Goal: Transaction & Acquisition: Purchase product/service

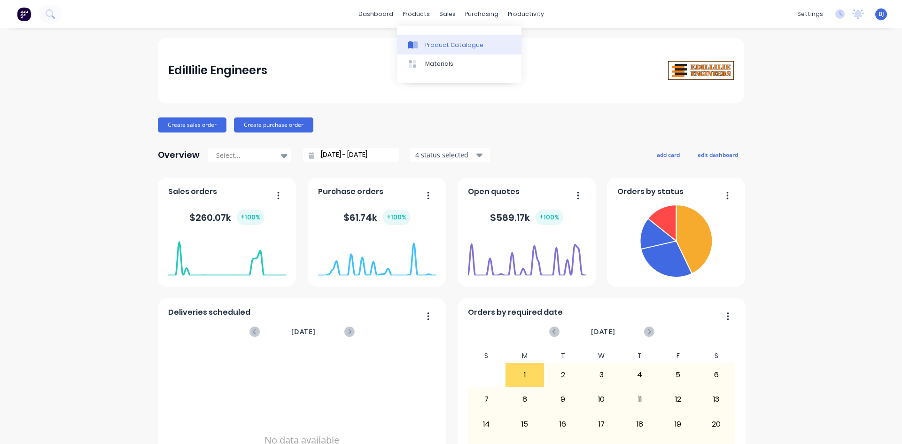
drag, startPoint x: 0, startPoint y: 0, endPoint x: 419, endPoint y: 45, distance: 421.7
click at [419, 45] on div at bounding box center [415, 45] width 14 height 8
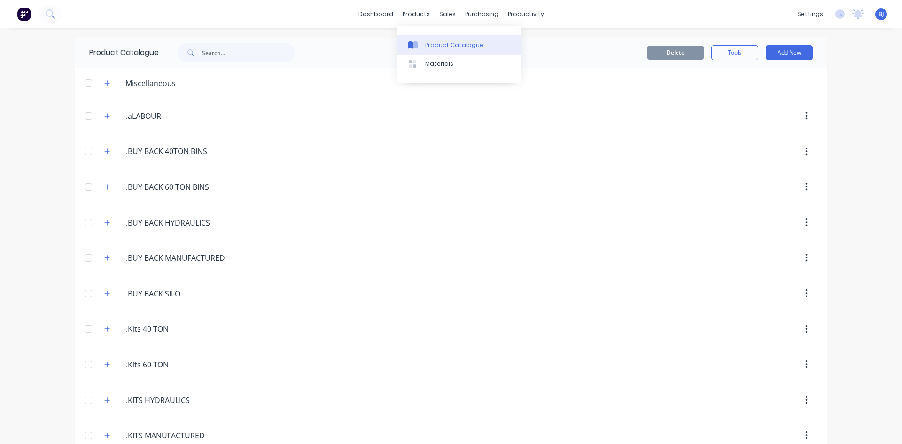
click at [409, 41] on icon at bounding box center [412, 45] width 9 height 8
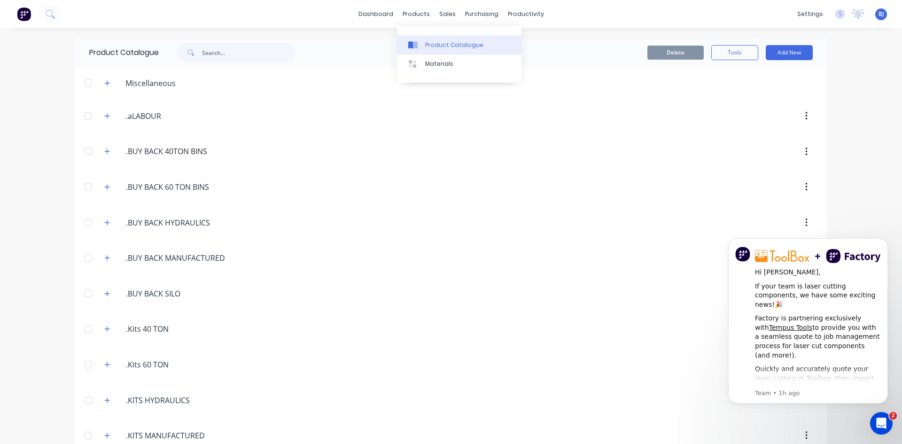
click at [409, 42] on icon at bounding box center [410, 45] width 5 height 8
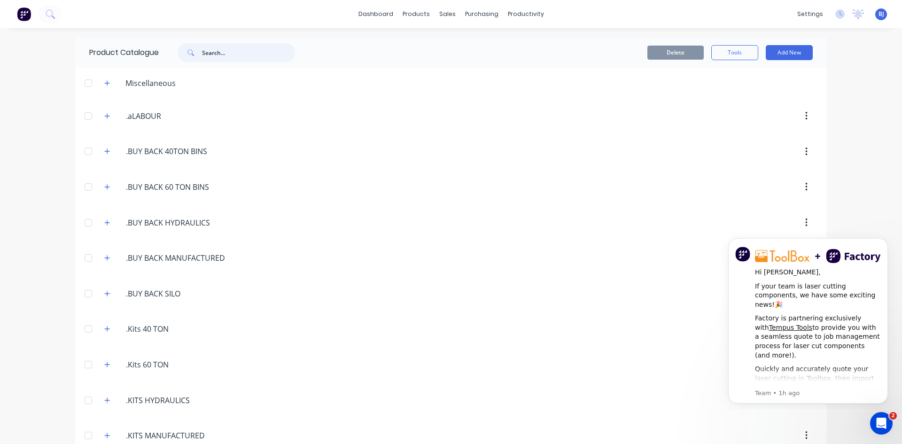
click at [212, 51] on input "text" at bounding box center [248, 52] width 93 height 19
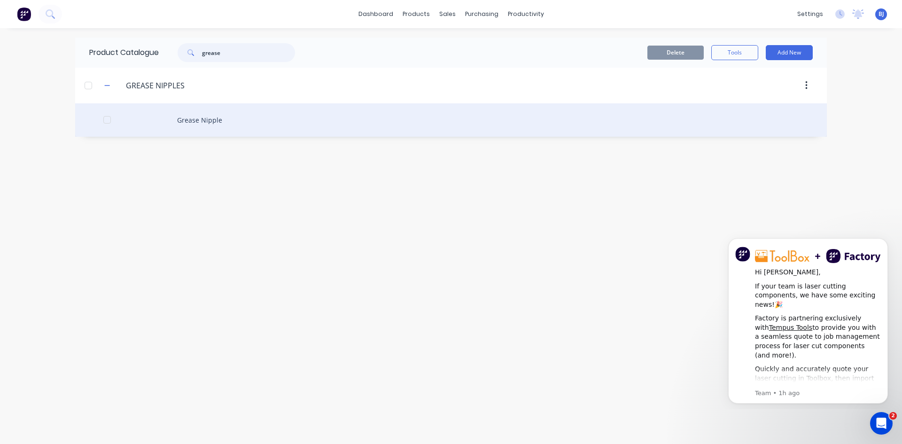
type input "grease"
click at [187, 123] on div "Grease Nipple" at bounding box center [451, 119] width 752 height 33
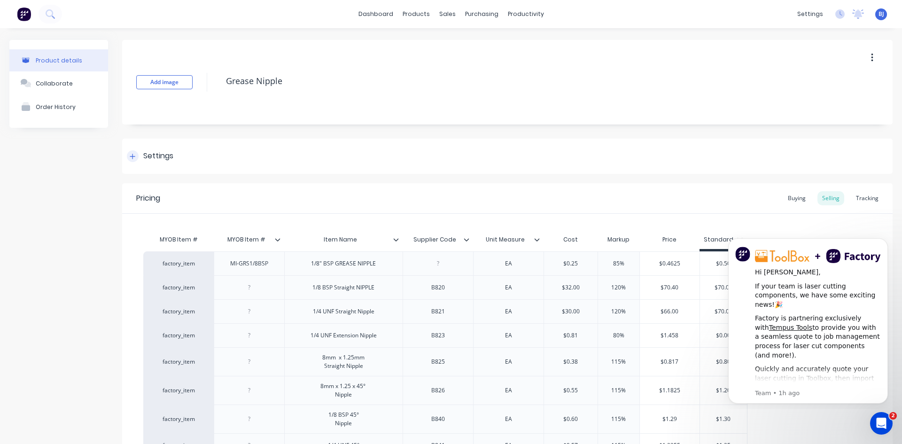
type textarea "x"
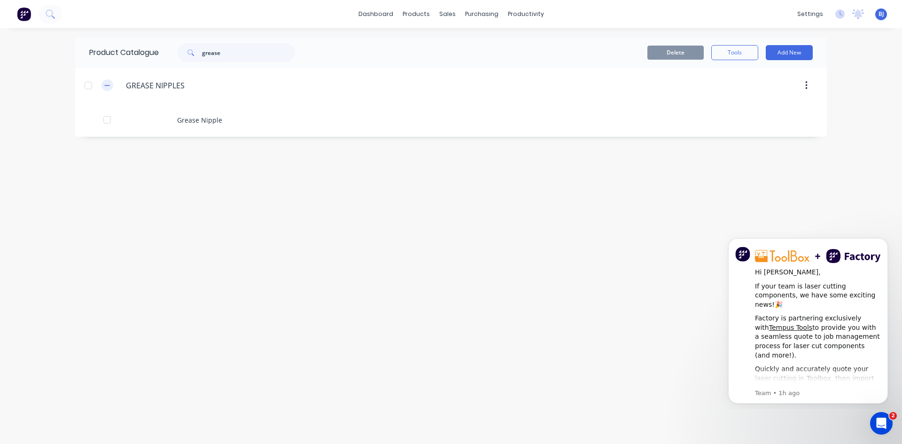
click at [111, 87] on button "button" at bounding box center [108, 85] width 12 height 12
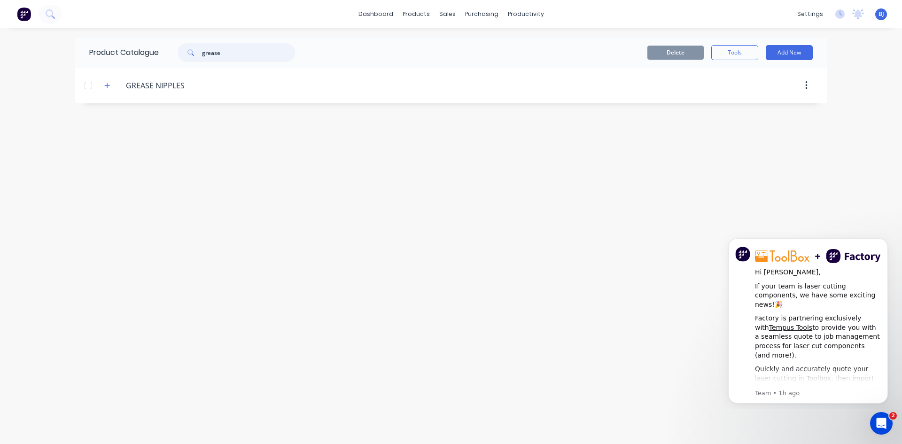
click at [225, 52] on input "grease" at bounding box center [248, 52] width 93 height 19
type input "g"
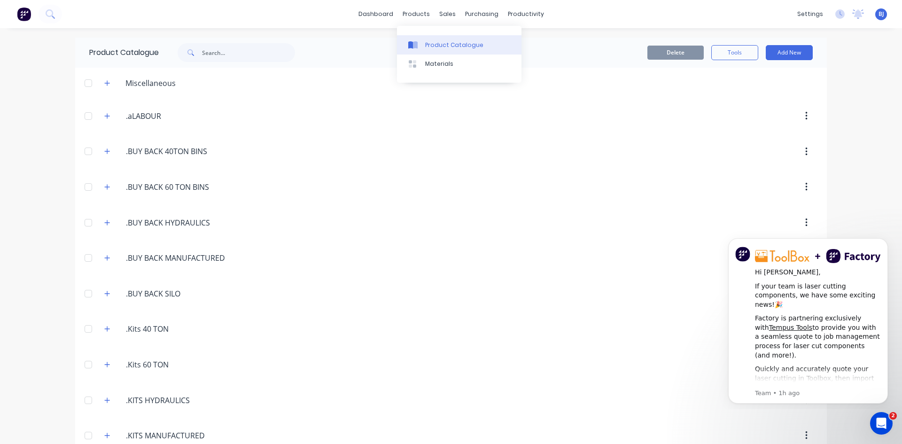
click at [425, 41] on div "Product Catalogue" at bounding box center [454, 45] width 58 height 8
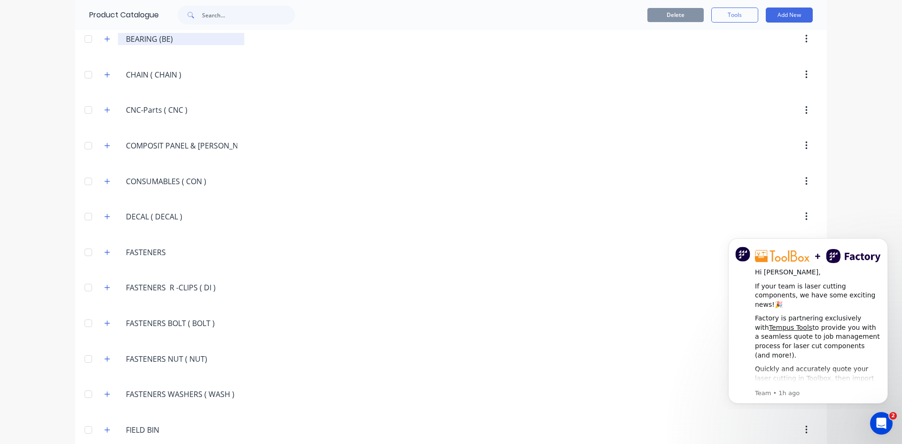
scroll to position [846, 0]
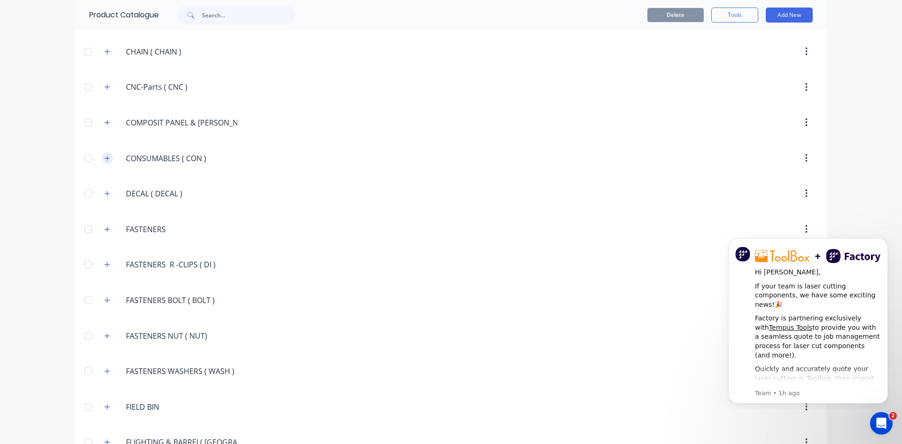
click at [108, 159] on button "button" at bounding box center [108, 158] width 12 height 12
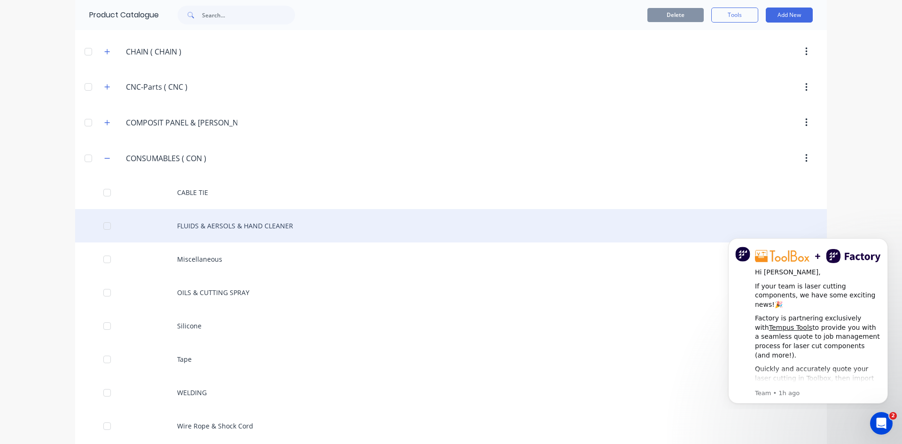
click at [191, 224] on div "FLUIDS & AERSOLS & HAND CLEANER" at bounding box center [451, 225] width 752 height 33
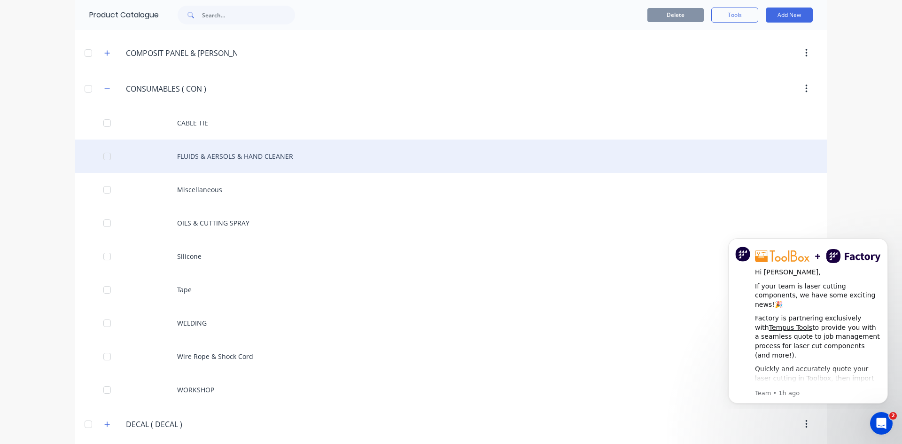
scroll to position [893, 0]
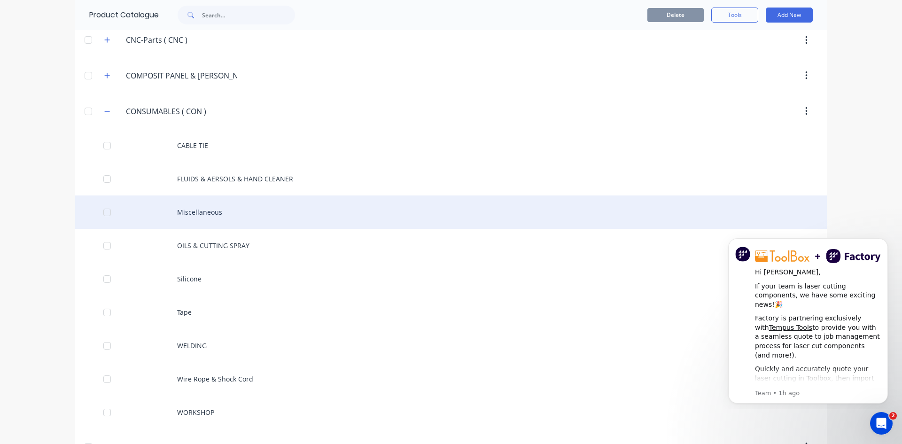
click at [199, 214] on div "Miscellaneous" at bounding box center [451, 212] width 752 height 33
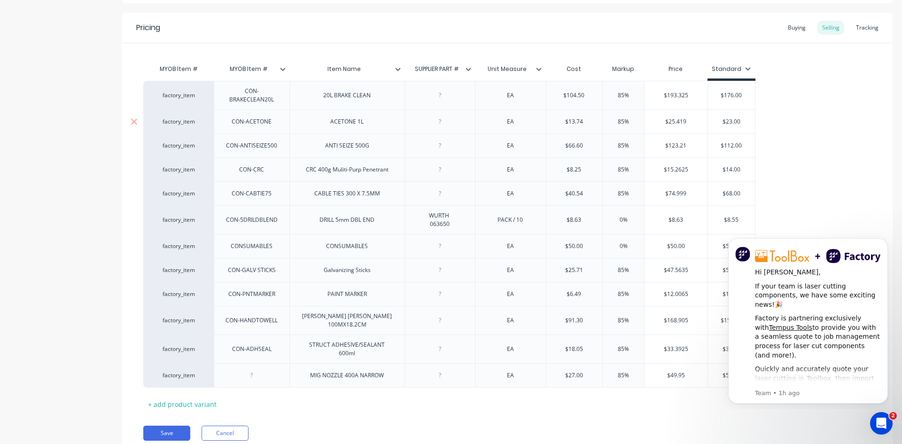
scroll to position [188, 0]
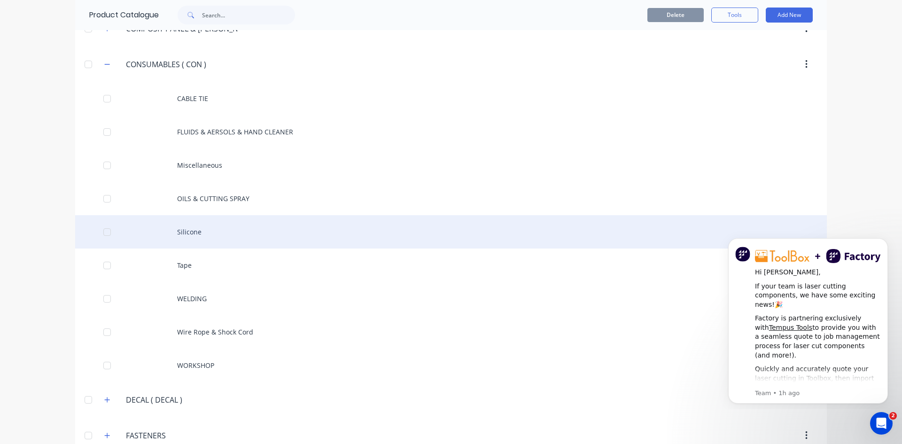
scroll to position [987, 0]
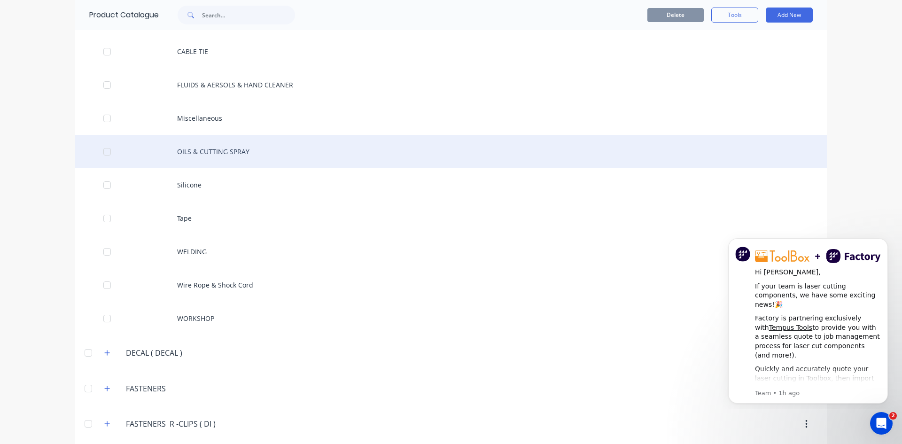
click at [222, 149] on div "OILS & CUTTING SPRAY" at bounding box center [451, 151] width 752 height 33
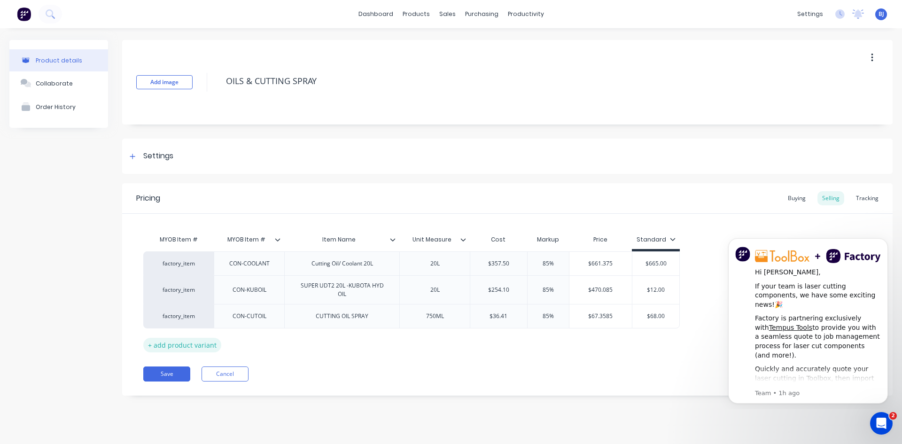
click at [197, 345] on div "+ add product variant" at bounding box center [182, 345] width 78 height 15
type textarea "x"
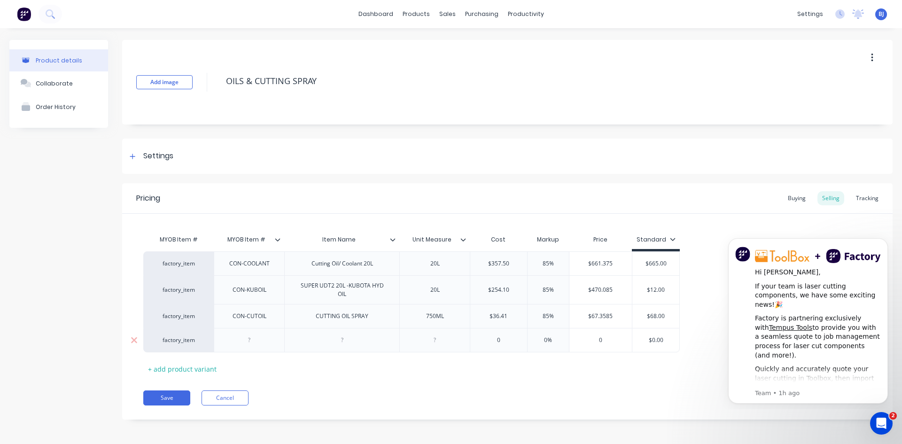
click at [250, 342] on div at bounding box center [249, 340] width 47 height 12
type textarea "x"
drag, startPoint x: 340, startPoint y: 340, endPoint x: 350, endPoint y: 360, distance: 21.7
click at [340, 342] on div at bounding box center [342, 340] width 47 height 12
type textarea "x"
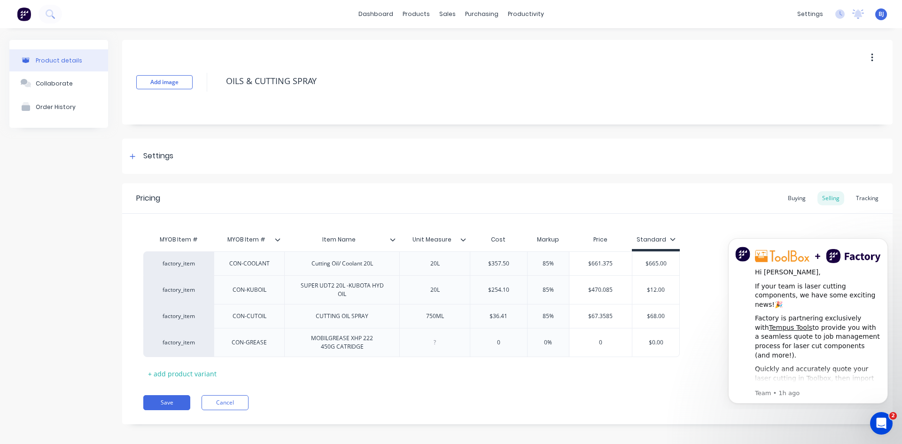
drag, startPoint x: 436, startPoint y: 343, endPoint x: 449, endPoint y: 363, distance: 23.7
click at [436, 345] on div at bounding box center [435, 342] width 71 height 29
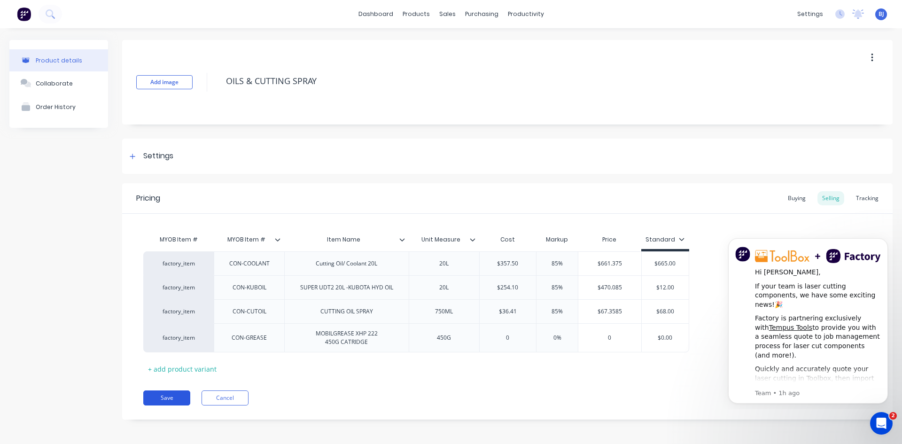
click at [177, 395] on button "Save" at bounding box center [166, 398] width 47 height 15
type textarea "x"
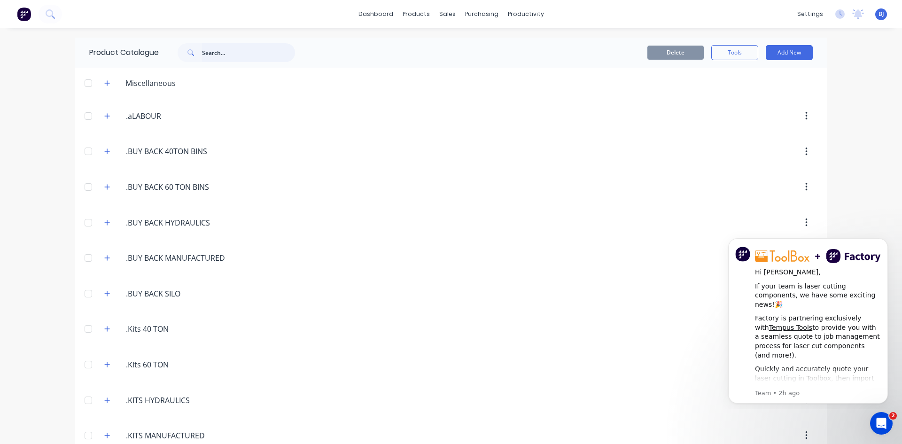
click at [217, 55] on input "text" at bounding box center [248, 52] width 93 height 19
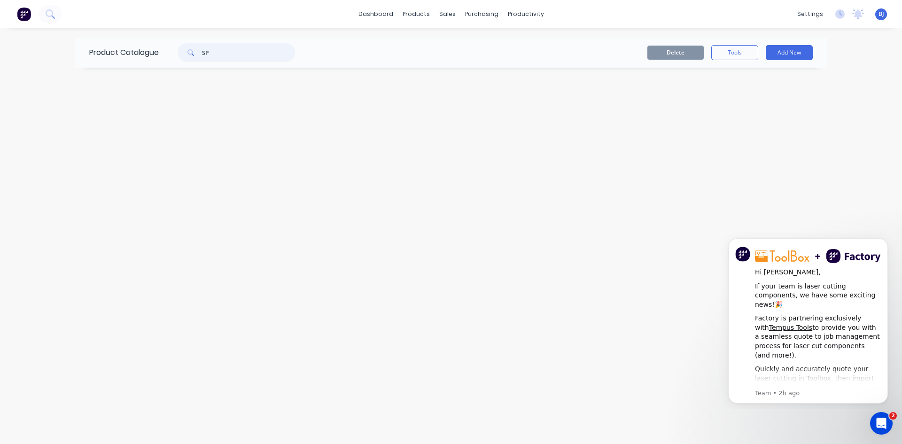
type input "S"
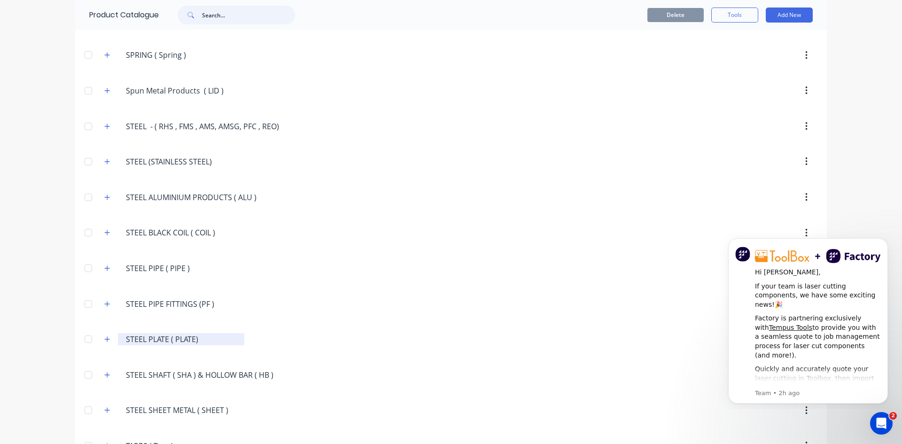
scroll to position [1820, 0]
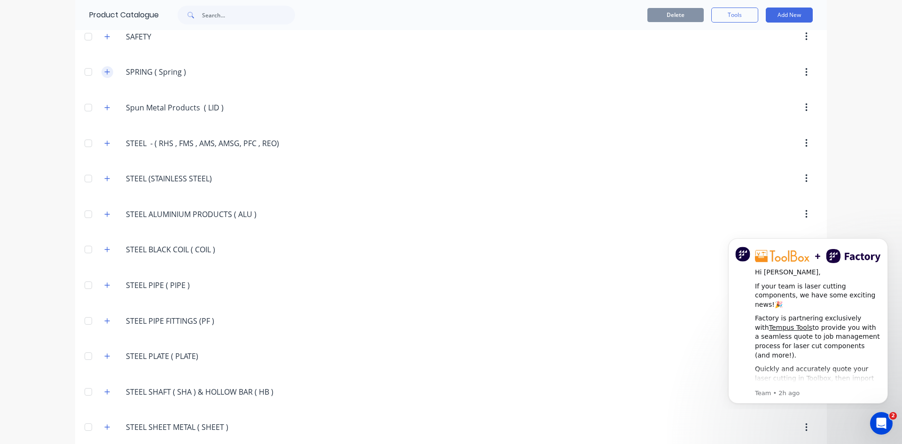
click at [105, 73] on icon "button" at bounding box center [107, 72] width 6 height 7
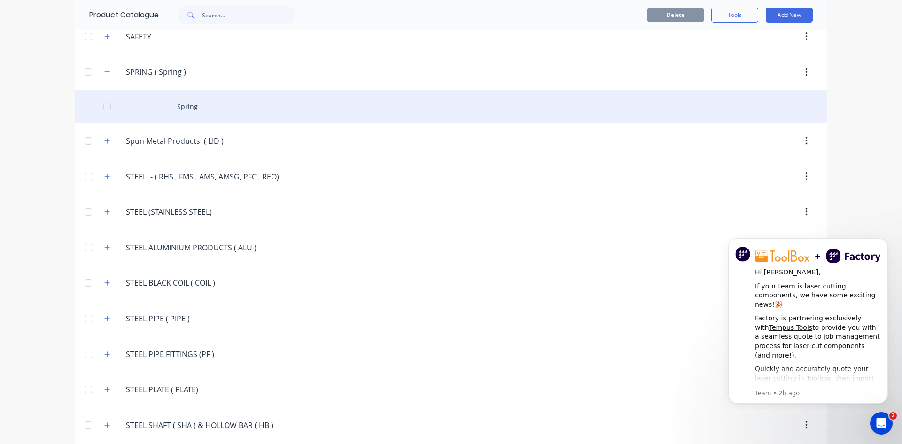
click at [170, 106] on div "Spring" at bounding box center [451, 106] width 752 height 33
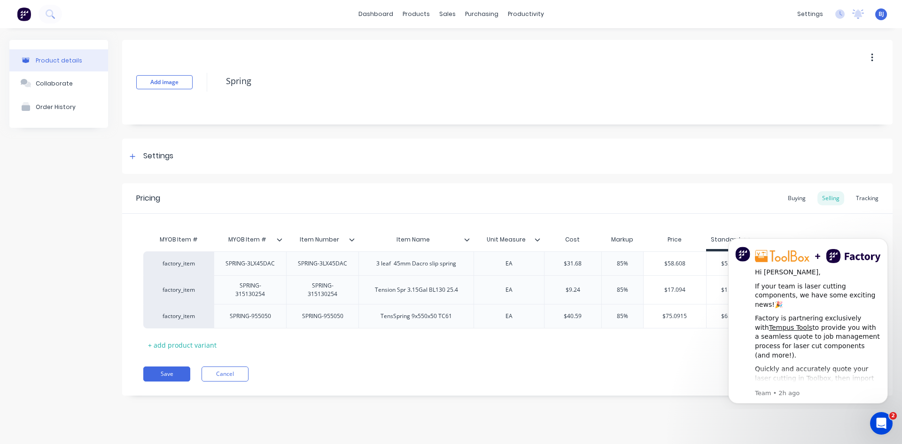
type textarea "x"
click at [886, 241] on icon "Dismiss notification" at bounding box center [885, 240] width 3 height 3
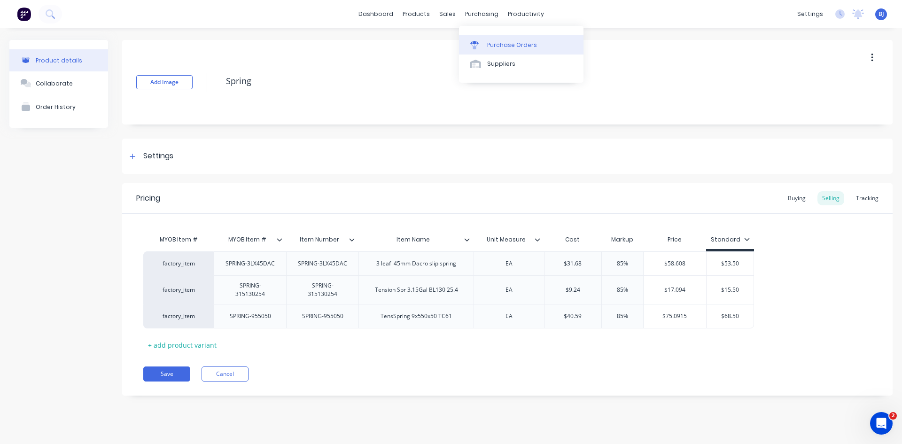
click at [474, 44] on icon at bounding box center [474, 42] width 8 height 3
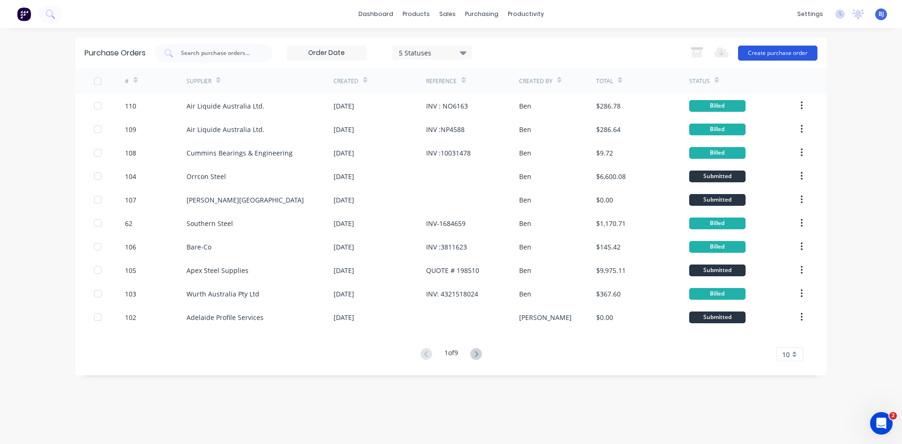
click at [784, 53] on button "Create purchase order" at bounding box center [777, 53] width 79 height 15
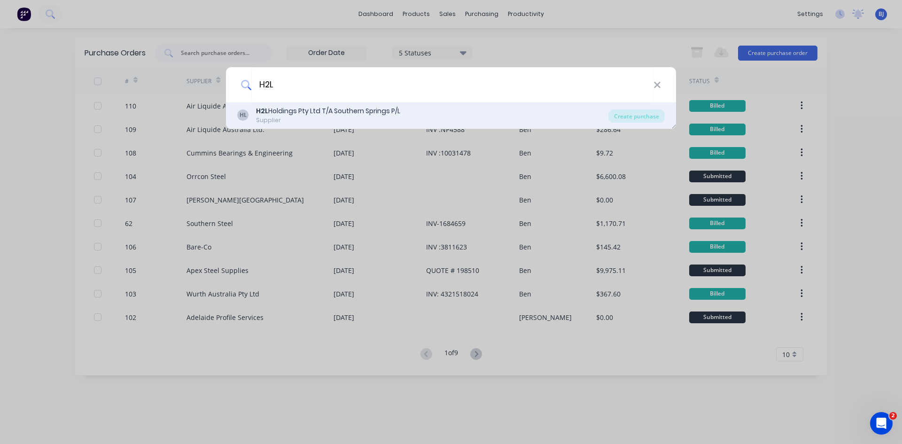
type input "H2L"
click at [280, 116] on div "H2L Holdings Pty Ltd T/A Southern Springs P/L" at bounding box center [328, 111] width 144 height 10
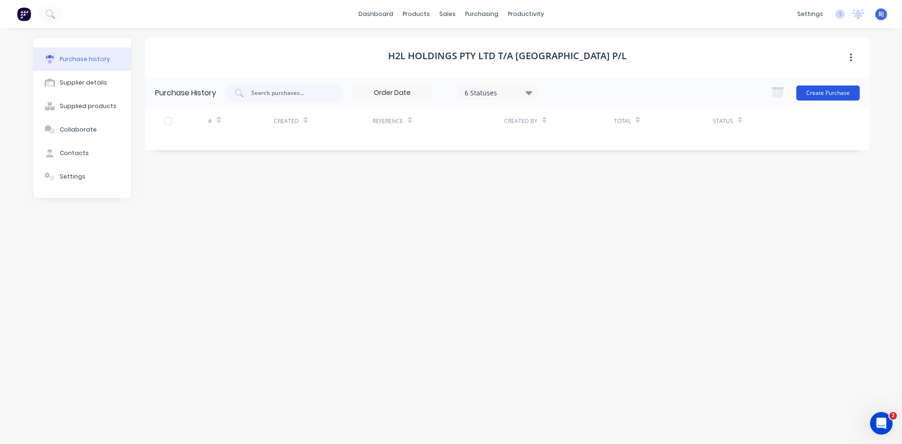
click at [821, 94] on button "Create Purchase" at bounding box center [828, 93] width 63 height 15
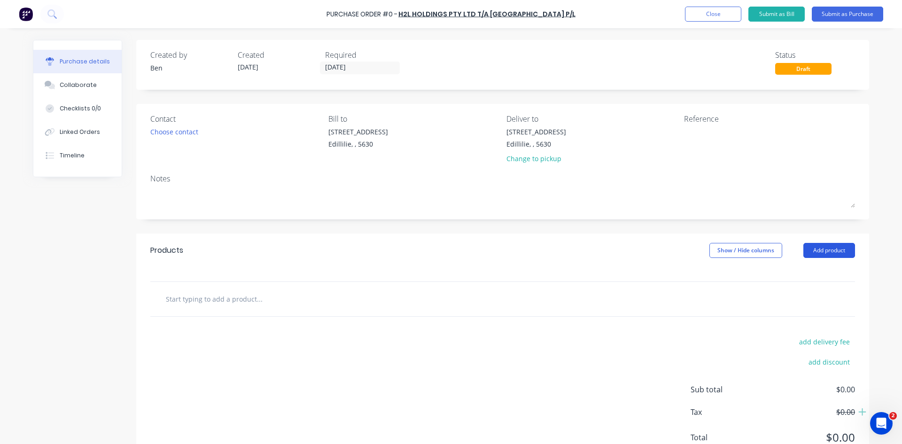
click at [831, 250] on button "Add product" at bounding box center [830, 250] width 52 height 15
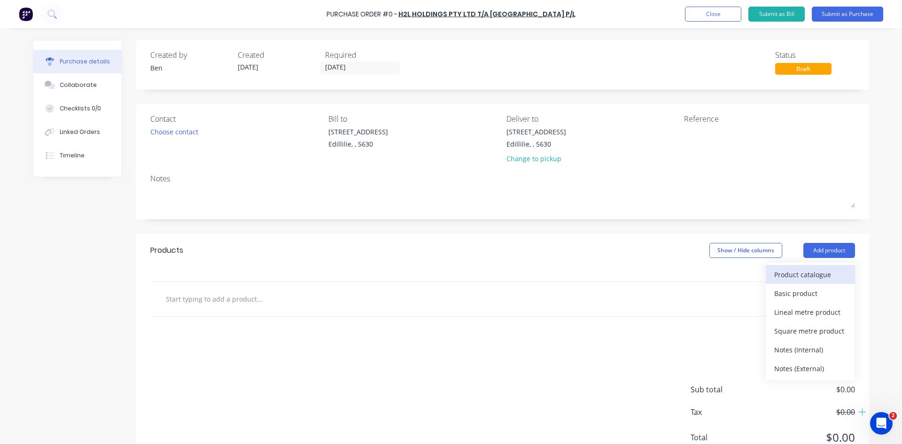
click at [785, 275] on div "Product catalogue" at bounding box center [811, 275] width 72 height 14
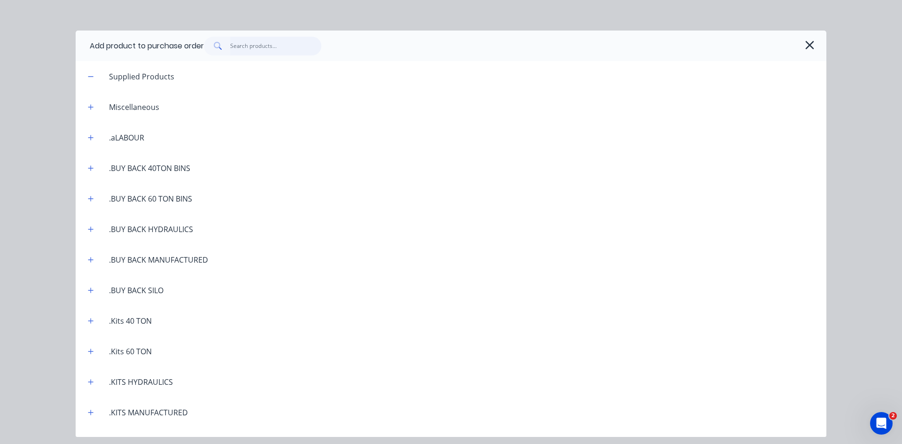
click at [248, 48] on input "text" at bounding box center [276, 46] width 92 height 19
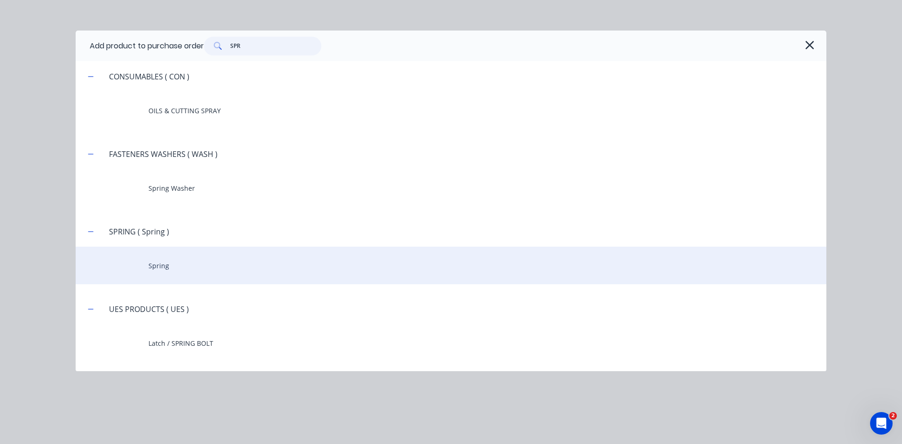
type input "SPR"
click at [147, 267] on div "Spring" at bounding box center [451, 266] width 751 height 38
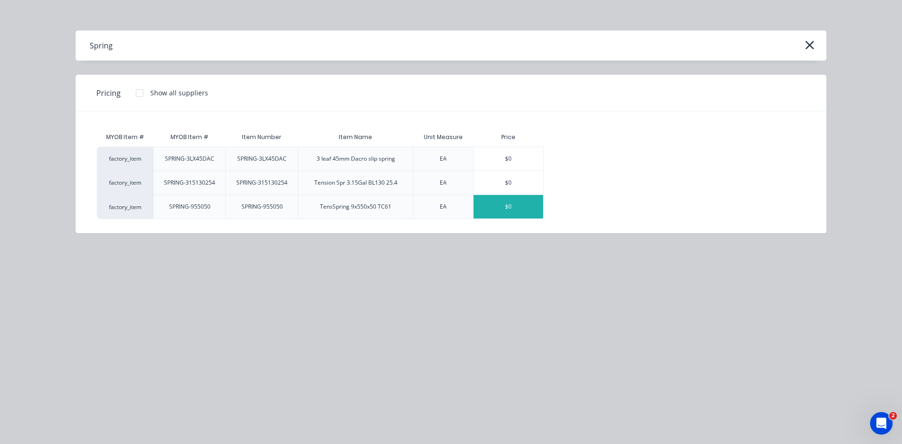
click at [498, 210] on div "$0" at bounding box center [509, 207] width 70 height 24
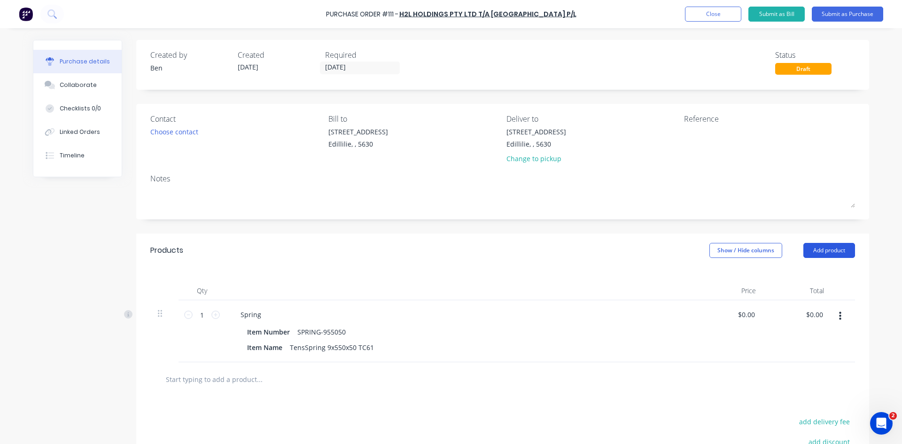
click at [822, 250] on button "Add product" at bounding box center [830, 250] width 52 height 15
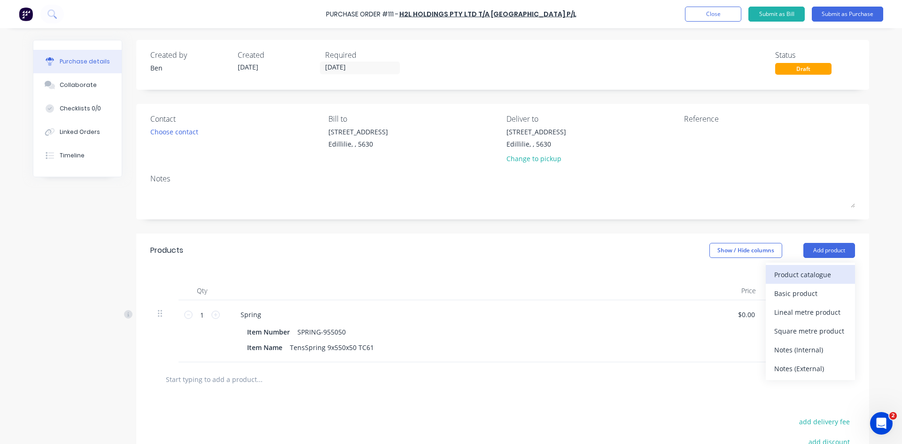
click at [779, 274] on div "Product catalogue" at bounding box center [811, 275] width 72 height 14
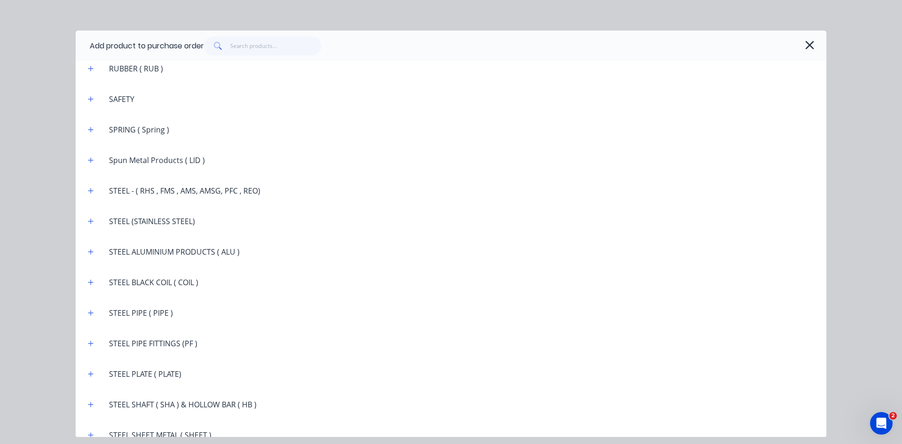
scroll to position [1513, 0]
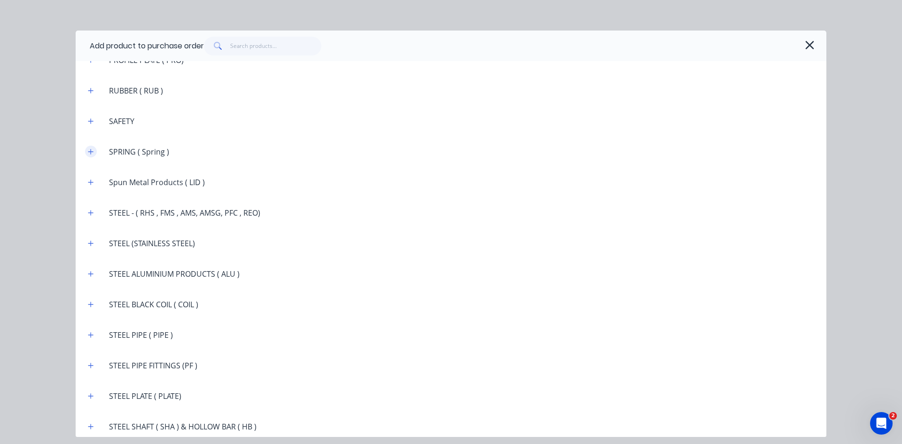
click at [93, 151] on icon "button" at bounding box center [91, 152] width 6 height 7
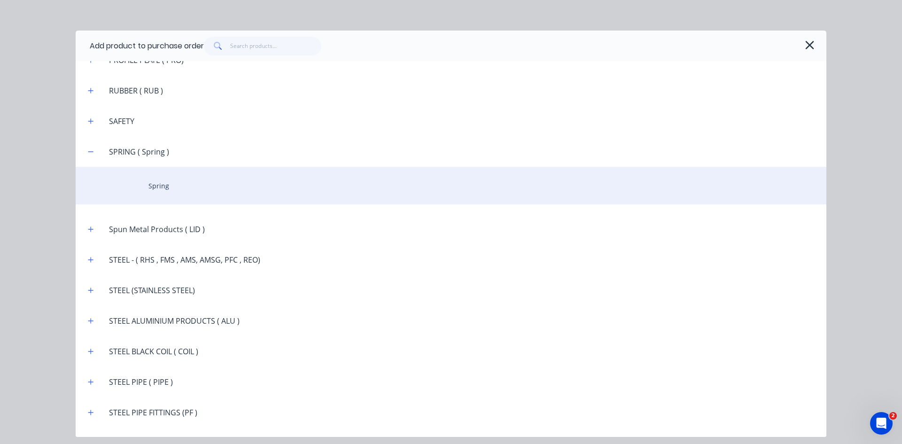
click at [158, 184] on div "Spring" at bounding box center [451, 186] width 751 height 38
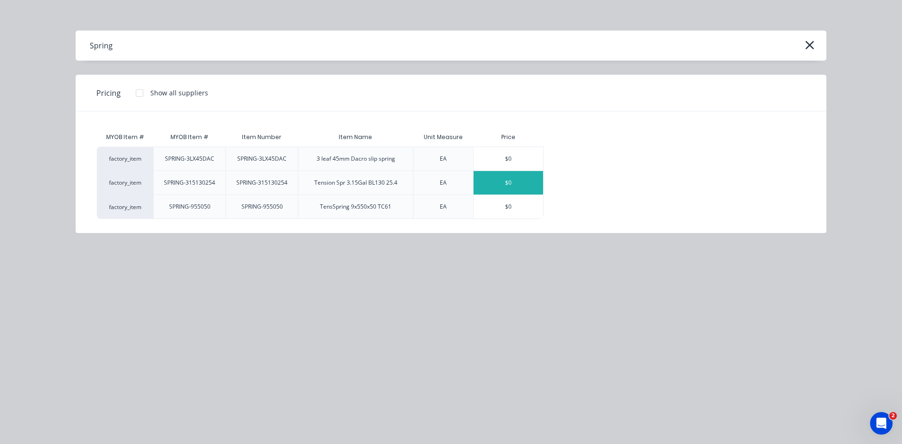
click at [495, 182] on div "$0" at bounding box center [509, 183] width 70 height 24
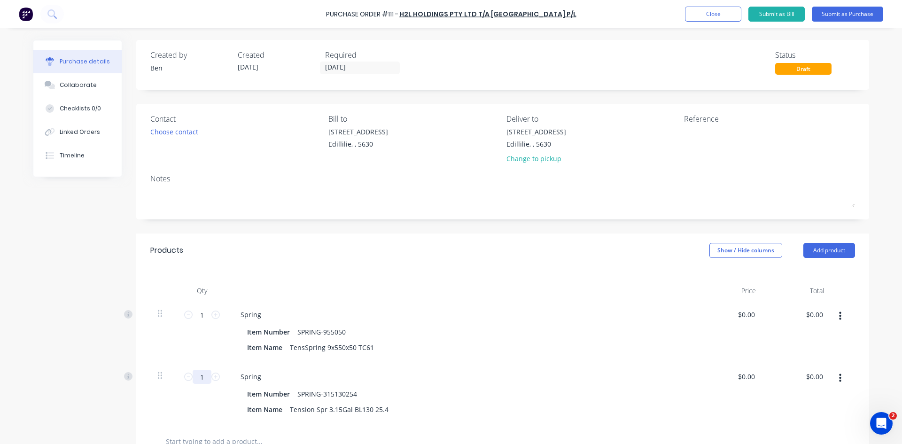
drag, startPoint x: 202, startPoint y: 378, endPoint x: 191, endPoint y: 381, distance: 11.8
click at [193, 381] on input "1" at bounding box center [202, 377] width 19 height 14
type input "30"
drag, startPoint x: 202, startPoint y: 314, endPoint x: 192, endPoint y: 320, distance: 11.1
click at [193, 320] on input "1" at bounding box center [202, 315] width 19 height 14
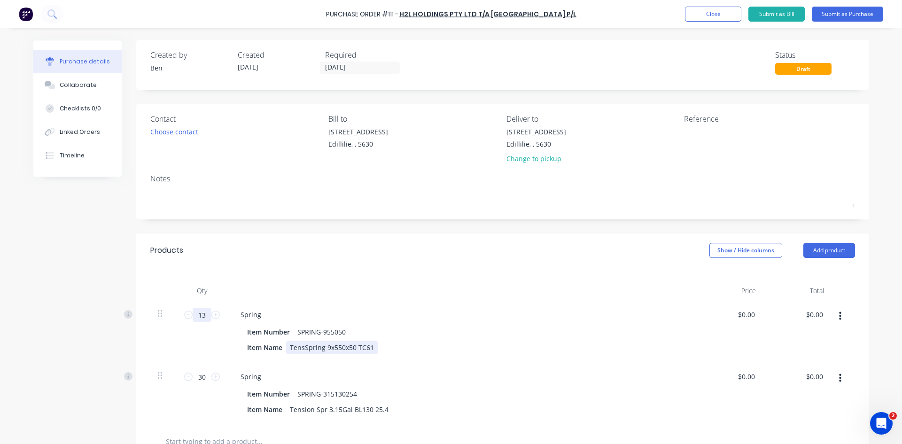
type input "13"
click at [371, 343] on div "TensSpring 9x550x50 TC61" at bounding box center [332, 348] width 92 height 14
click at [300, 347] on div "TensSpring 9x550x50 TC61" at bounding box center [332, 348] width 92 height 14
click at [440, 344] on div "Item Name TensionSpring 9x550x50 TC61" at bounding box center [458, 348] width 431 height 14
click at [864, 12] on button "Submit as Purchase" at bounding box center [847, 14] width 71 height 15
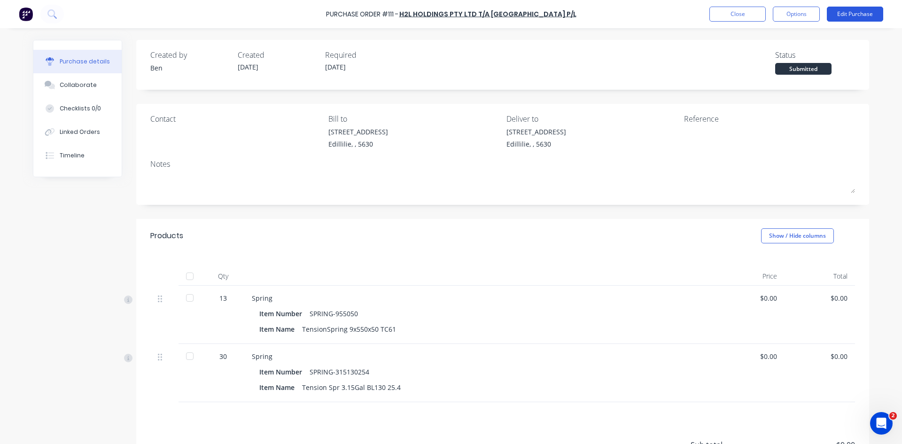
click at [844, 12] on button "Edit Purchase" at bounding box center [855, 14] width 56 height 15
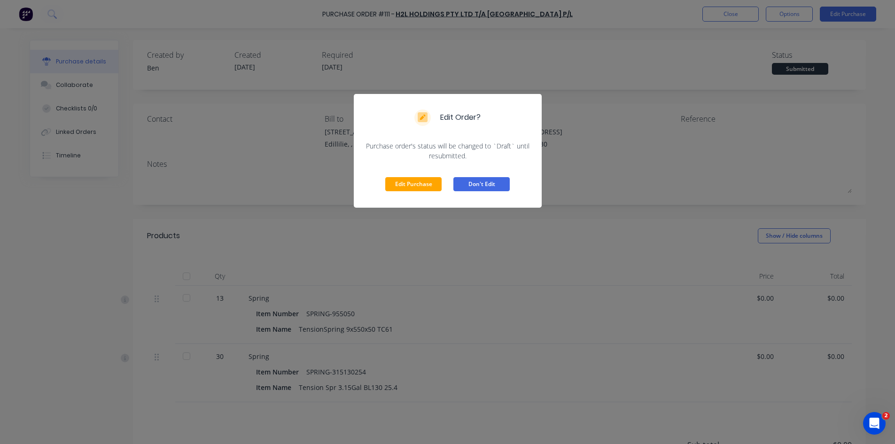
click at [465, 184] on button "Don't Edit" at bounding box center [482, 184] width 56 height 14
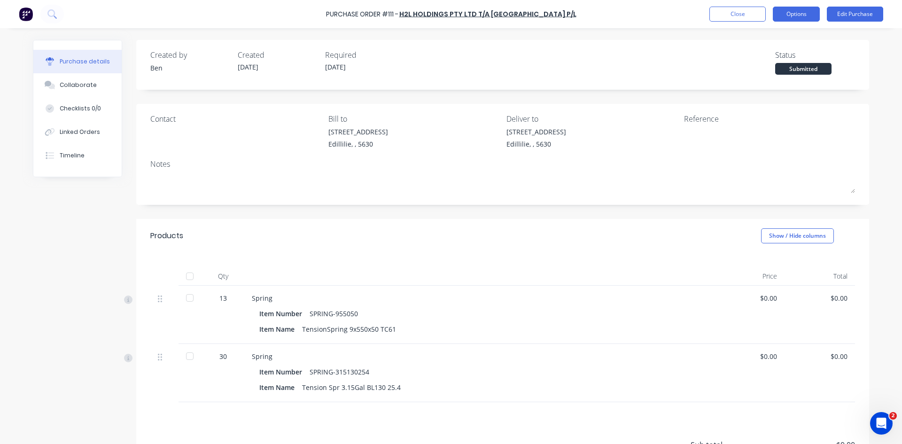
click at [818, 16] on button "Options" at bounding box center [796, 14] width 47 height 15
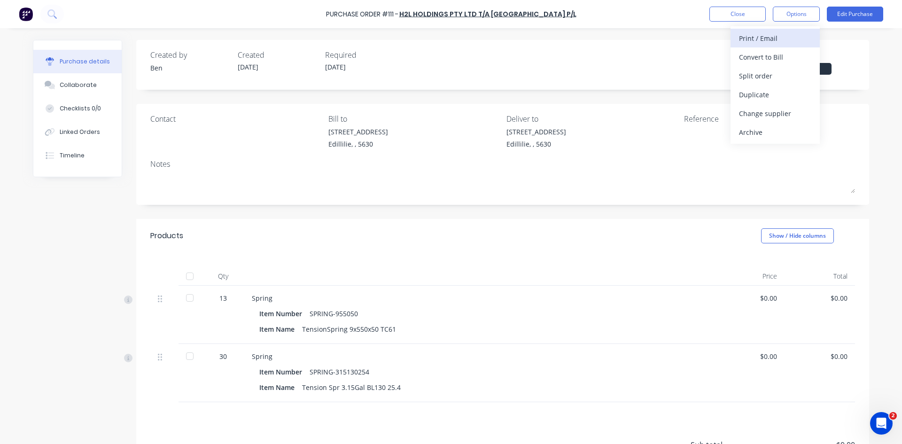
click at [773, 42] on div "Print / Email" at bounding box center [775, 38] width 72 height 14
click at [773, 77] on div "Without pricing" at bounding box center [775, 76] width 72 height 14
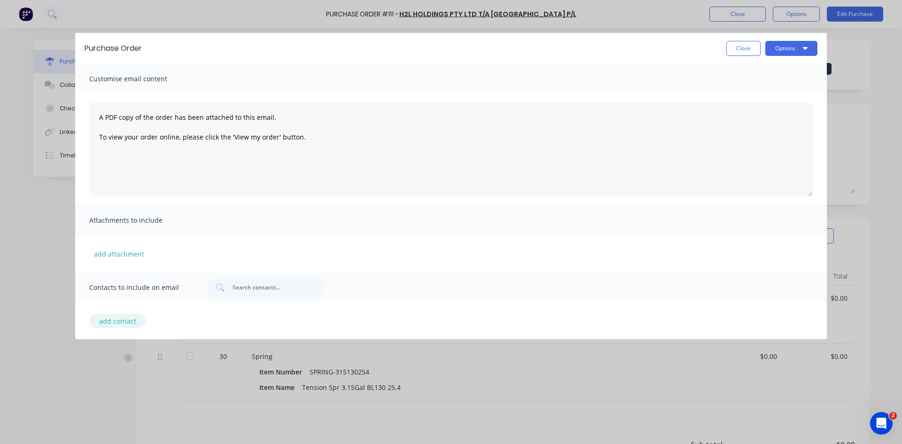
click at [117, 324] on button "add contact" at bounding box center [117, 321] width 56 height 14
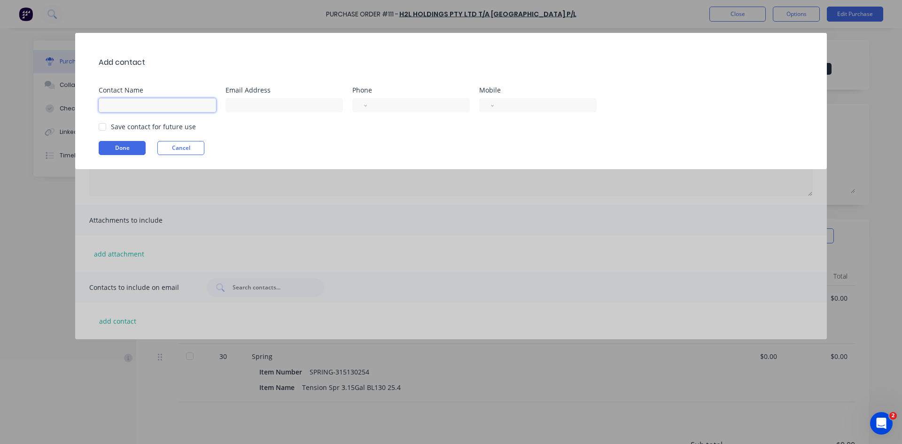
click at [126, 108] on input at bounding box center [158, 105] width 118 height 14
type input "s"
type input "Sales"
click at [230, 104] on input at bounding box center [285, 105] width 118 height 14
type input "sales@southernsprings.com.au"
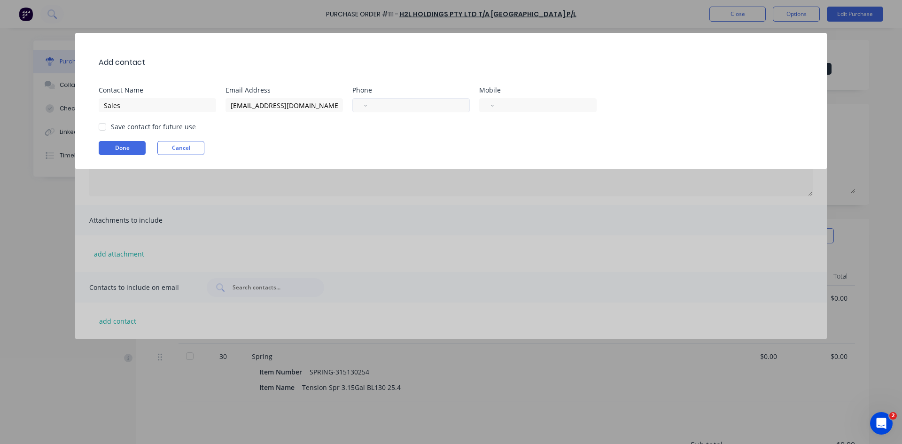
click at [398, 104] on input "tel" at bounding box center [417, 105] width 86 height 11
type input "+8"
select select "KR"
type input "77"
click at [376, 107] on select "International Afghanistan Åland Islands Albania Algeria American Samoa Andorra …" at bounding box center [369, 105] width 14 height 13
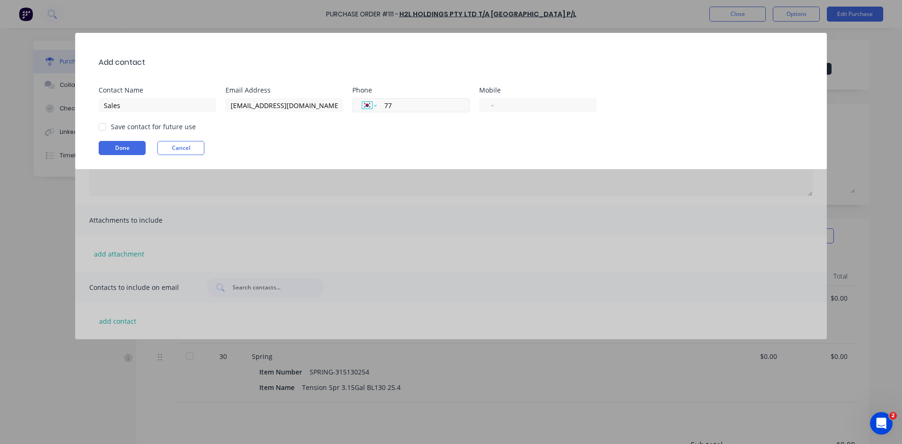
select select "AU"
click at [362, 99] on select "International Afghanistan Åland Islands Albania Algeria American Samoa Andorra …" at bounding box center [369, 105] width 14 height 13
type input "7"
click at [407, 106] on input "(08)" at bounding box center [422, 105] width 77 height 11
drag, startPoint x: 103, startPoint y: 125, endPoint x: 109, endPoint y: 133, distance: 10.1
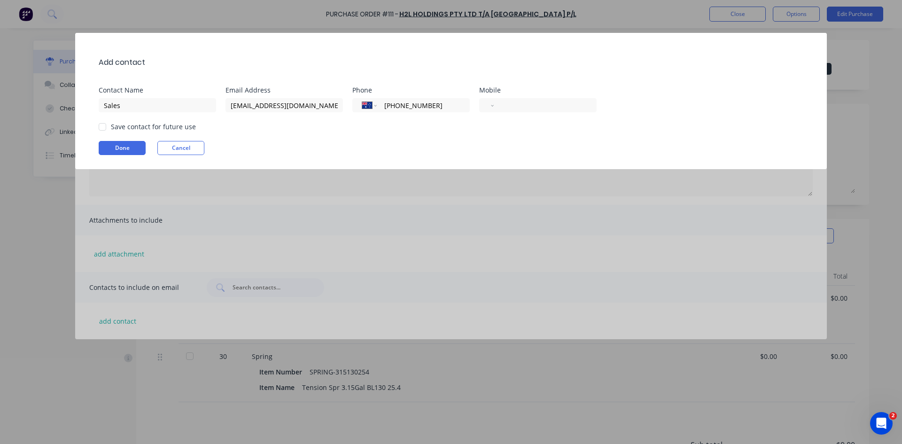
click at [102, 125] on div at bounding box center [102, 127] width 19 height 19
type input "(08) 8277 9788"
click at [123, 148] on button "Done" at bounding box center [122, 148] width 47 height 14
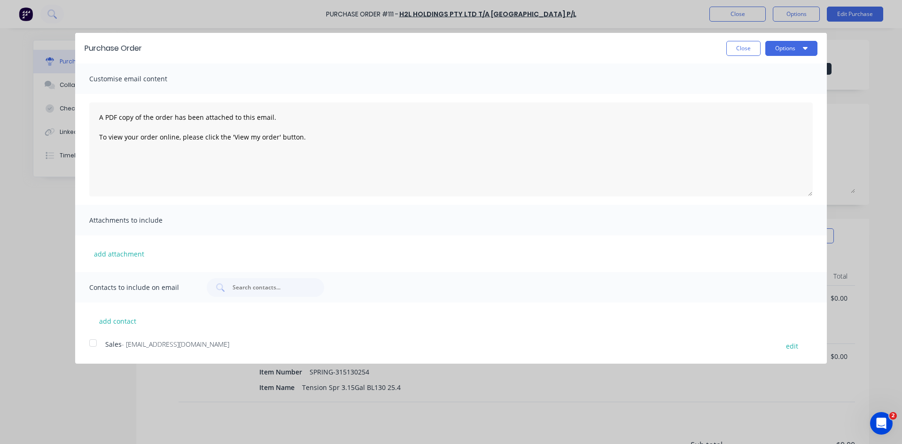
click at [92, 343] on div at bounding box center [93, 343] width 19 height 19
click at [783, 49] on button "Options" at bounding box center [792, 48] width 52 height 15
click at [744, 90] on div "Email" at bounding box center [773, 91] width 72 height 14
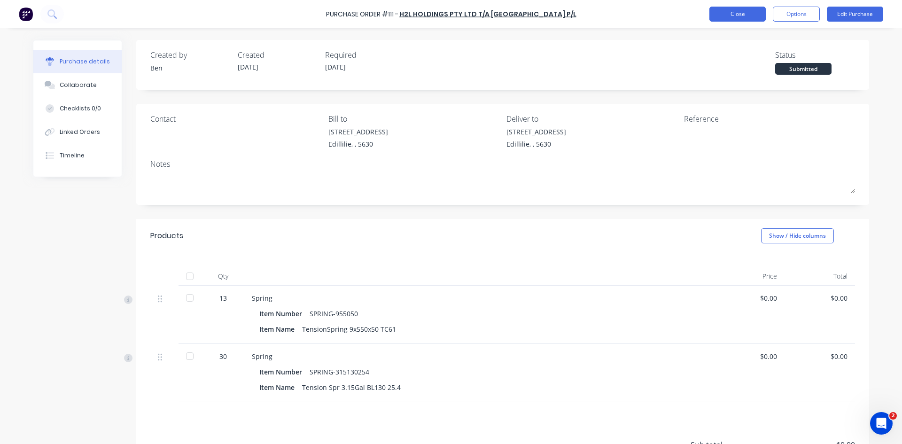
click at [737, 14] on button "Close" at bounding box center [738, 14] width 56 height 15
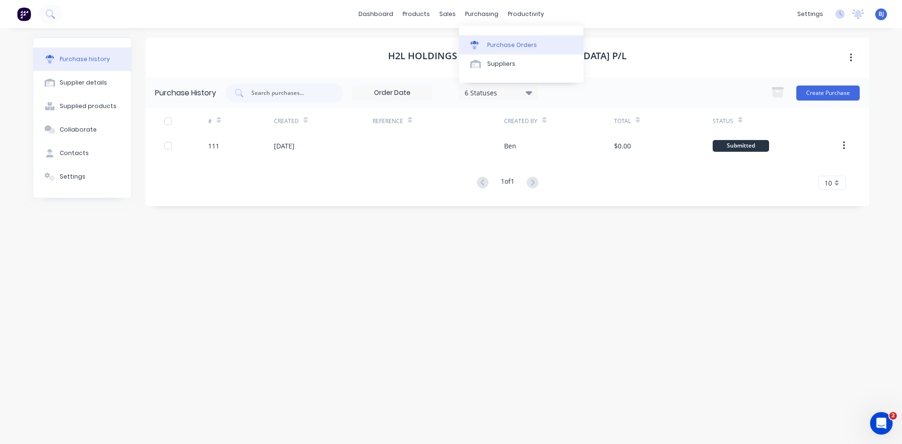
click at [489, 47] on div "Purchase Orders" at bounding box center [512, 45] width 50 height 8
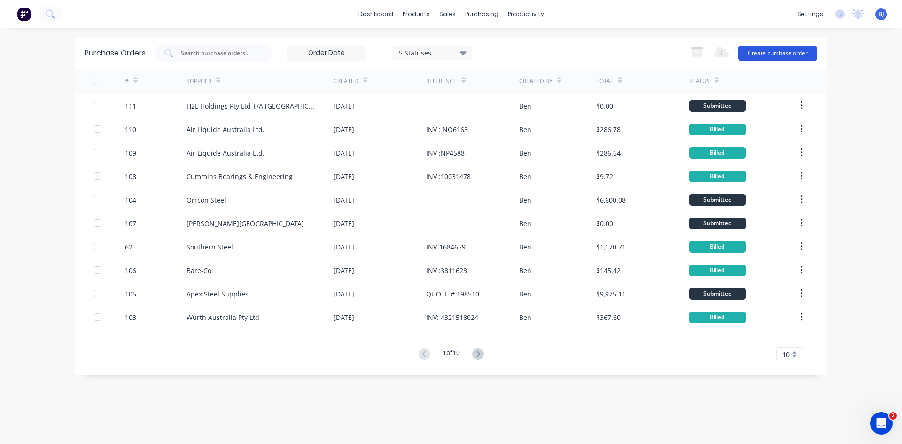
click at [760, 51] on button "Create purchase order" at bounding box center [777, 53] width 79 height 15
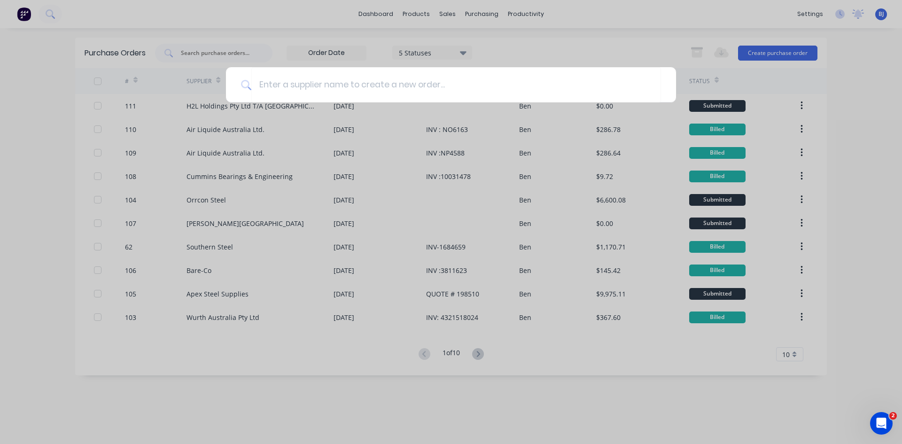
click at [450, 16] on div at bounding box center [451, 222] width 902 height 444
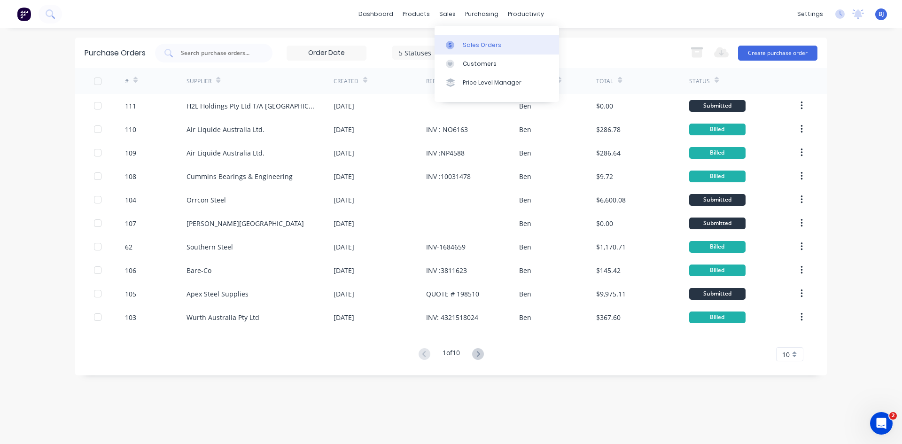
click at [460, 43] on link "Sales Orders" at bounding box center [497, 44] width 125 height 19
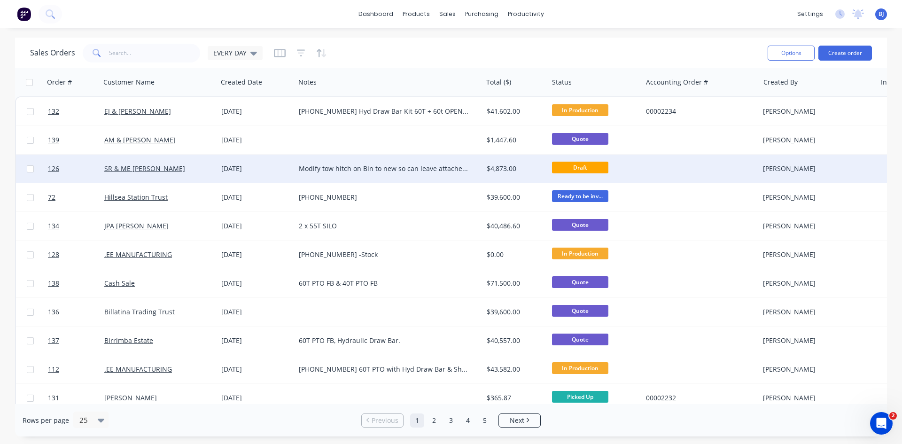
click at [235, 170] on div "25 Aug 2025" at bounding box center [256, 168] width 70 height 9
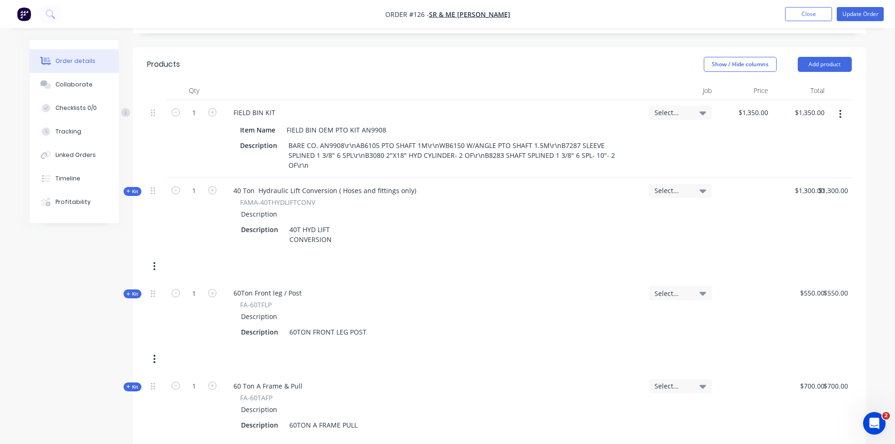
scroll to position [271, 0]
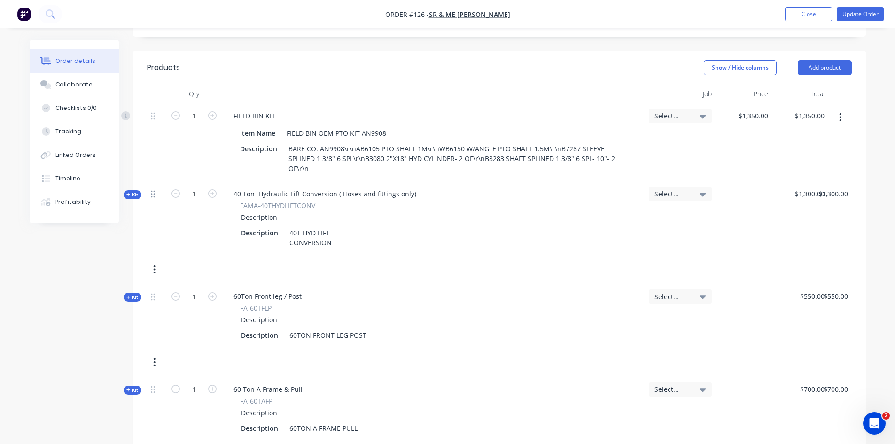
click at [154, 197] on icon at bounding box center [153, 194] width 4 height 7
click at [157, 270] on button "button" at bounding box center [154, 269] width 22 height 17
click at [338, 274] on div "Kit 1 40 Ton Hydraulic Lift Conversion ( Hoses and fittings only) FAMA-40THYDLI…" at bounding box center [499, 232] width 705 height 103
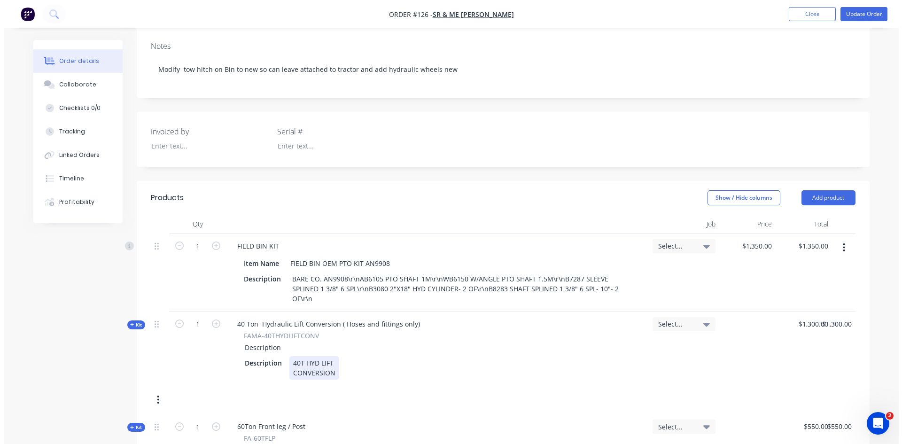
scroll to position [0, 0]
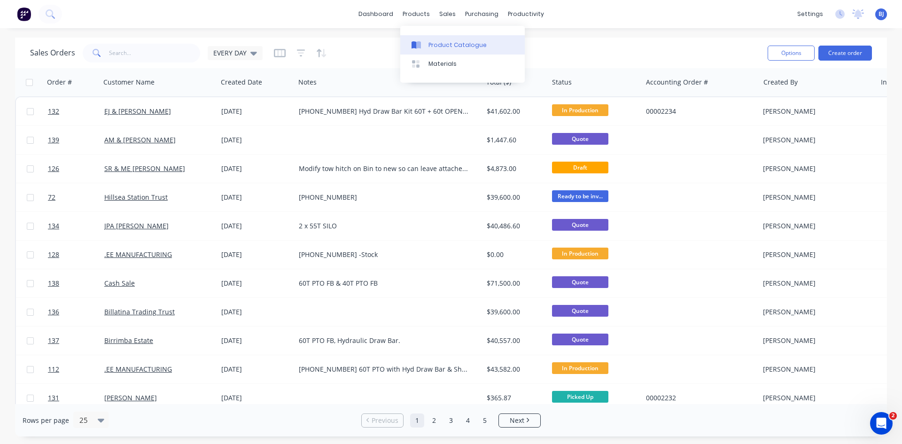
click at [420, 41] on icon at bounding box center [416, 45] width 9 height 8
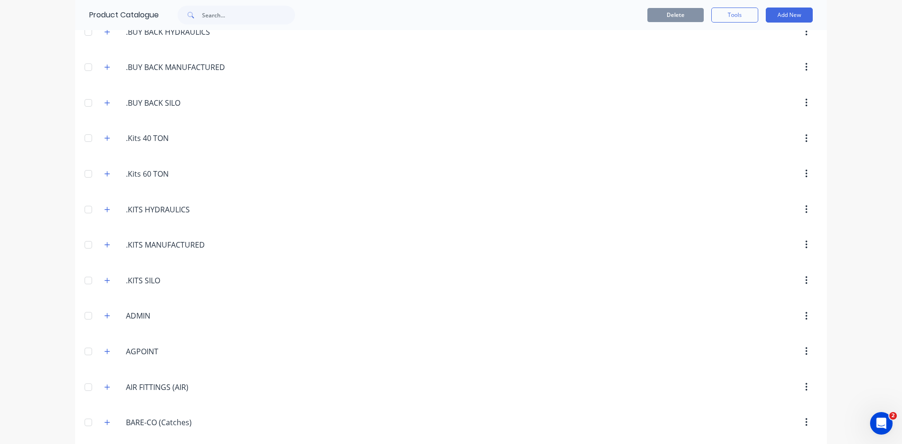
scroll to position [188, 0]
click at [104, 140] on icon "button" at bounding box center [107, 141] width 6 height 7
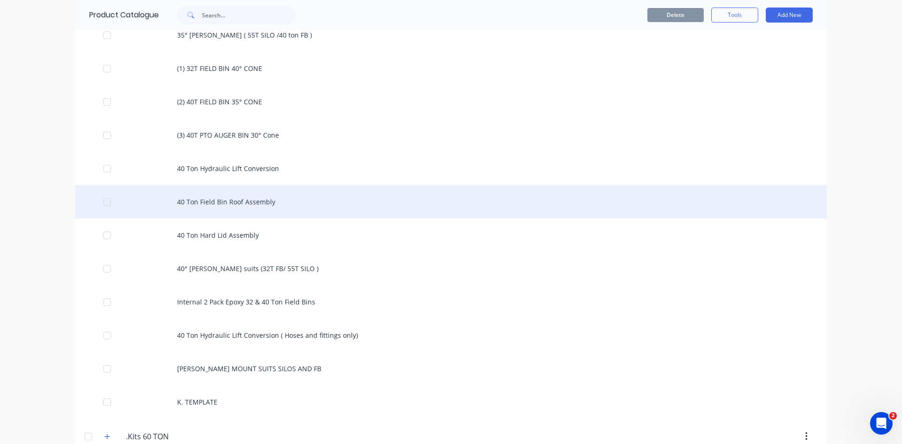
scroll to position [329, 0]
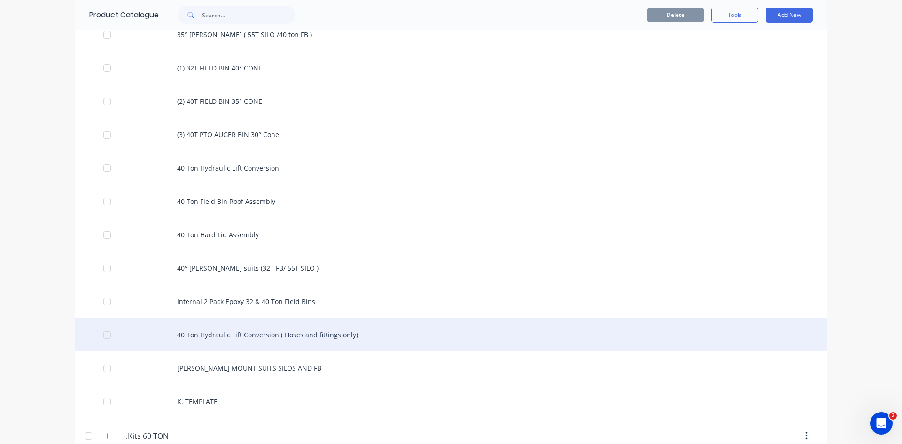
click at [201, 334] on div "40 Ton Hydraulic Lift Conversion ( Hoses and fittings only)" at bounding box center [451, 334] width 752 height 33
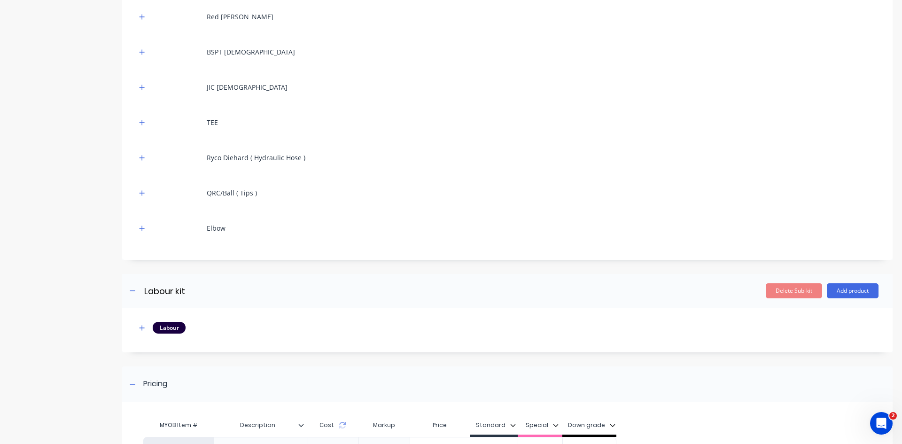
scroll to position [282, 0]
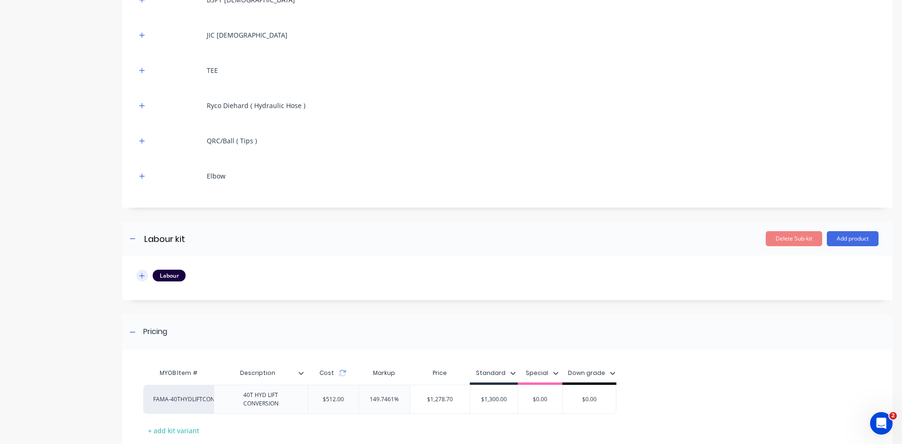
click at [144, 275] on icon "button" at bounding box center [142, 276] width 6 height 7
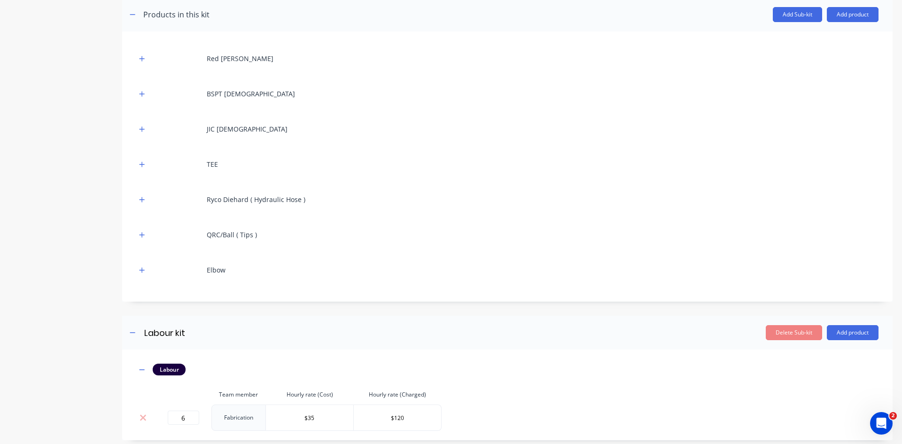
scroll to position [235, 0]
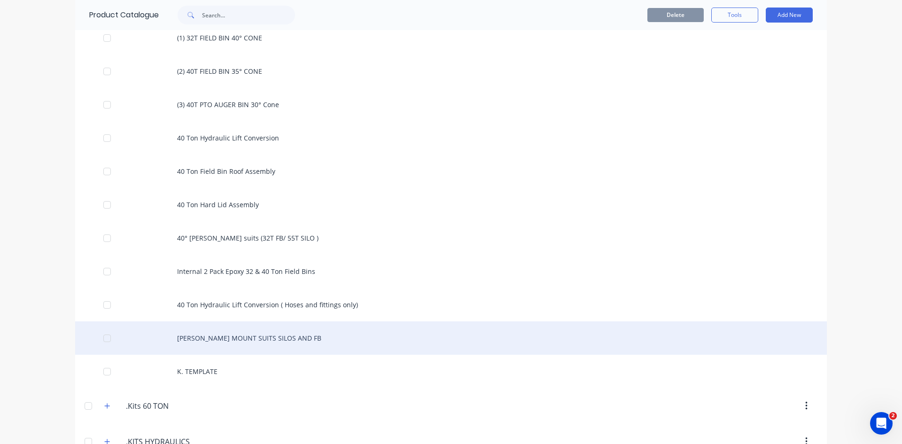
scroll to position [282, 0]
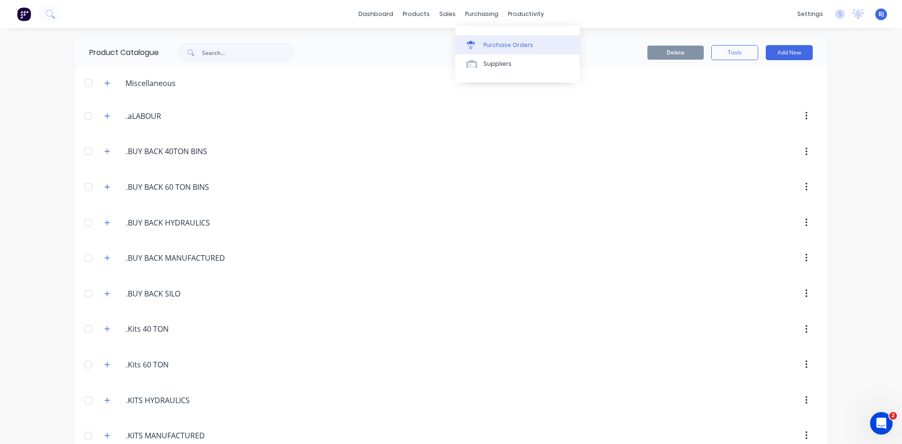
click at [484, 43] on div "Purchase Orders" at bounding box center [509, 45] width 50 height 8
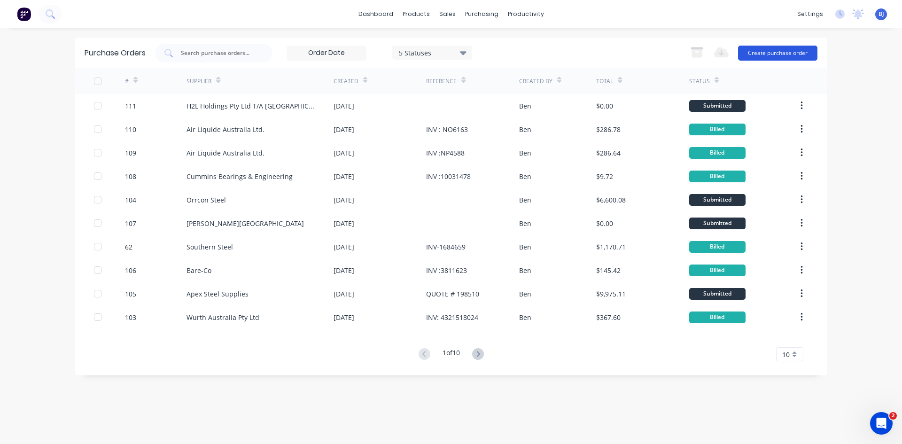
click at [755, 51] on button "Create purchase order" at bounding box center [777, 53] width 79 height 15
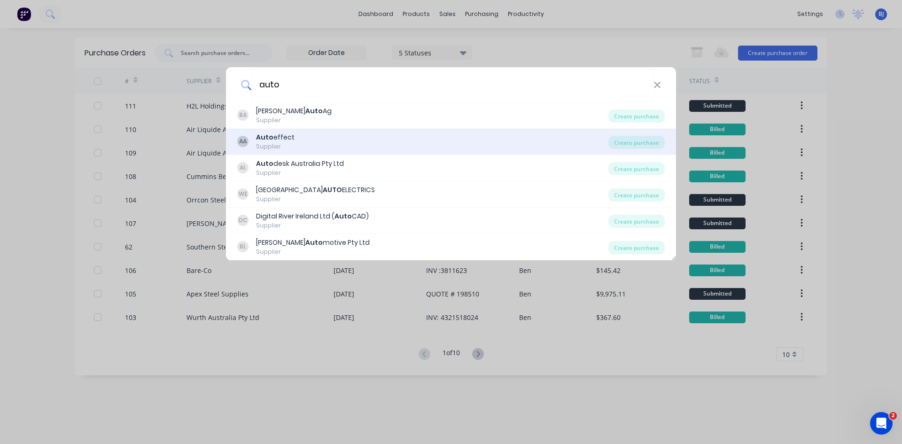
type input "auto"
click at [288, 141] on div "Auto effect" at bounding box center [275, 138] width 39 height 10
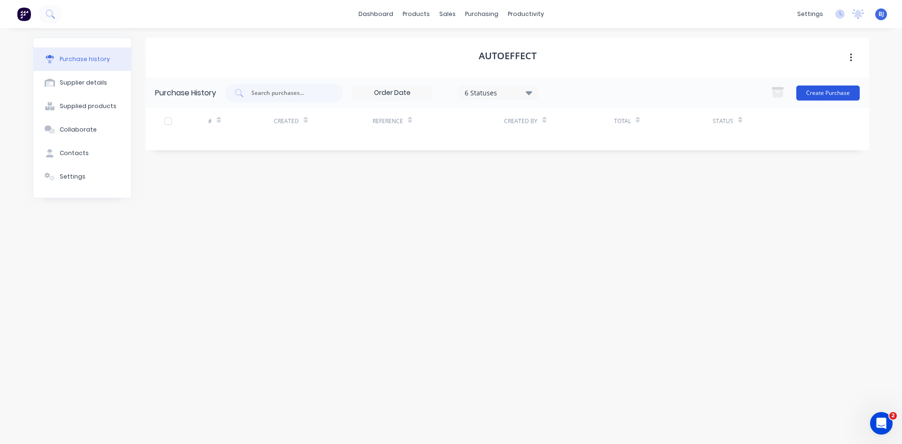
click at [831, 93] on button "Create Purchase" at bounding box center [828, 93] width 63 height 15
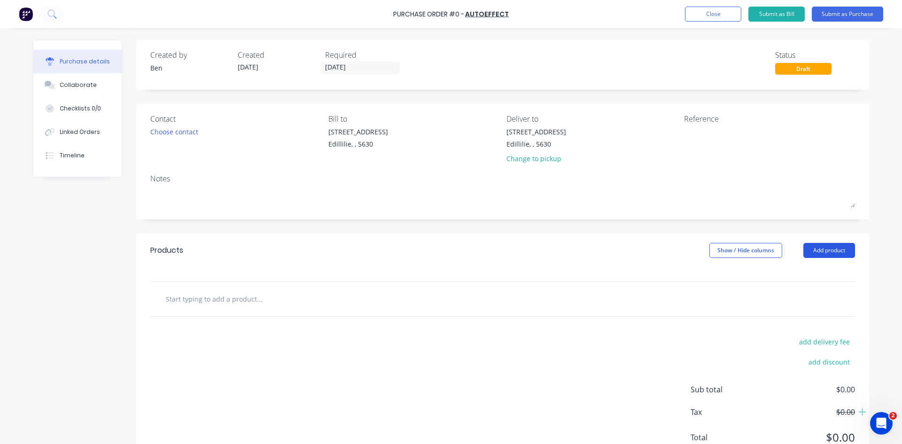
click at [807, 249] on button "Add product" at bounding box center [830, 250] width 52 height 15
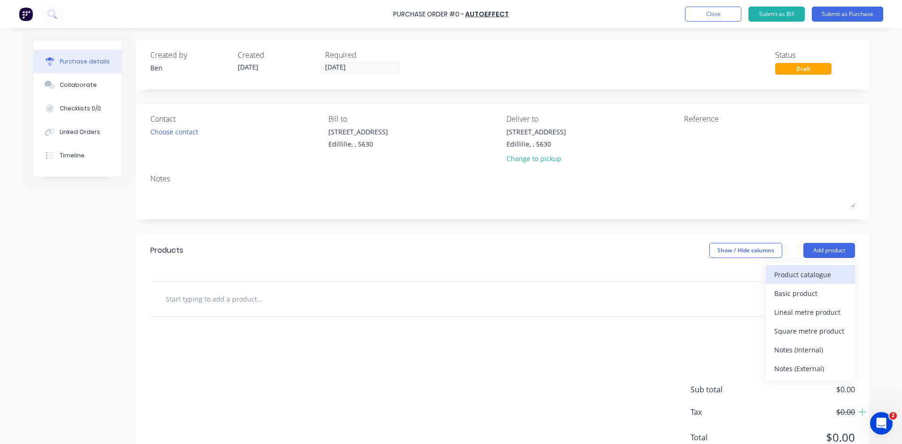
click at [780, 273] on div "Product catalogue" at bounding box center [811, 275] width 72 height 14
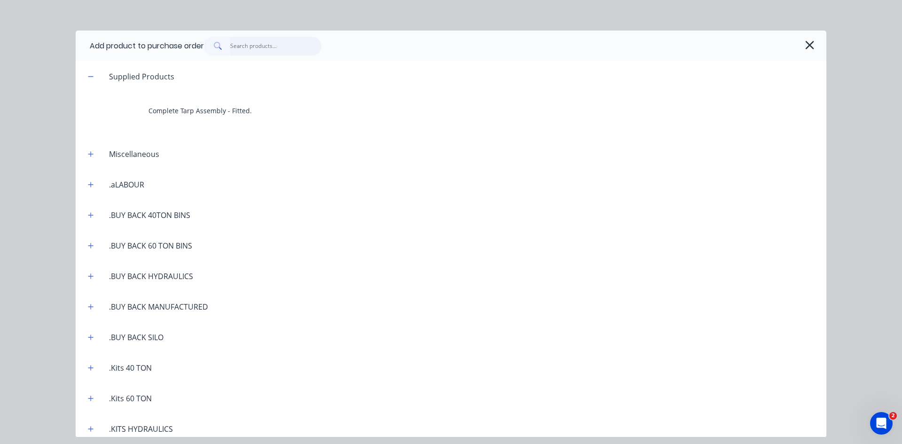
click at [241, 48] on input "text" at bounding box center [276, 46] width 92 height 19
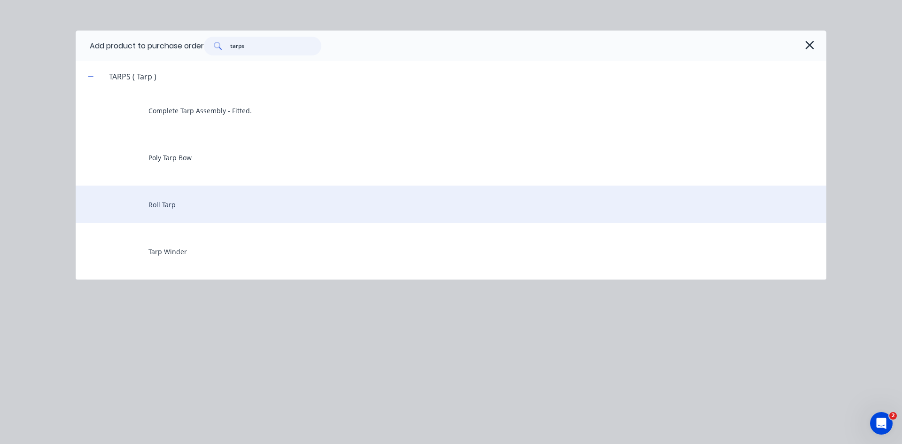
type input "tarps"
click at [177, 204] on div "Roll Tarp" at bounding box center [451, 205] width 751 height 38
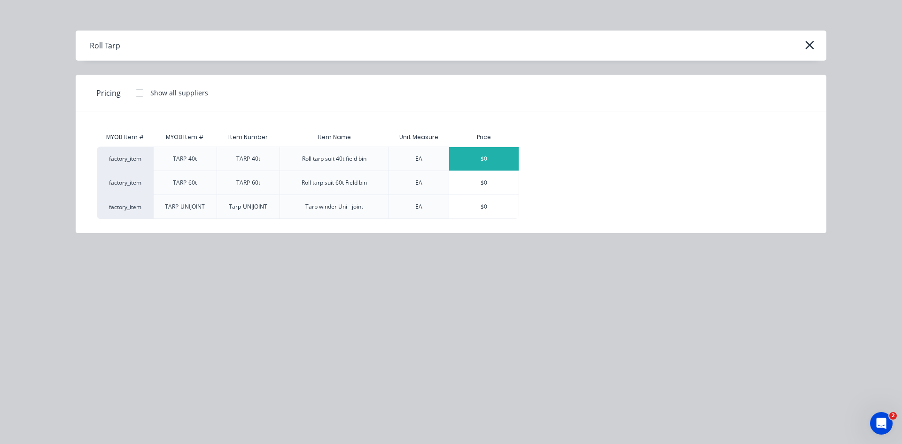
click at [491, 161] on div "$0" at bounding box center [484, 159] width 70 height 24
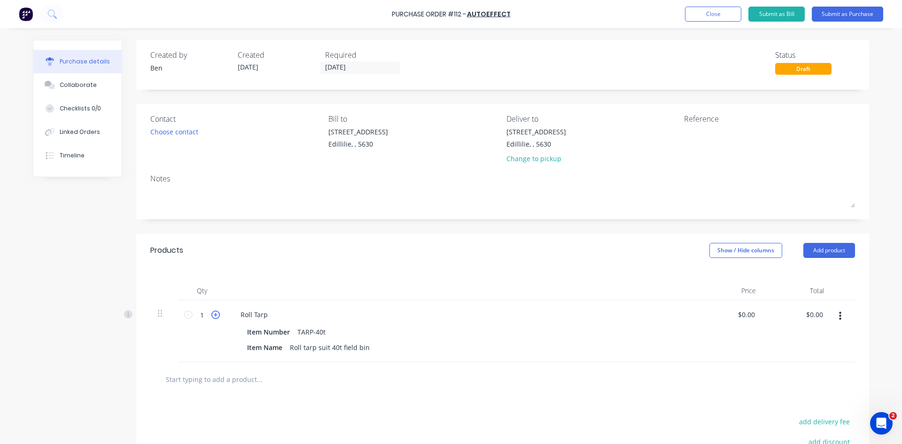
click at [214, 314] on icon at bounding box center [216, 315] width 8 height 8
type input "4"
click at [824, 252] on button "Add product" at bounding box center [830, 250] width 52 height 15
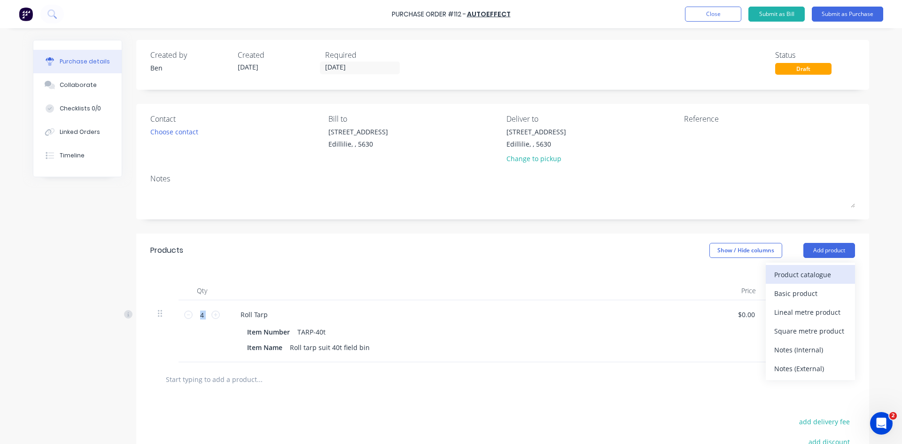
click at [807, 271] on div "Product catalogue" at bounding box center [811, 275] width 72 height 14
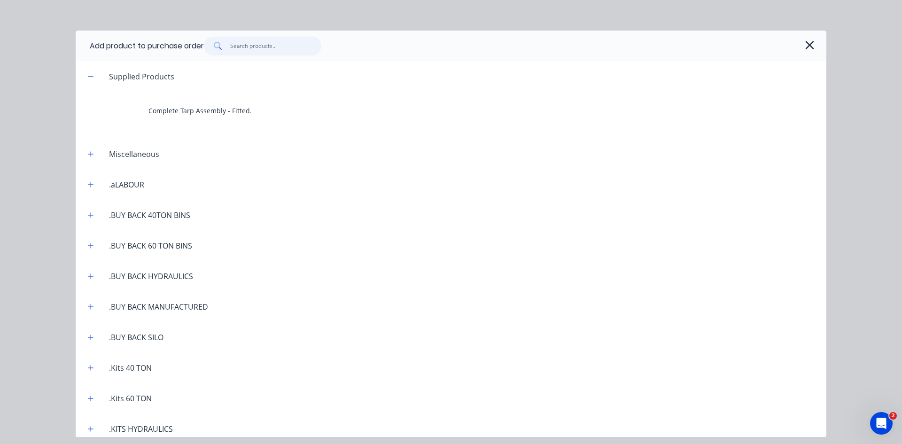
click at [241, 47] on input "text" at bounding box center [276, 46] width 92 height 19
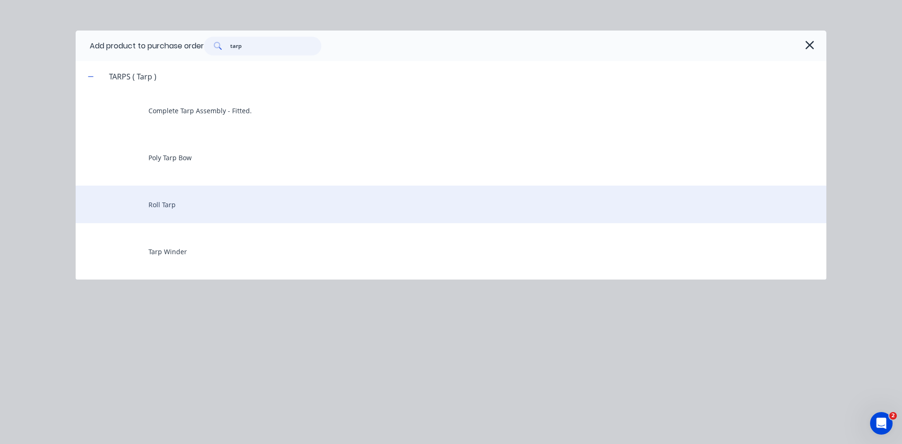
type input "tarp"
click at [171, 207] on div "Roll Tarp" at bounding box center [451, 205] width 751 height 38
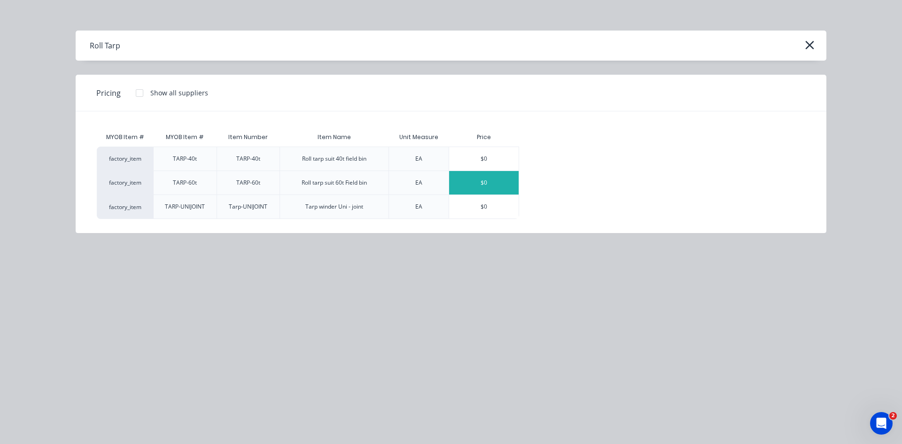
click at [478, 184] on div "$0" at bounding box center [484, 183] width 70 height 24
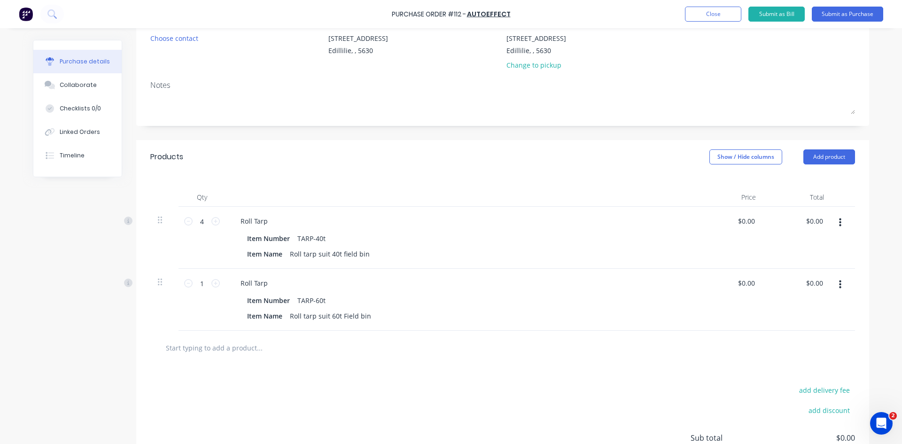
scroll to position [94, 0]
click at [213, 284] on icon at bounding box center [216, 283] width 8 height 8
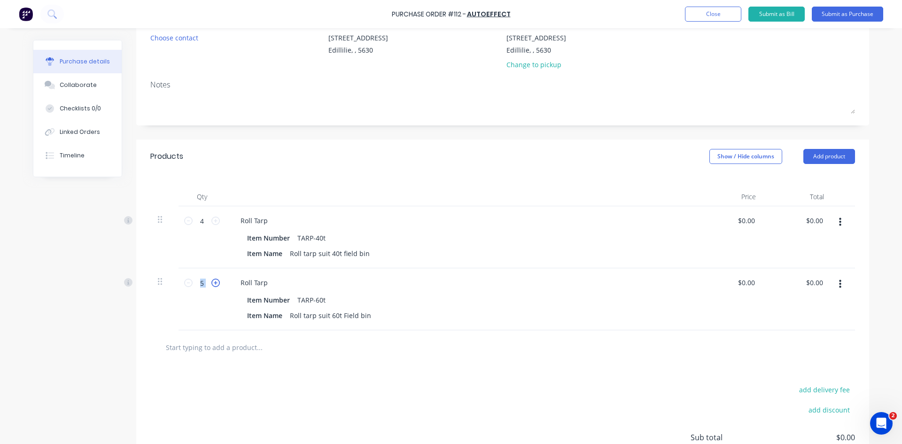
click at [213, 284] on icon at bounding box center [216, 283] width 8 height 8
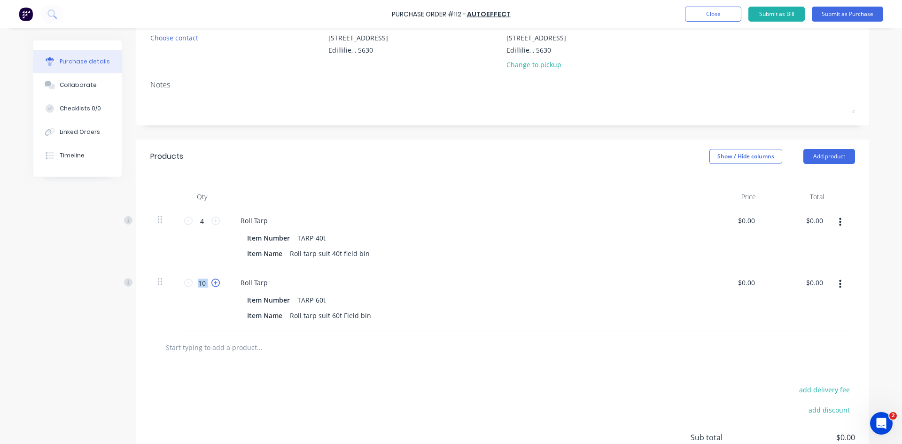
click at [213, 284] on icon at bounding box center [216, 283] width 8 height 8
type input "12"
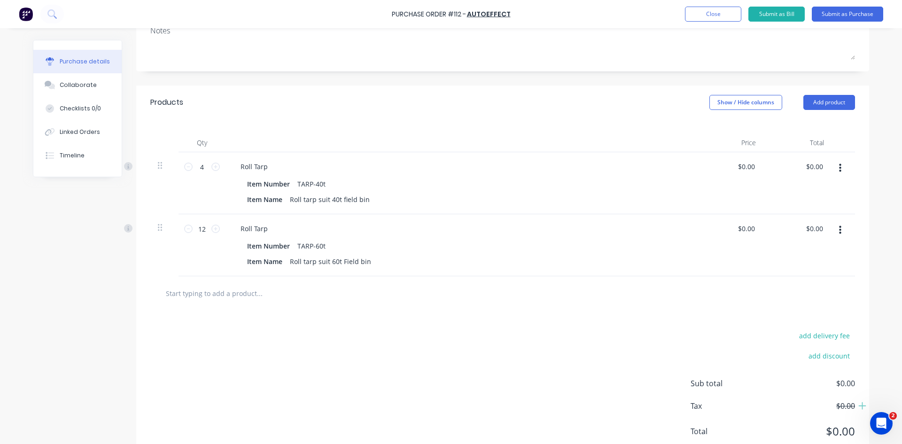
scroll to position [85, 0]
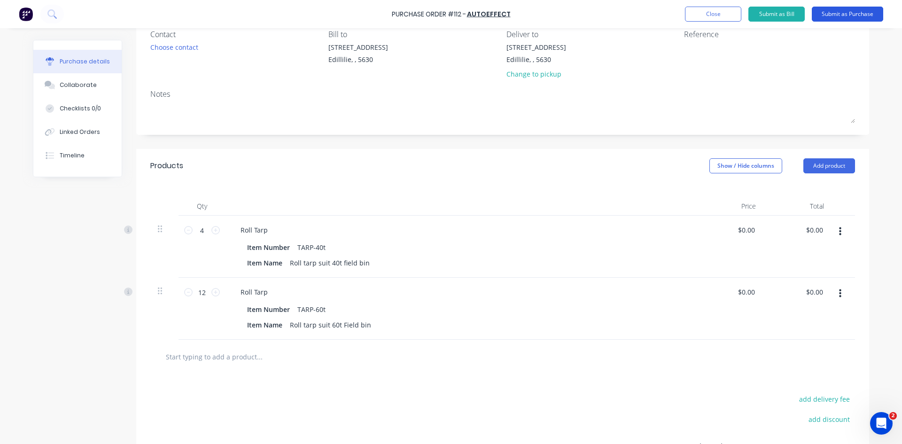
click at [841, 15] on button "Submit as Purchase" at bounding box center [847, 14] width 71 height 15
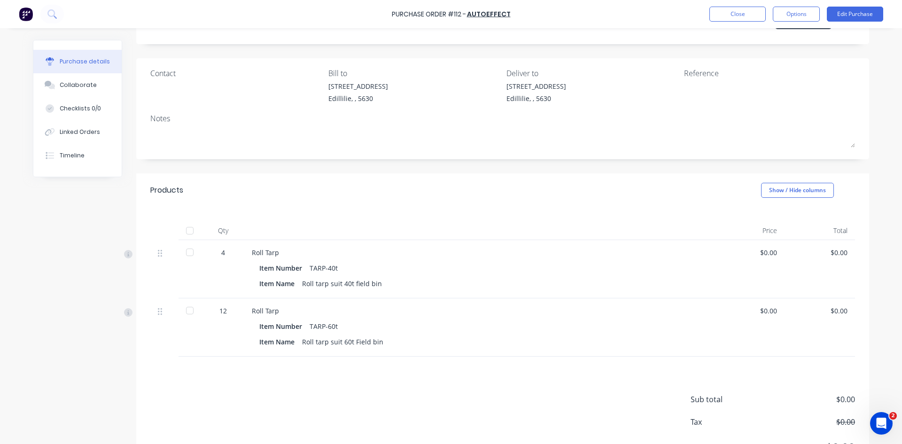
scroll to position [0, 0]
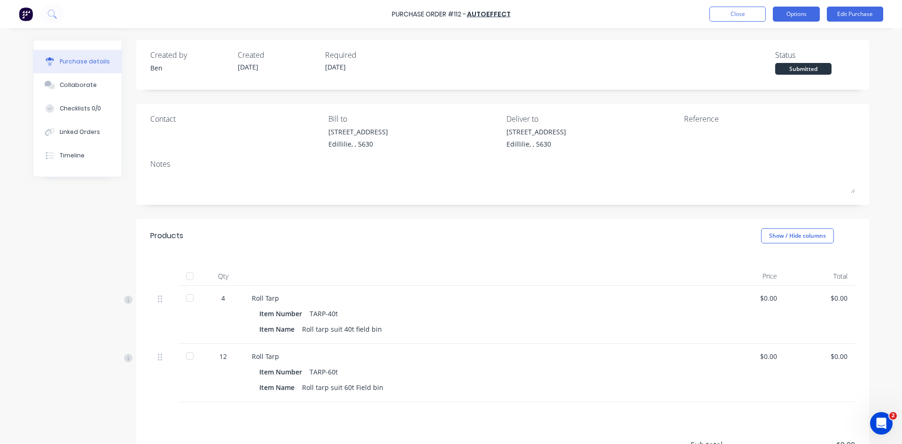
click at [814, 19] on button "Options" at bounding box center [796, 14] width 47 height 15
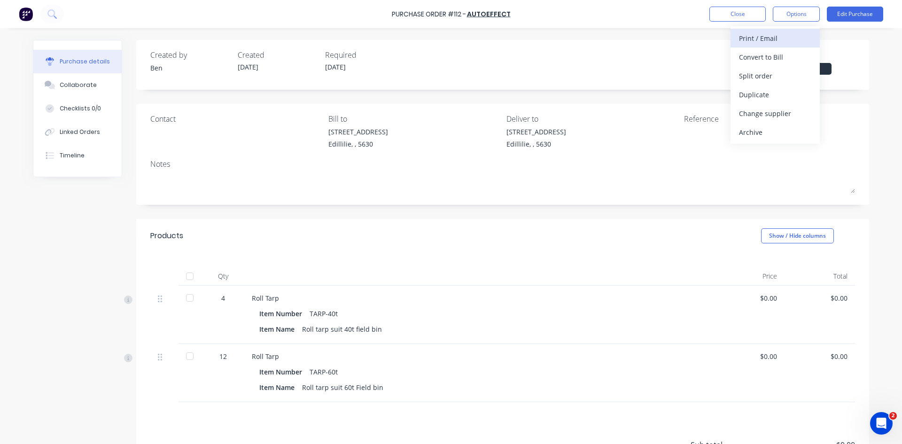
click at [775, 40] on div "Print / Email" at bounding box center [775, 38] width 72 height 14
click at [764, 73] on div "Without pricing" at bounding box center [775, 76] width 72 height 14
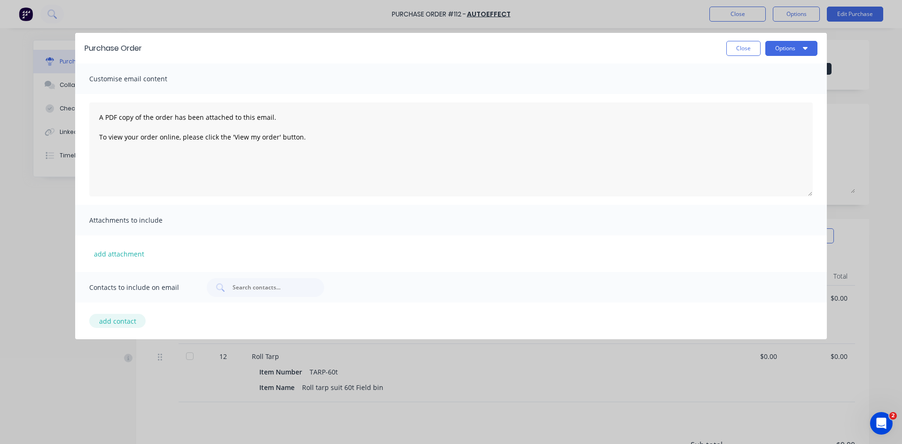
click at [121, 321] on button "add contact" at bounding box center [117, 321] width 56 height 14
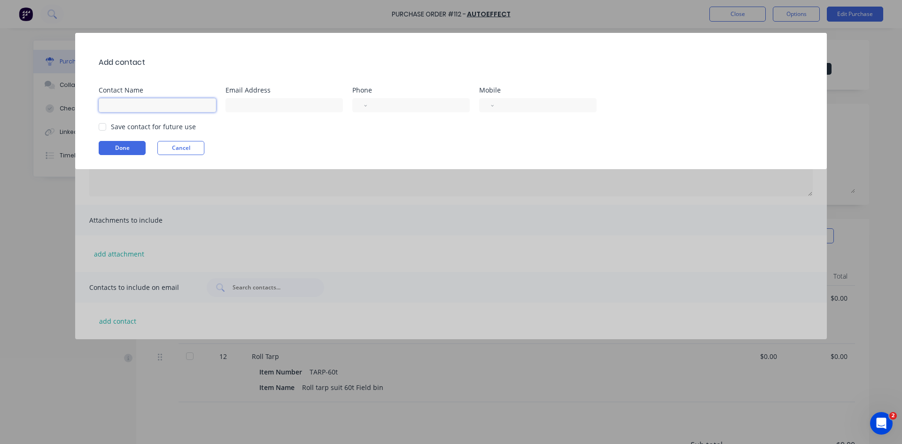
click at [120, 105] on input at bounding box center [158, 105] width 118 height 14
type input "Shawn"
click at [247, 109] on input at bounding box center [285, 105] width 118 height 14
type input "autoeffect.haulage@gmail.com"
click at [396, 105] on input "tel" at bounding box center [417, 105] width 86 height 11
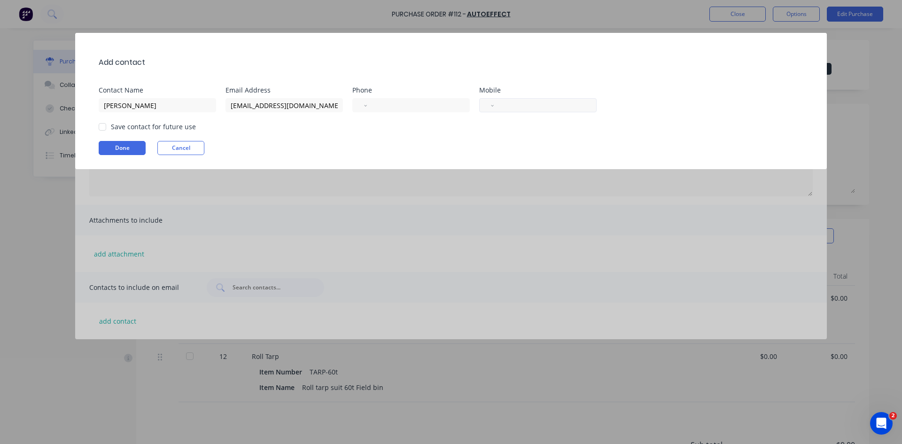
click at [500, 105] on div "International Afghanistan Åland Islands Albania Algeria American Samoa Andorra …" at bounding box center [538, 105] width 118 height 14
click at [513, 106] on input "tel" at bounding box center [544, 105] width 86 height 11
drag, startPoint x: 531, startPoint y: 107, endPoint x: 532, endPoint y: 115, distance: 8.0
click at [532, 111] on div "International Afghanistan Åland Islands Albania Algeria American Samoa Andorra …" at bounding box center [538, 105] width 118 height 14
type input "+0427076069"
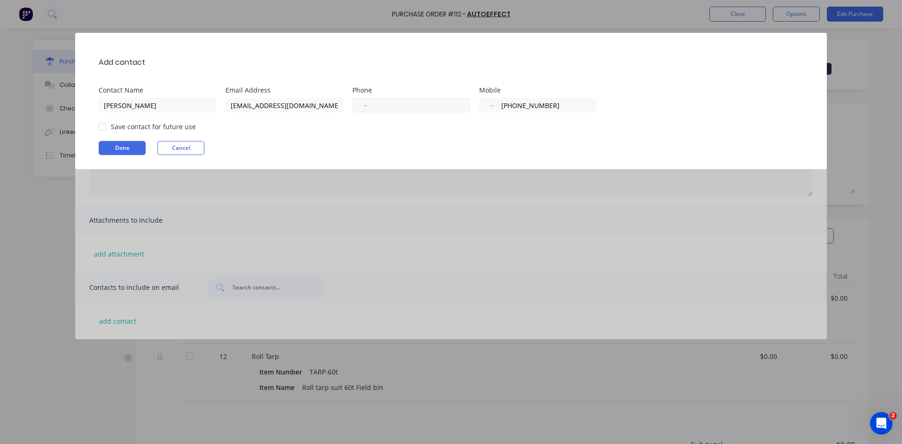
click at [389, 99] on div "International Afghanistan Åland Islands Albania Algeria American Samoa Andorra …" at bounding box center [412, 105] width 118 height 14
click at [387, 103] on input "tel" at bounding box center [417, 105] width 86 height 11
type input "+0428557812"
click at [129, 107] on input "Shawn" at bounding box center [158, 105] width 118 height 14
click at [131, 104] on input "Shawn &Mia" at bounding box center [158, 105] width 118 height 14
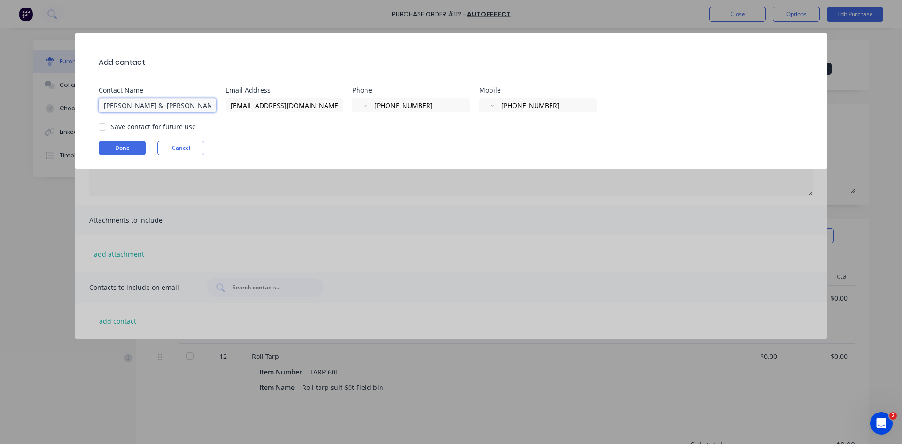
drag, startPoint x: 102, startPoint y: 127, endPoint x: 108, endPoint y: 133, distance: 8.0
click at [103, 127] on div at bounding box center [102, 127] width 19 height 19
type input "Shawn & Mia"
click at [117, 146] on div "Add contact Contact Name Shawn & Mia Email Address autoeffect.haulage@gmail.com…" at bounding box center [451, 101] width 752 height 136
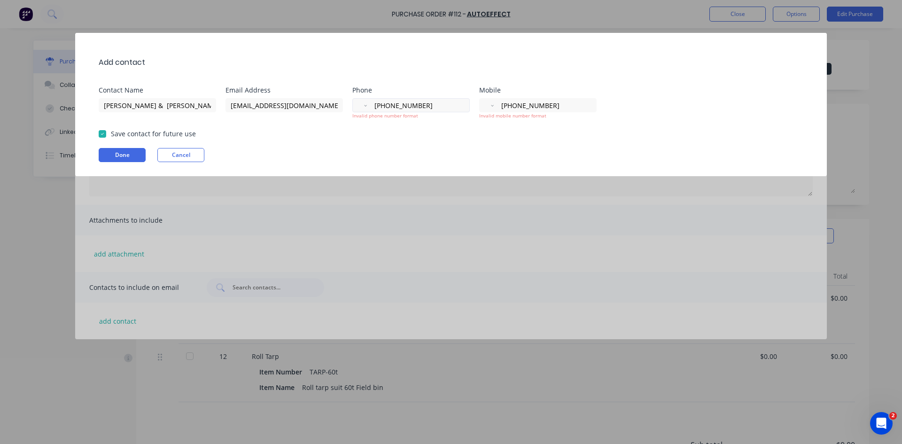
click at [364, 105] on select "International Afghanistan Åland Islands Albania Algeria American Samoa Andorra …" at bounding box center [364, 105] width 4 height 13
select select "AU"
click at [362, 99] on select "International Afghanistan Åland Islands Albania Algeria American Samoa Andorra …" at bounding box center [364, 105] width 4 height 13
drag, startPoint x: 493, startPoint y: 106, endPoint x: 494, endPoint y: 111, distance: 5.3
click at [493, 107] on select "International Afghanistan Åland Islands Albania Algeria American Samoa Andorra …" at bounding box center [491, 105] width 4 height 13
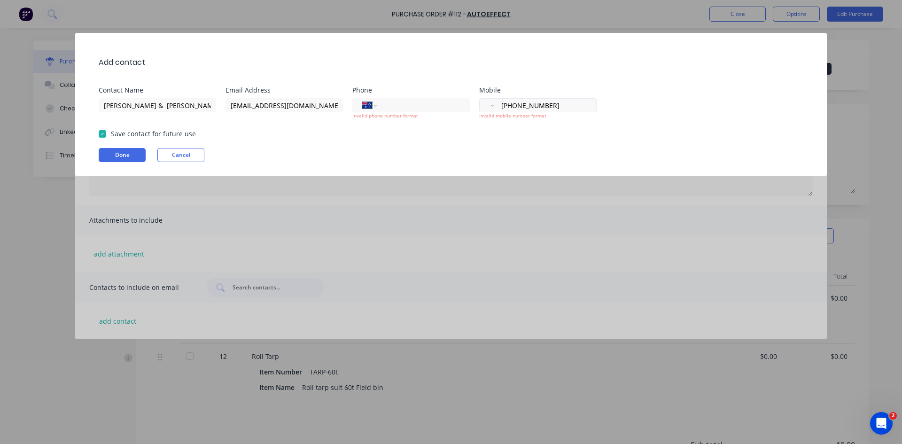
select select "AU"
click at [489, 99] on select "International Afghanistan Åland Islands Albania Algeria American Samoa Andorra …" at bounding box center [491, 105] width 4 height 13
click at [384, 102] on input "tel" at bounding box center [422, 105] width 77 height 11
type input "0427 076 069"
click at [514, 105] on input "tel" at bounding box center [548, 105] width 77 height 11
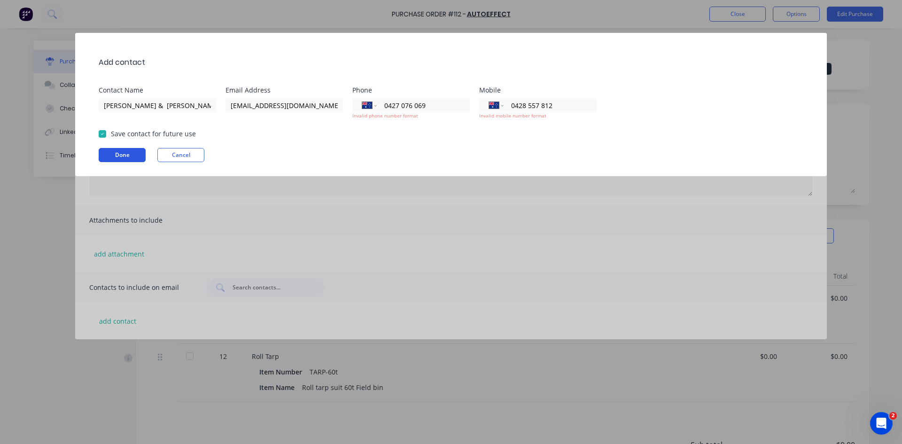
type input "0428 557 812"
click at [130, 157] on button "Done" at bounding box center [122, 155] width 47 height 14
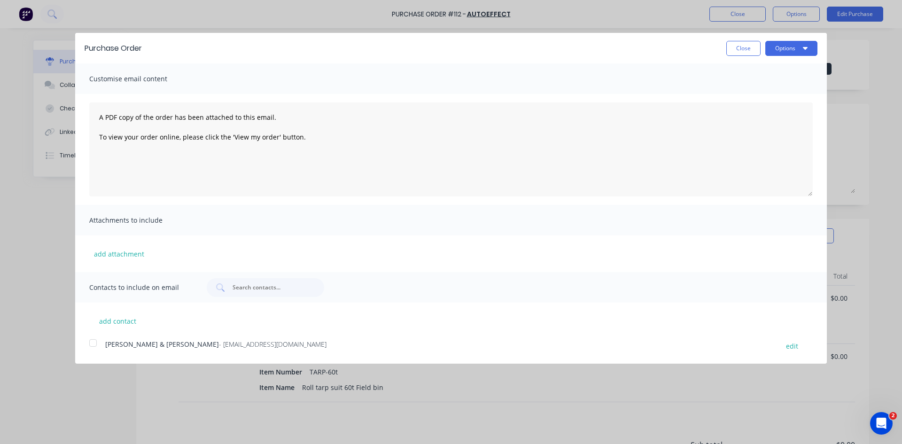
click at [93, 343] on div at bounding box center [93, 343] width 19 height 19
click at [798, 52] on button "Options" at bounding box center [792, 48] width 52 height 15
click at [747, 90] on div "Email" at bounding box center [773, 91] width 72 height 14
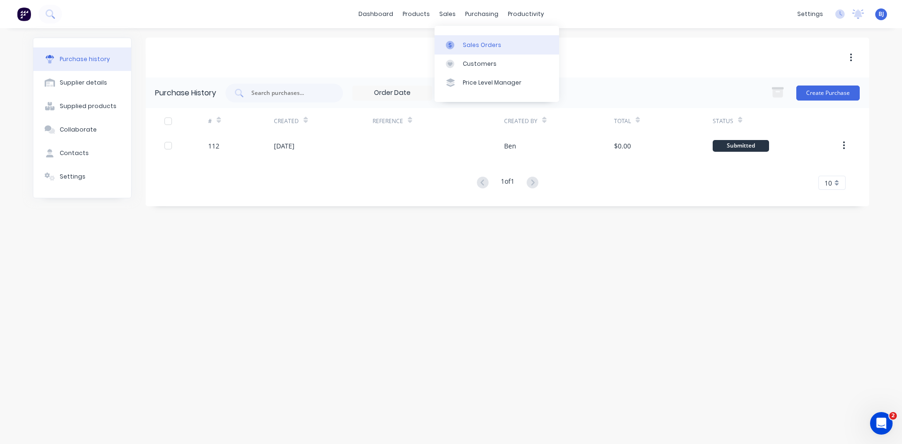
click at [456, 46] on div at bounding box center [453, 45] width 14 height 8
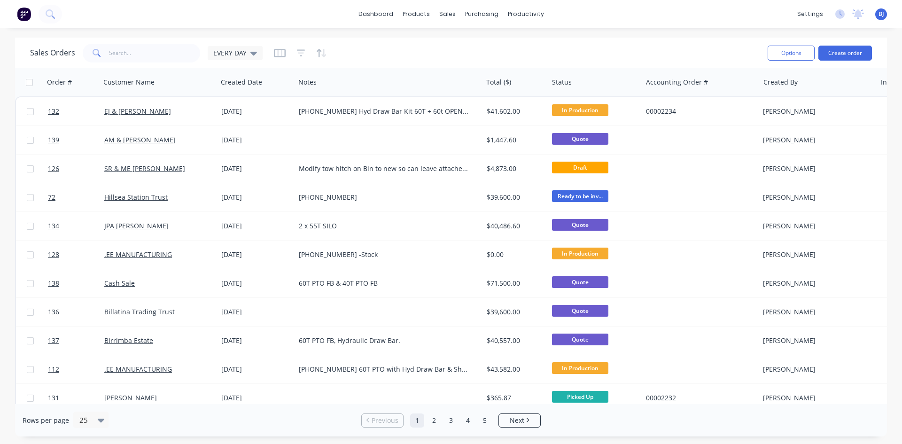
click at [838, 51] on button "Create order" at bounding box center [846, 53] width 54 height 15
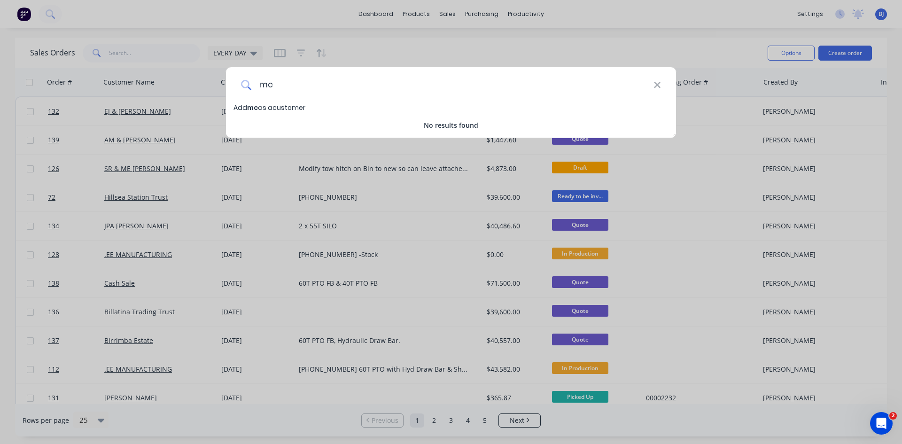
type input "m"
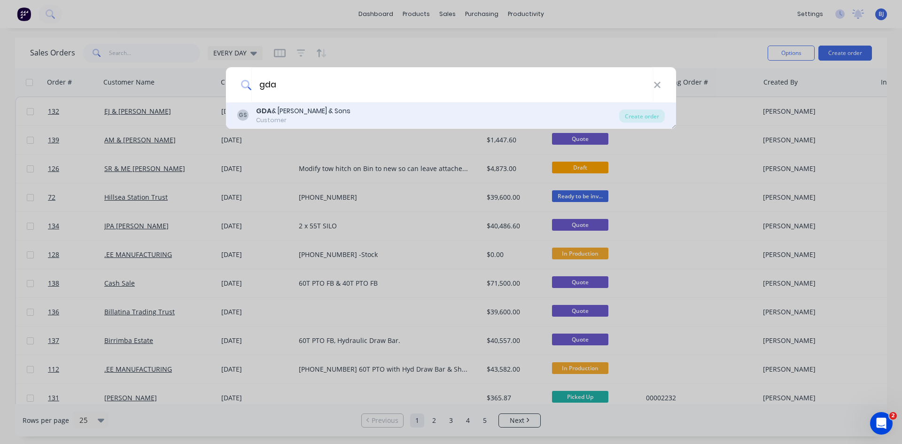
type input "gda"
click at [304, 110] on div "GDA & [PERSON_NAME] & Sons" at bounding box center [303, 111] width 94 height 10
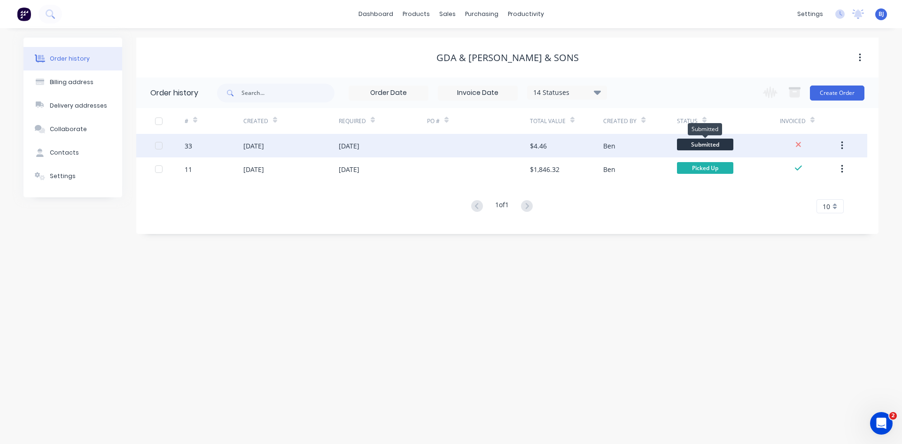
click at [697, 144] on span "Submitted" at bounding box center [705, 145] width 56 height 12
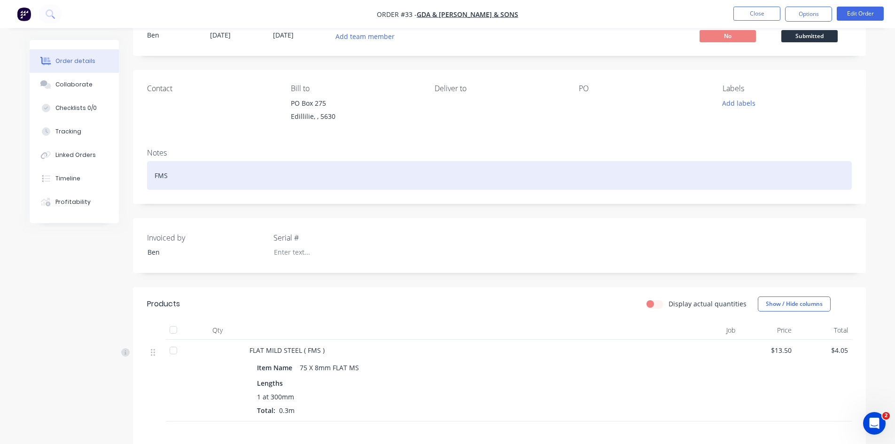
scroll to position [17, 0]
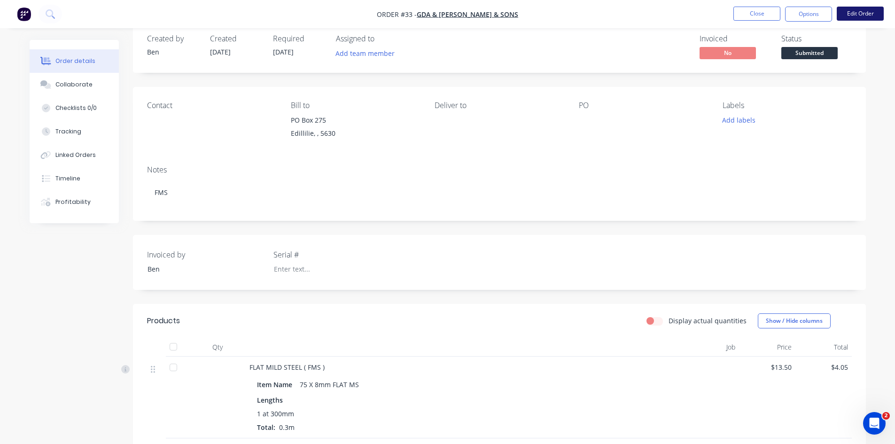
click at [863, 14] on button "Edit Order" at bounding box center [860, 14] width 47 height 14
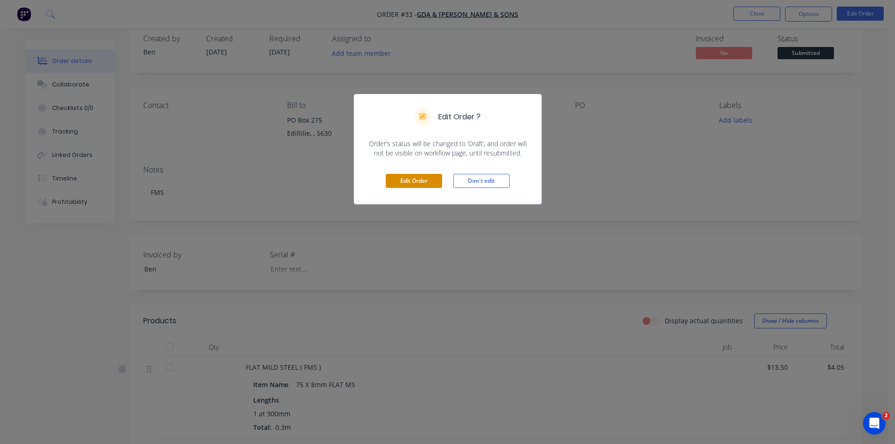
click at [410, 179] on button "Edit Order" at bounding box center [414, 181] width 56 height 14
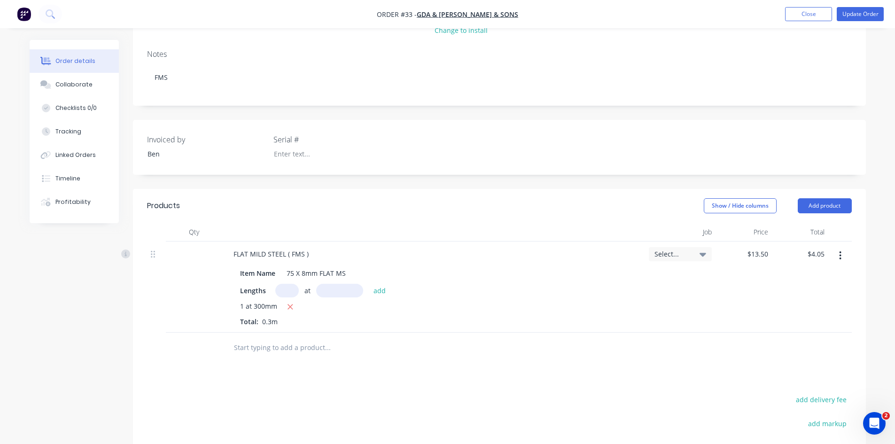
scroll to position [141, 0]
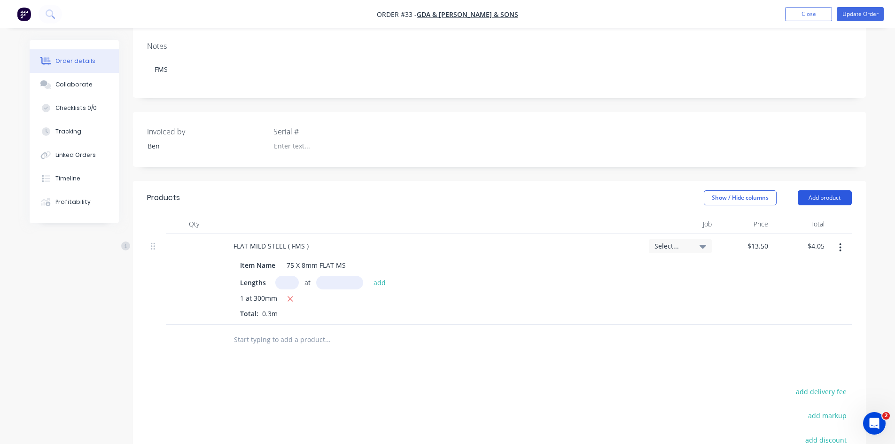
click at [807, 195] on button "Add product" at bounding box center [825, 197] width 54 height 15
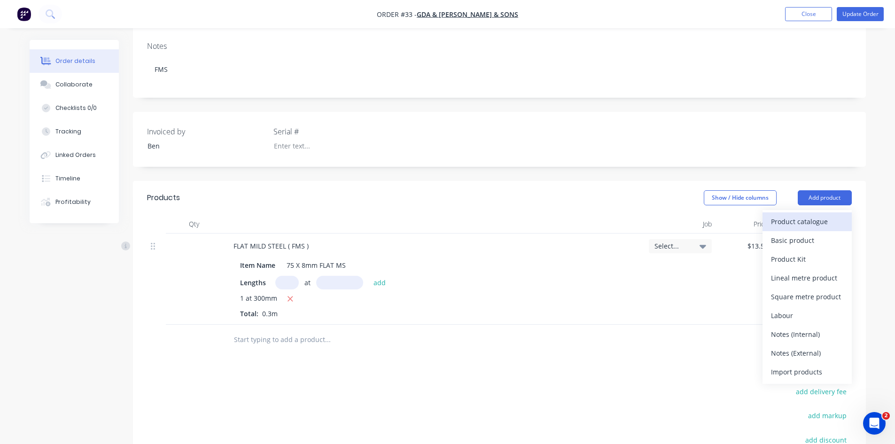
click at [783, 224] on div "Product catalogue" at bounding box center [807, 222] width 72 height 14
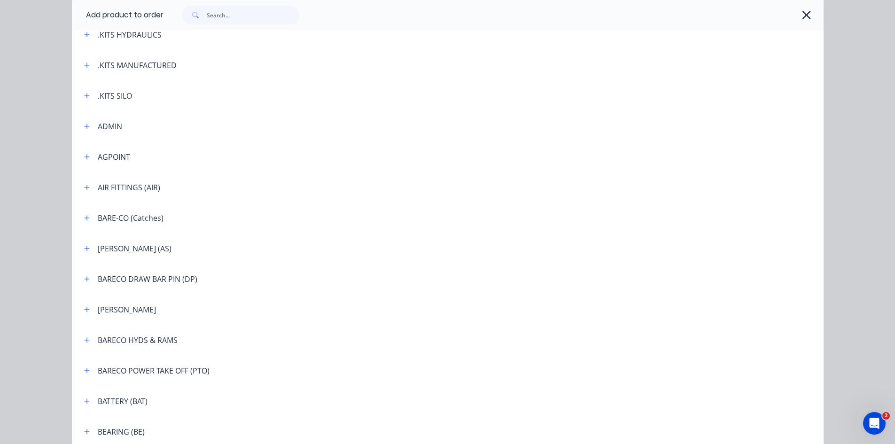
scroll to position [329, 0]
click at [220, 13] on input "text" at bounding box center [253, 15] width 93 height 19
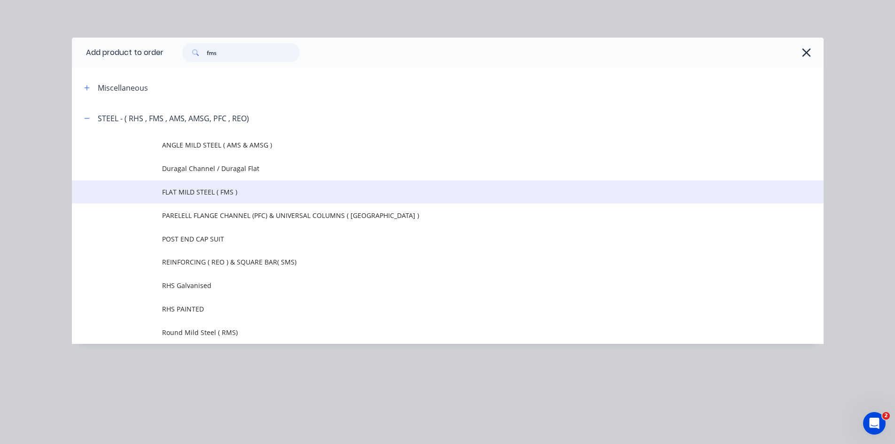
type input "fms"
click at [206, 196] on span "FLAT MILD STEEL ( FMS )" at bounding box center [426, 192] width 529 height 10
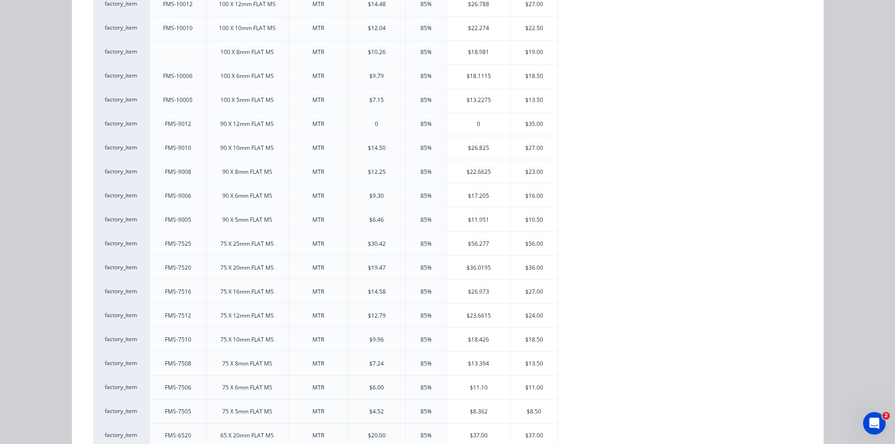
scroll to position [752, 0]
click at [519, 264] on div "$27.00" at bounding box center [534, 267] width 47 height 24
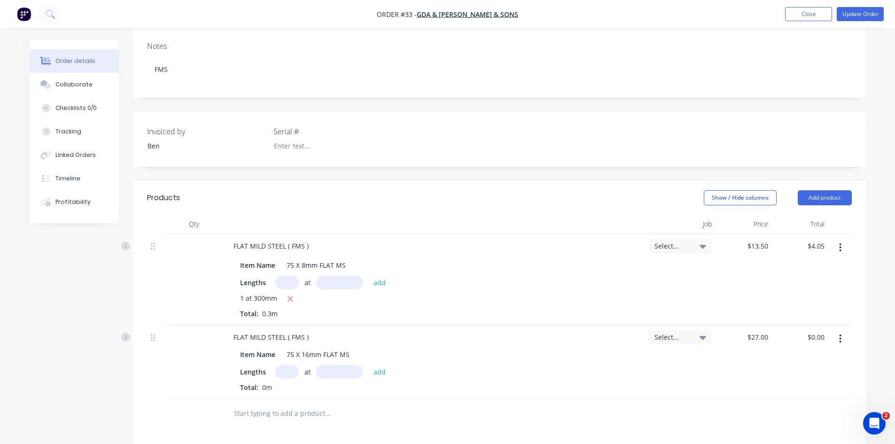
click at [283, 370] on input "text" at bounding box center [287, 372] width 24 height 14
type input "1"
click at [331, 372] on input "text" at bounding box center [339, 372] width 47 height 14
type input "3500mm"
click at [377, 372] on button "add" at bounding box center [380, 371] width 22 height 13
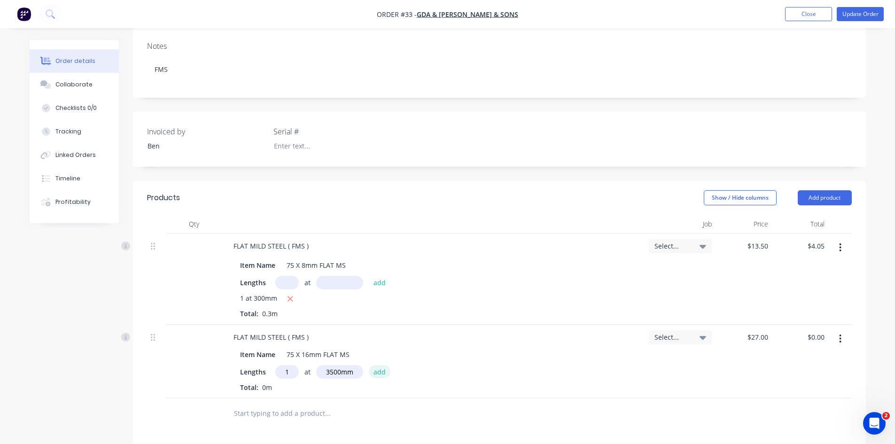
type input "$94.50"
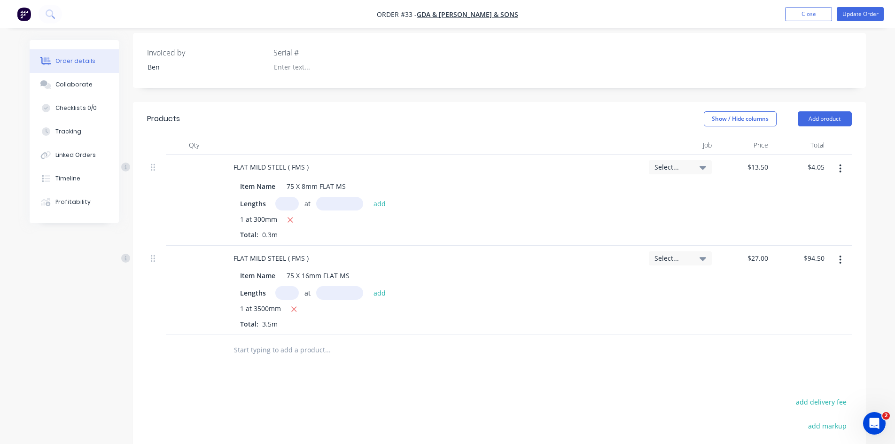
scroll to position [235, 0]
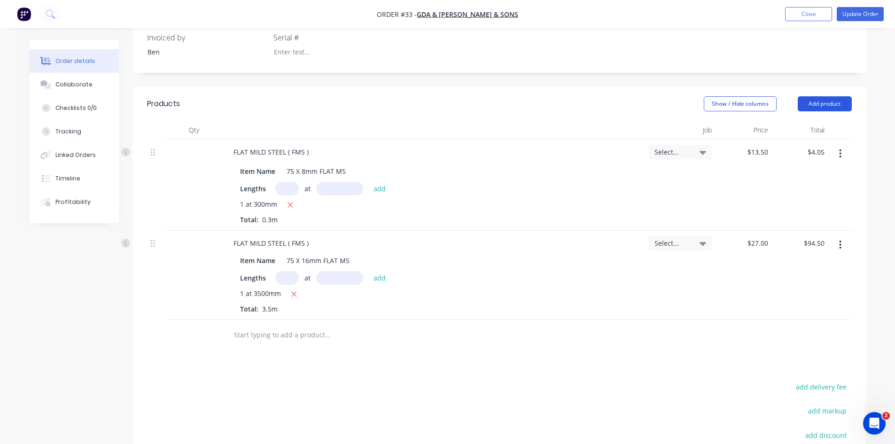
click at [830, 106] on button "Add product" at bounding box center [825, 103] width 54 height 15
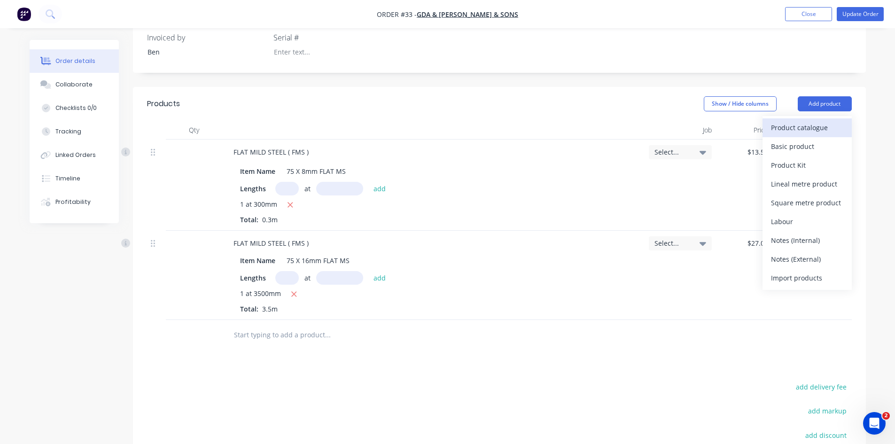
click at [807, 125] on div "Product catalogue" at bounding box center [807, 128] width 72 height 14
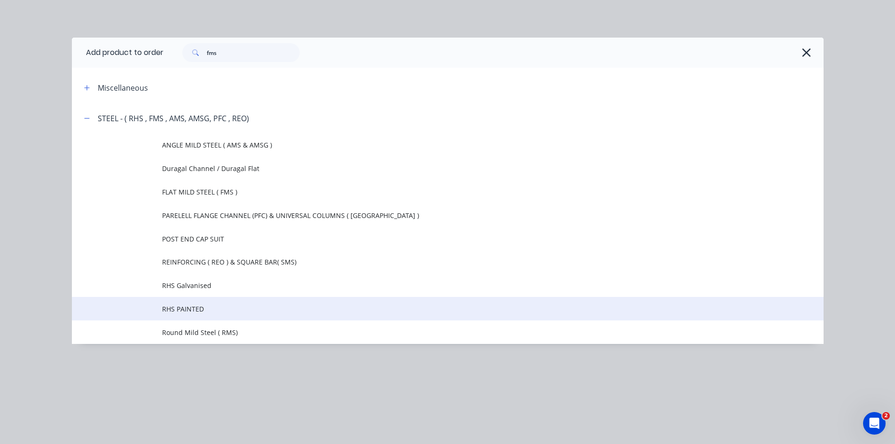
scroll to position [329, 0]
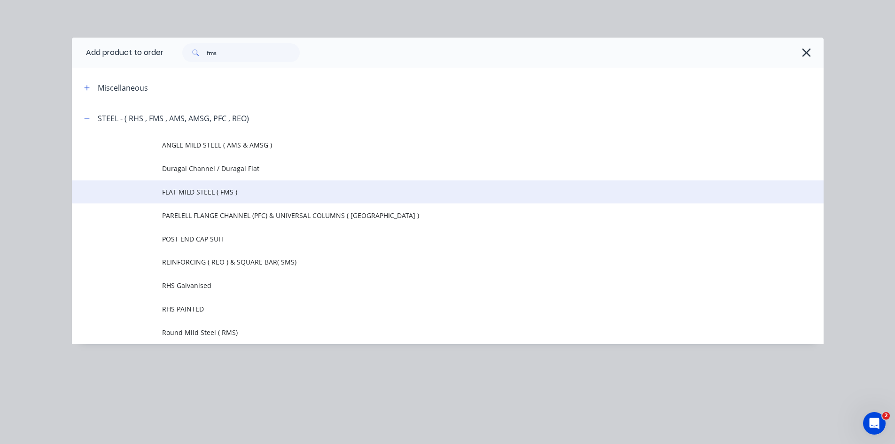
click at [226, 193] on span "FLAT MILD STEEL ( FMS )" at bounding box center [426, 192] width 529 height 10
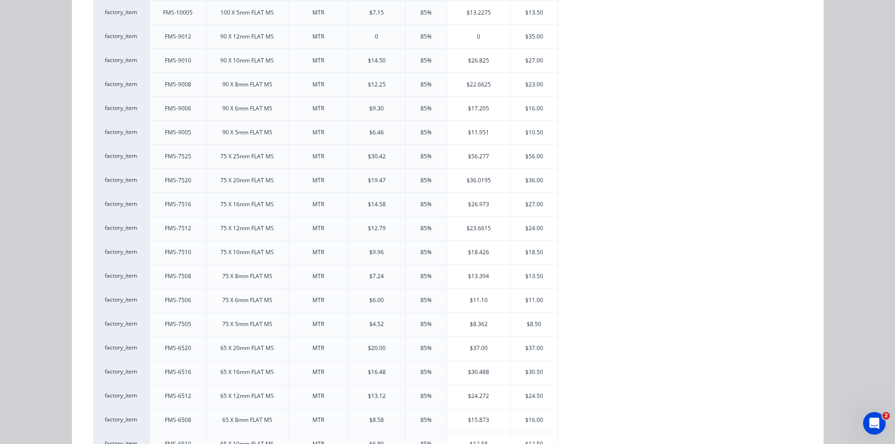
scroll to position [893, 0]
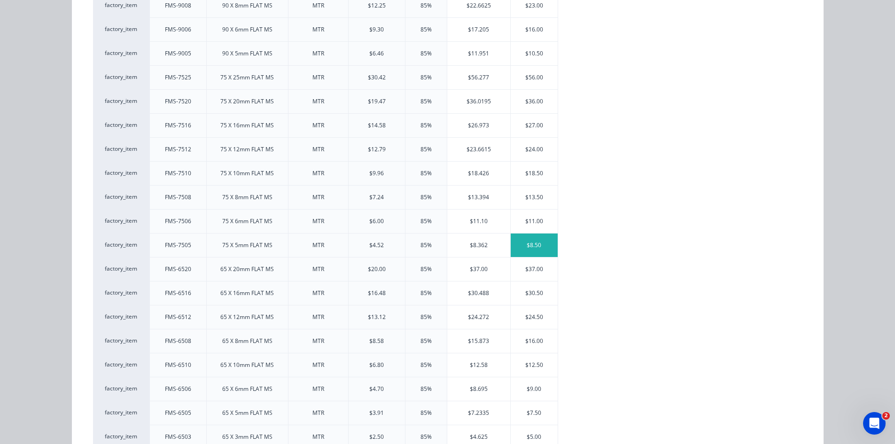
click at [527, 249] on div "$8.50" at bounding box center [534, 246] width 47 height 24
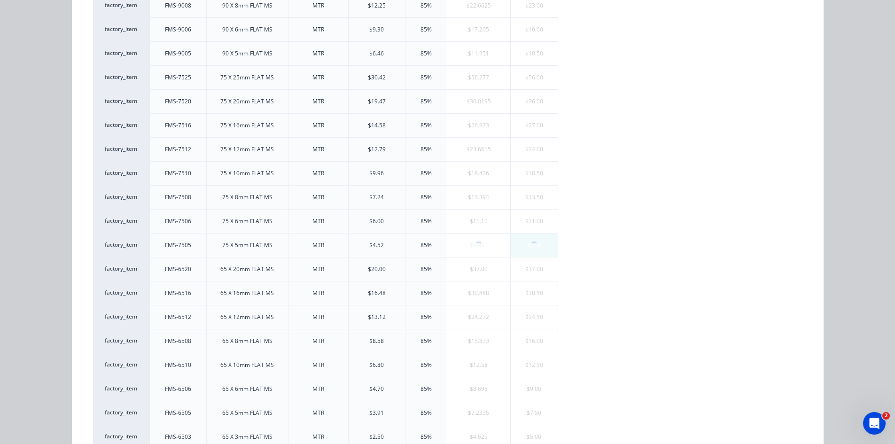
scroll to position [0, 0]
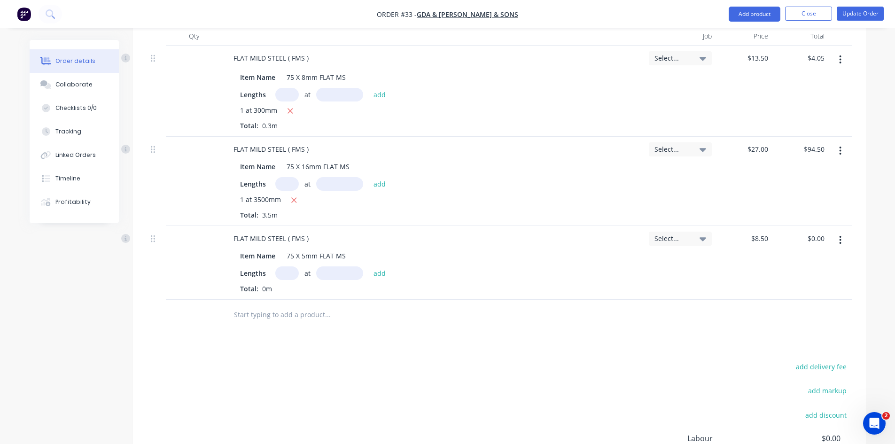
click at [289, 271] on input "text" at bounding box center [287, 273] width 24 height 14
type input "1"
click at [329, 273] on input "text" at bounding box center [339, 273] width 47 height 14
type input "1400mm"
click at [378, 274] on button "add" at bounding box center [380, 272] width 22 height 13
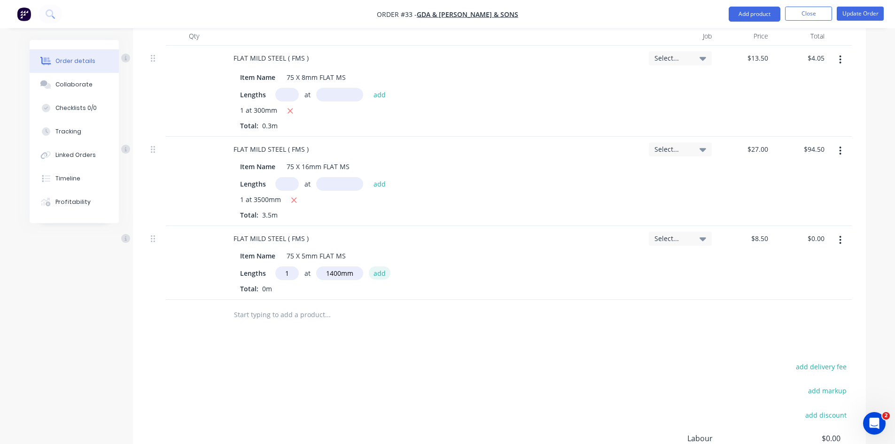
type input "$11.90"
click at [759, 17] on button "Add product" at bounding box center [755, 14] width 52 height 15
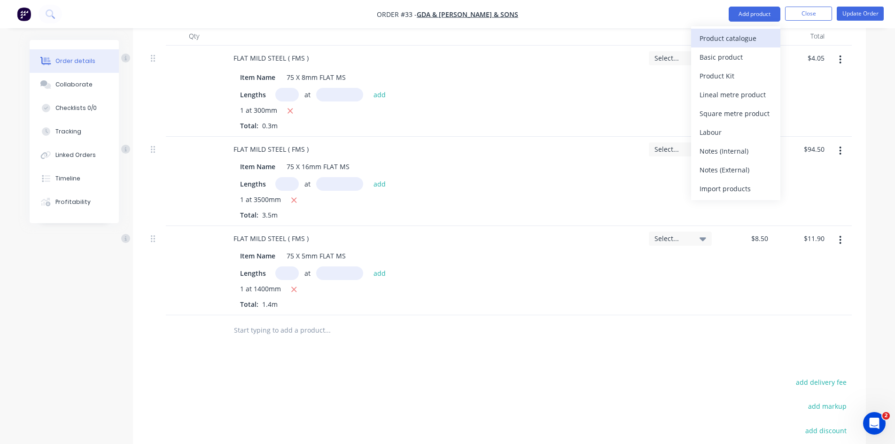
click at [741, 36] on div "Product catalogue" at bounding box center [736, 38] width 72 height 14
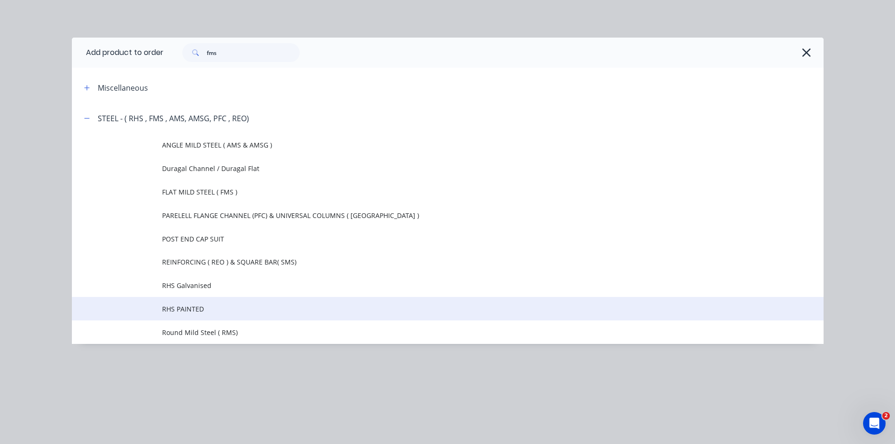
scroll to position [423, 0]
click at [200, 312] on span "RHS PAINTED" at bounding box center [426, 309] width 529 height 10
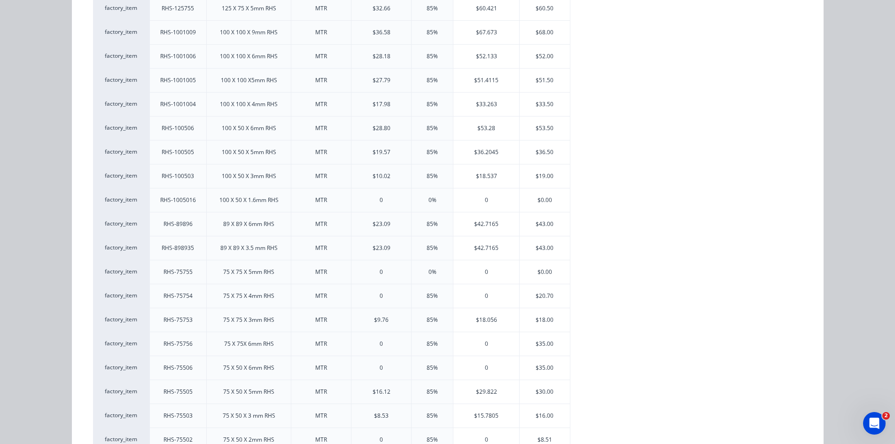
scroll to position [564, 0]
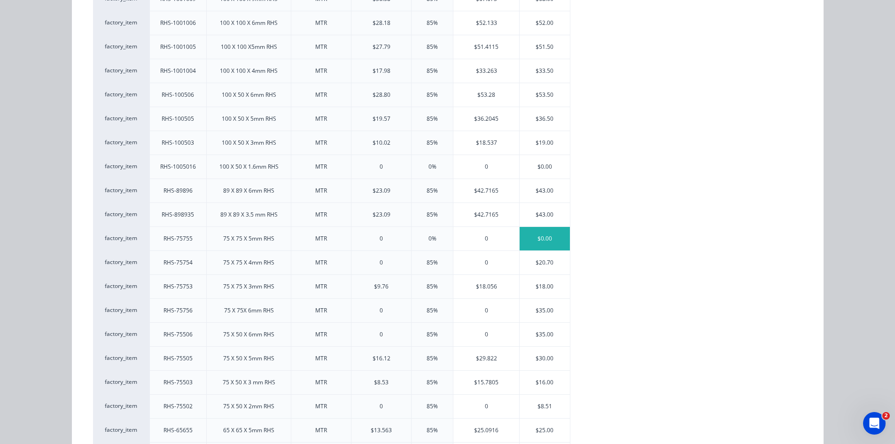
click at [539, 240] on div "$0.00" at bounding box center [545, 239] width 50 height 24
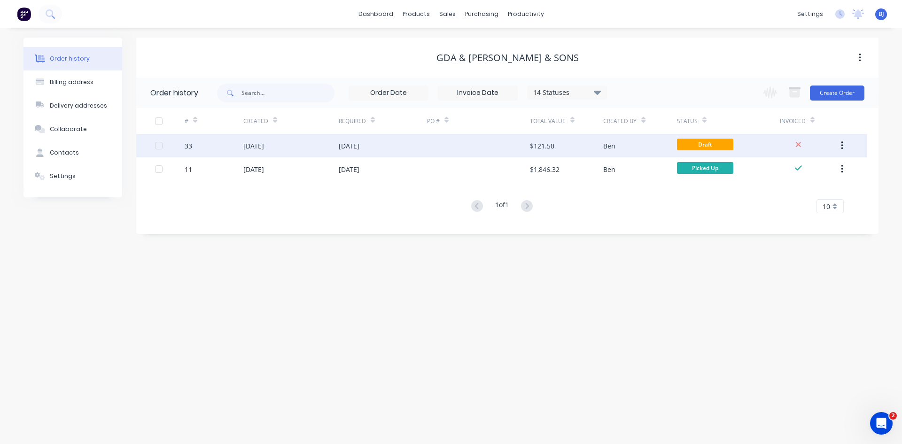
click at [360, 145] on div "27 May 2025" at bounding box center [349, 146] width 21 height 10
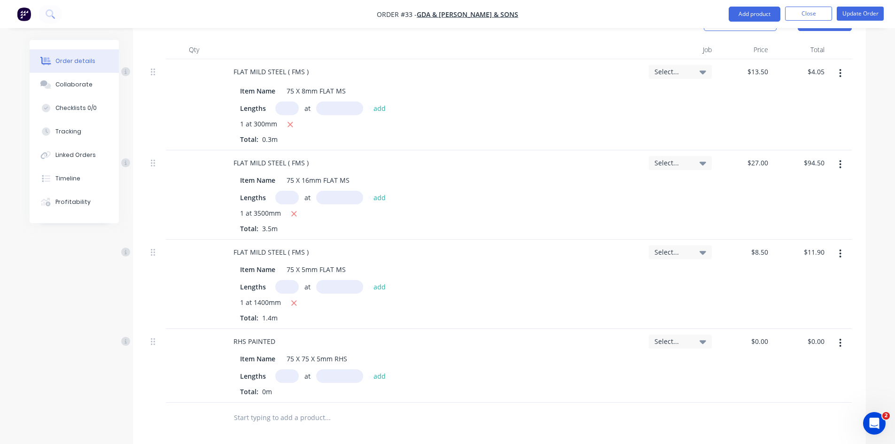
scroll to position [423, 0]
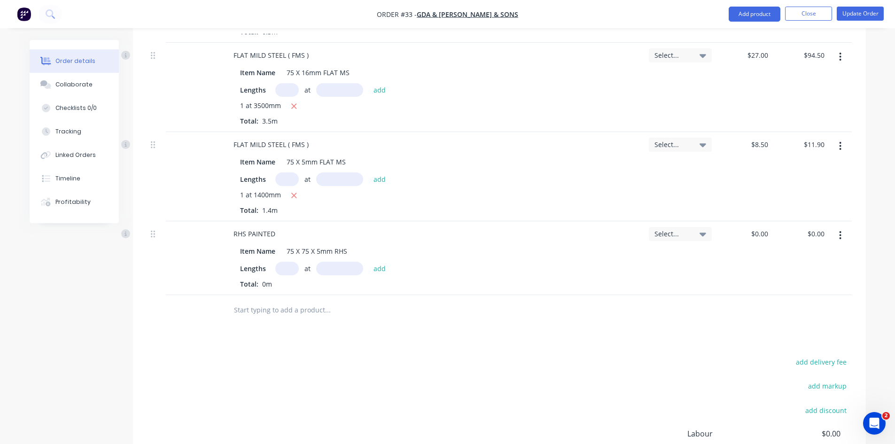
click at [839, 236] on button "button" at bounding box center [841, 235] width 22 height 17
click at [777, 318] on div "Delete" at bounding box center [807, 317] width 72 height 14
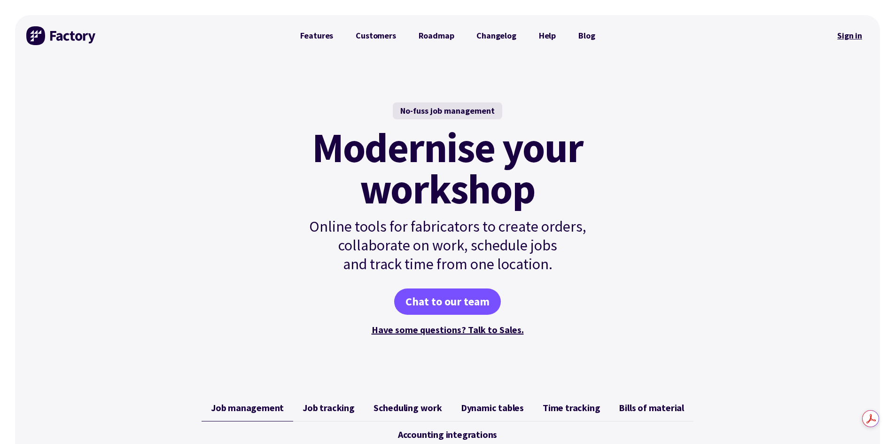
click at [841, 34] on link "Sign in" at bounding box center [850, 36] width 38 height 22
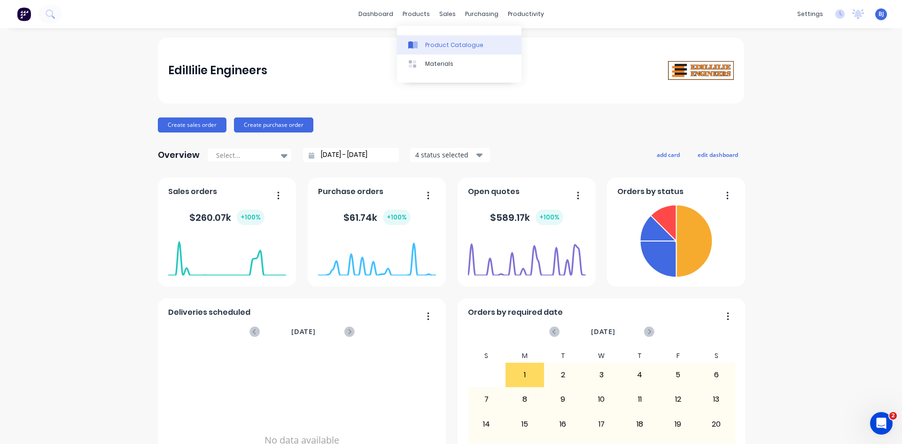
click at [419, 45] on div at bounding box center [415, 45] width 14 height 8
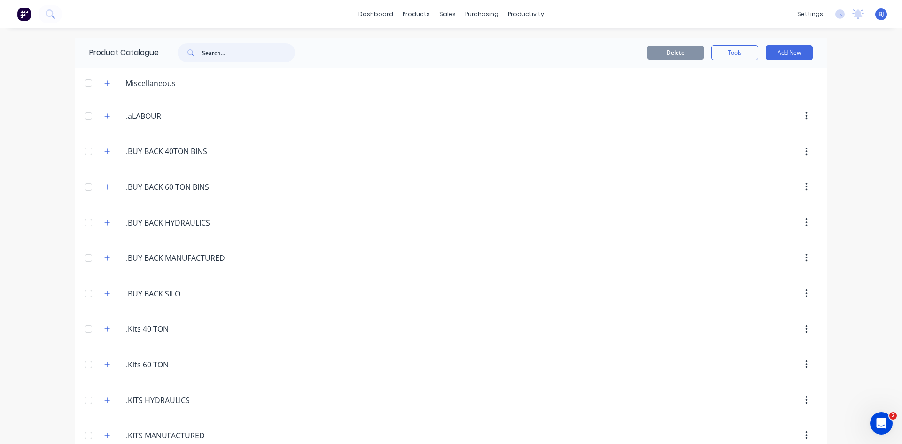
click at [214, 50] on input "text" at bounding box center [248, 52] width 93 height 19
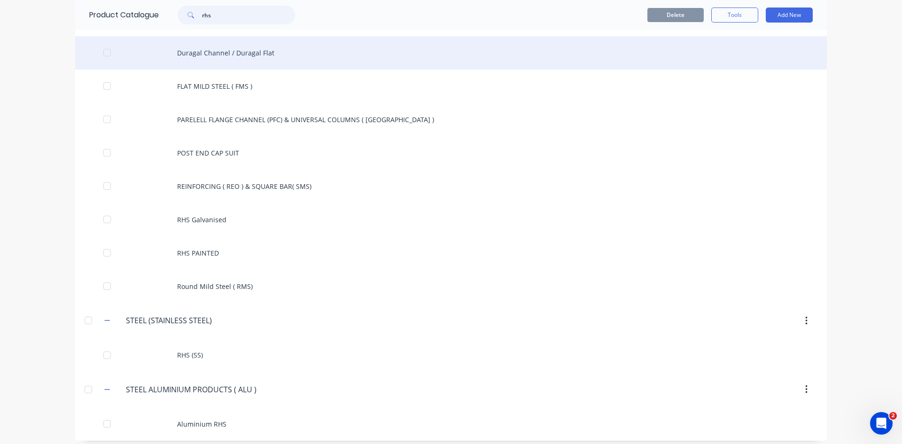
scroll to position [107, 0]
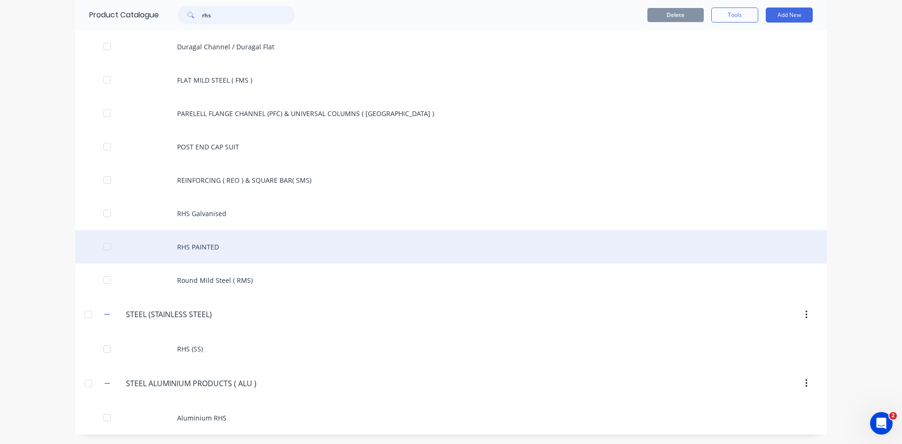
type input "rhs"
click at [196, 242] on div "RHS PAINTED" at bounding box center [451, 246] width 752 height 33
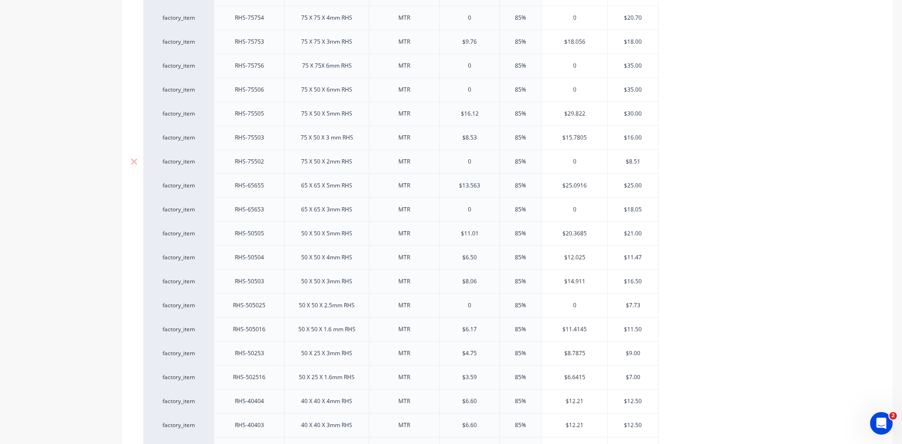
scroll to position [870, 0]
drag, startPoint x: 336, startPoint y: 118, endPoint x: 342, endPoint y: 81, distance: 37.1
click at [342, 81] on div "factory_item RHS-2502509 250 X 250 X 9mm RHS MTR $116.82 85% $216.117 $216.00 f…" at bounding box center [507, 124] width 729 height 1487
drag, startPoint x: 247, startPoint y: 115, endPoint x: 267, endPoint y: 94, distance: 28.9
click at [259, 74] on div "factory_item RHS-2502509 250 X 250 X 9mm RHS MTR $116.82 85% $216.117 $216.00 f…" at bounding box center [507, 124] width 729 height 1487
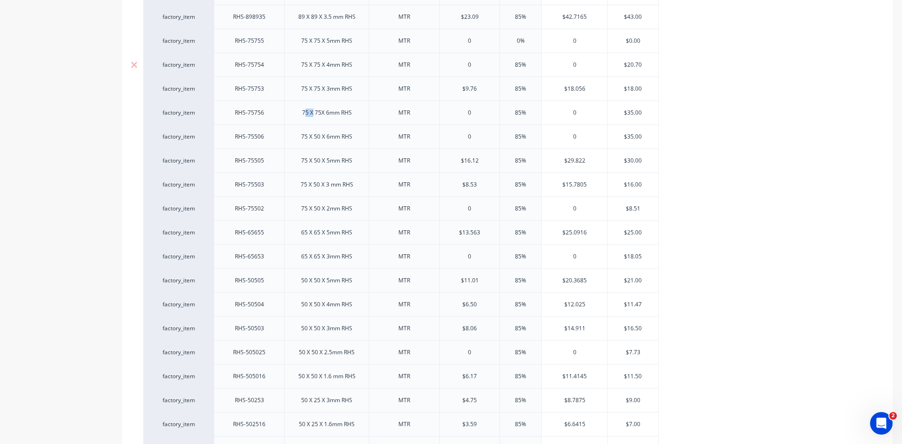
drag, startPoint x: 306, startPoint y: 114, endPoint x: 313, endPoint y: 69, distance: 45.7
click at [312, 69] on div "factory_item RHS-2502509 250 X 250 X 9mm RHS MTR $116.82 85% $216.117 $216.00 f…" at bounding box center [507, 124] width 729 height 1487
type textarea "x"
type input "0"
drag, startPoint x: 475, startPoint y: 40, endPoint x: 458, endPoint y: 46, distance: 17.7
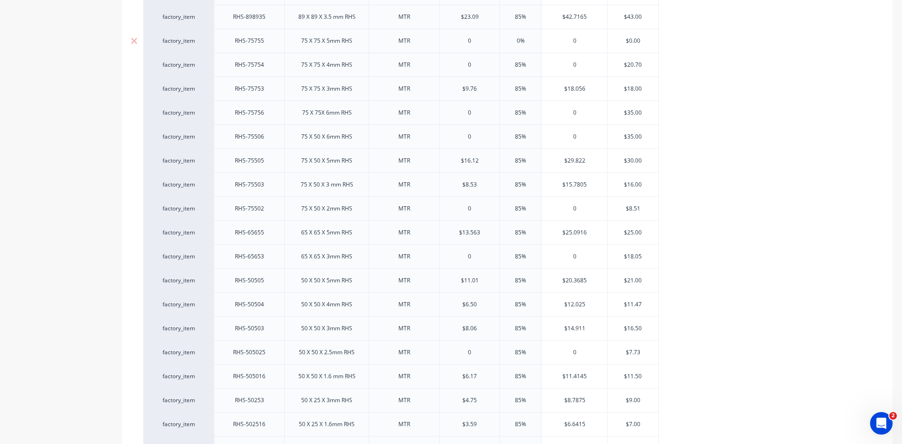
click at [459, 45] on input "0" at bounding box center [470, 41] width 60 height 8
type textarea "x"
type input "18"
type textarea "x"
type input "18.5"
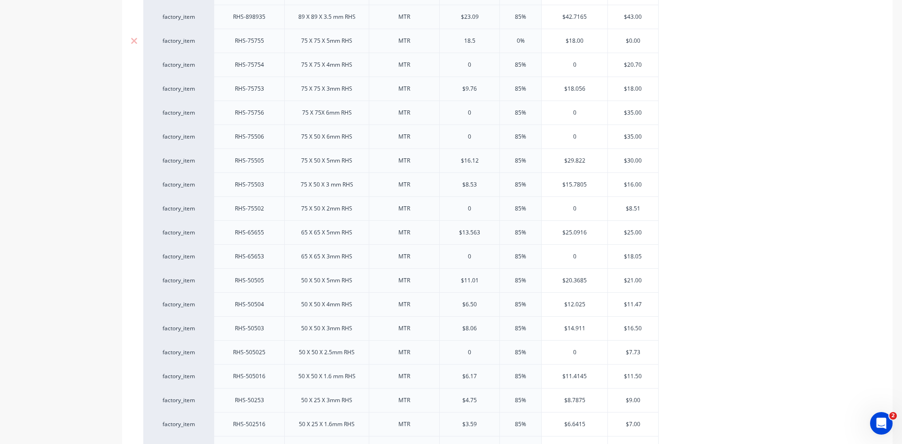
type textarea "x"
type input "18.50"
click at [519, 40] on input "0%" at bounding box center [520, 41] width 47 height 8
type input "8%"
type textarea "x"
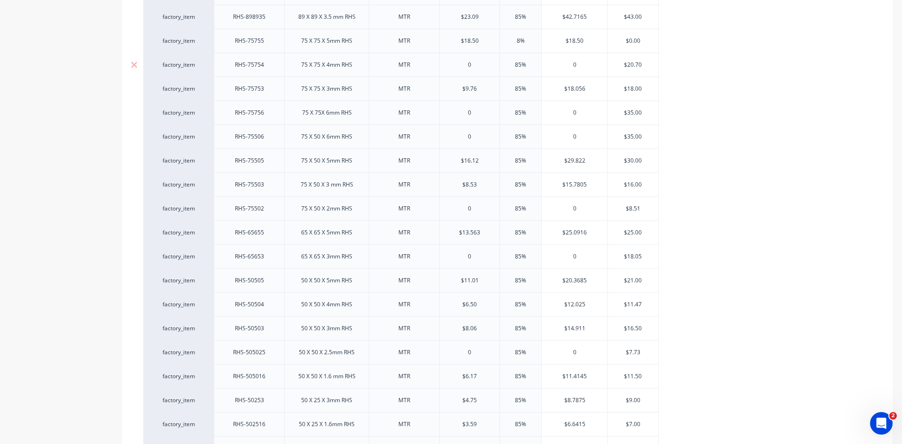
type input "85%"
type textarea "x"
type input "85%"
drag, startPoint x: 643, startPoint y: 40, endPoint x: 609, endPoint y: 45, distance: 34.6
click at [609, 45] on div "$0.00 $0.00" at bounding box center [633, 41] width 50 height 24
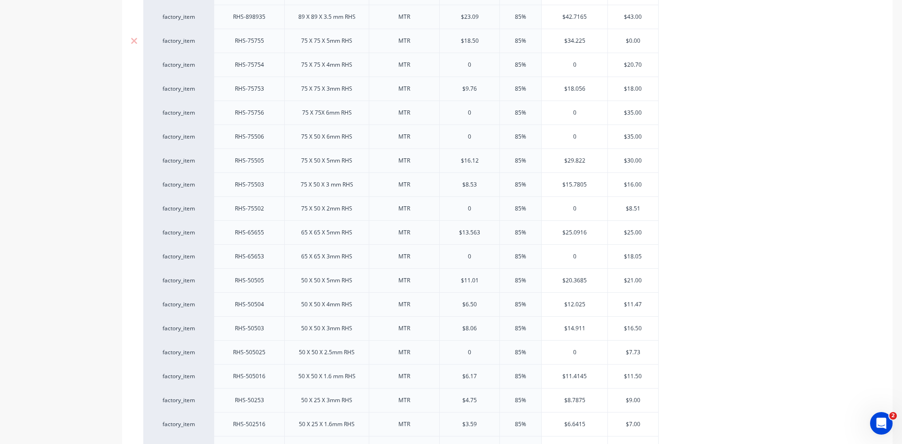
type input "3"
type textarea "x"
type input "34"
type textarea "x"
type input "34."
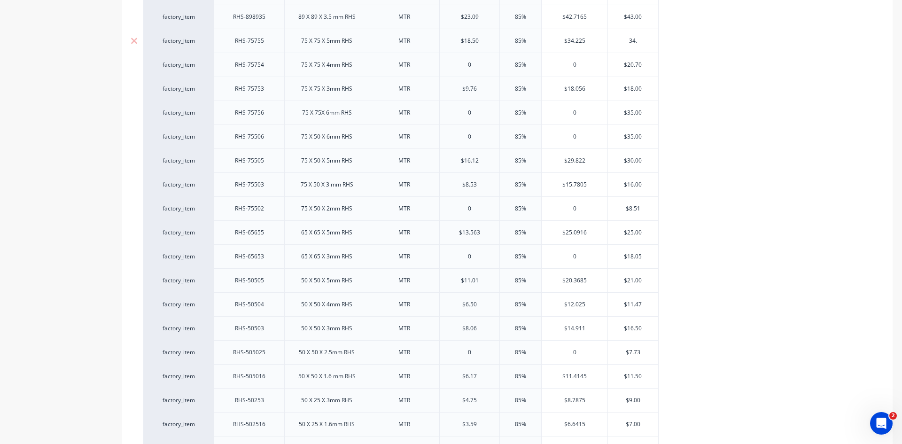
type textarea "x"
type input "34.0"
type textarea "x"
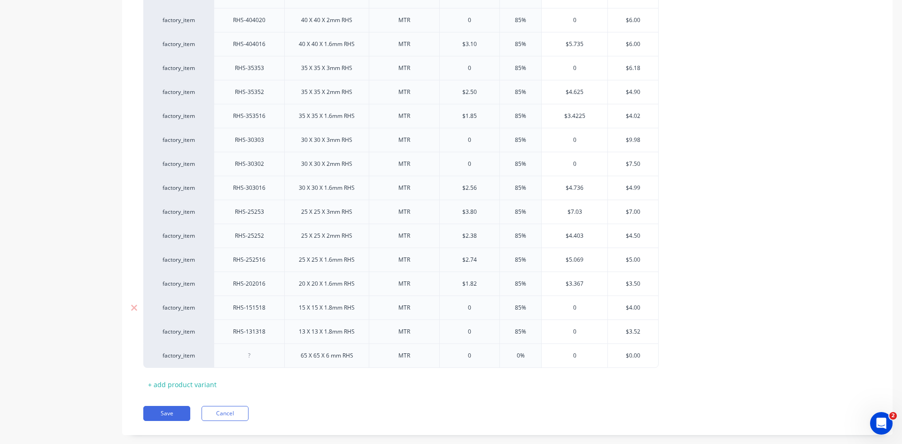
scroll to position [1387, 0]
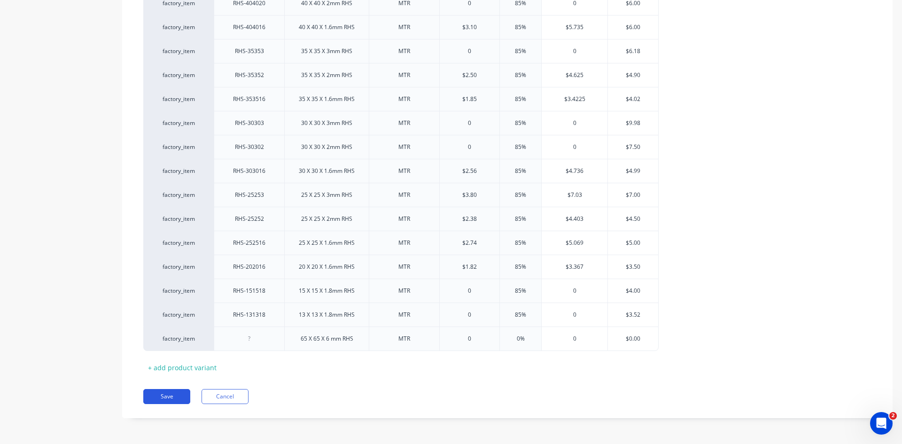
type input "34.00"
click at [161, 395] on button "Save" at bounding box center [166, 396] width 47 height 15
type textarea "x"
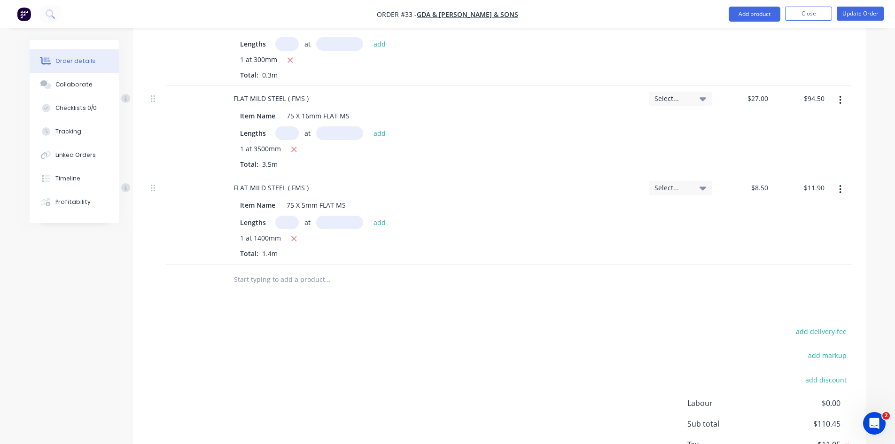
scroll to position [450, 0]
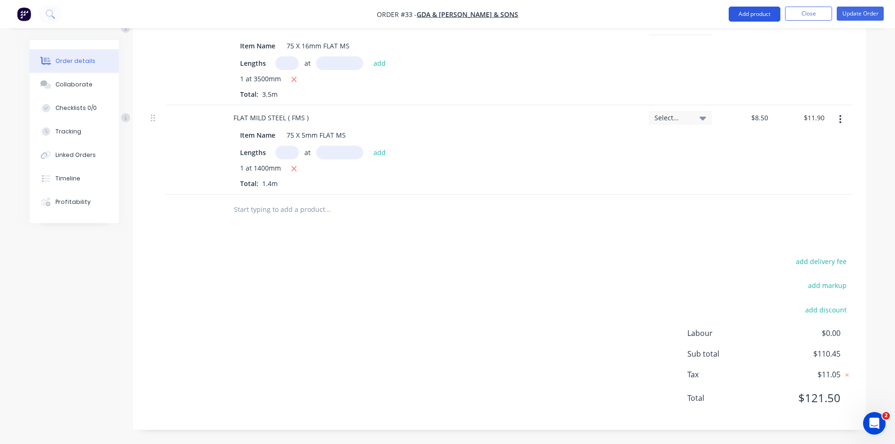
click at [751, 14] on button "Add product" at bounding box center [755, 14] width 52 height 15
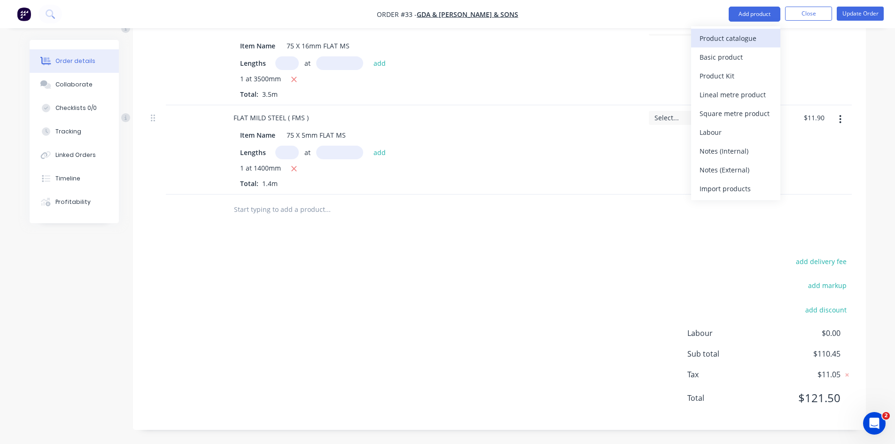
click at [730, 41] on div "Product catalogue" at bounding box center [736, 38] width 72 height 14
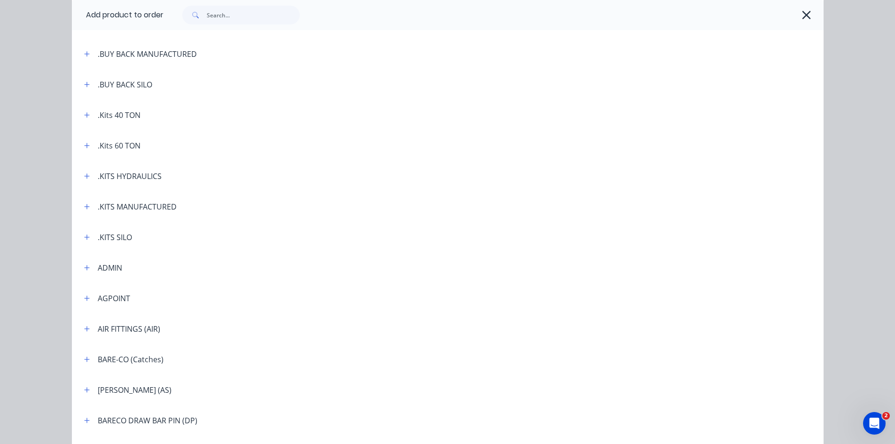
scroll to position [141, 0]
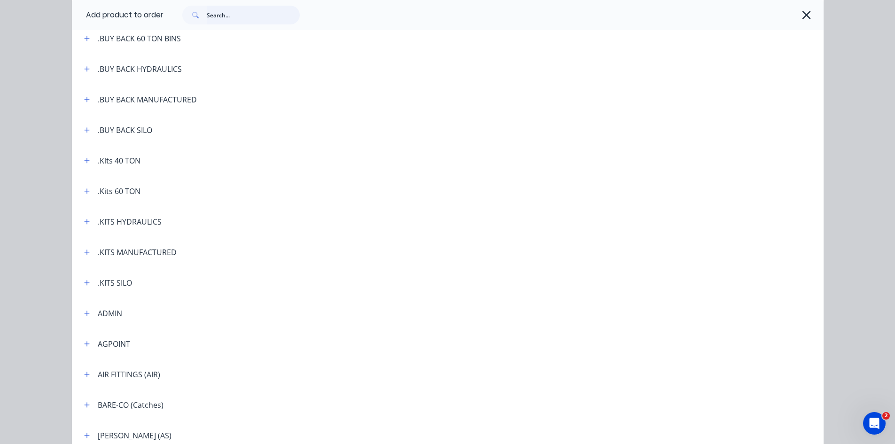
click at [211, 16] on input "text" at bounding box center [253, 15] width 93 height 19
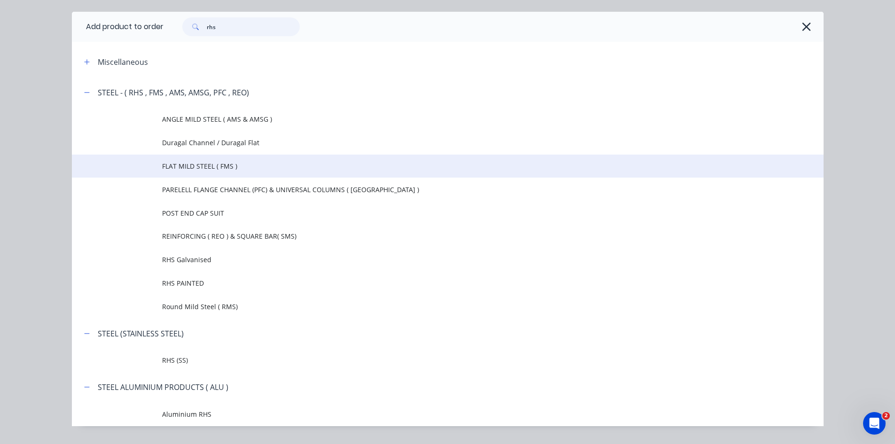
scroll to position [47, 0]
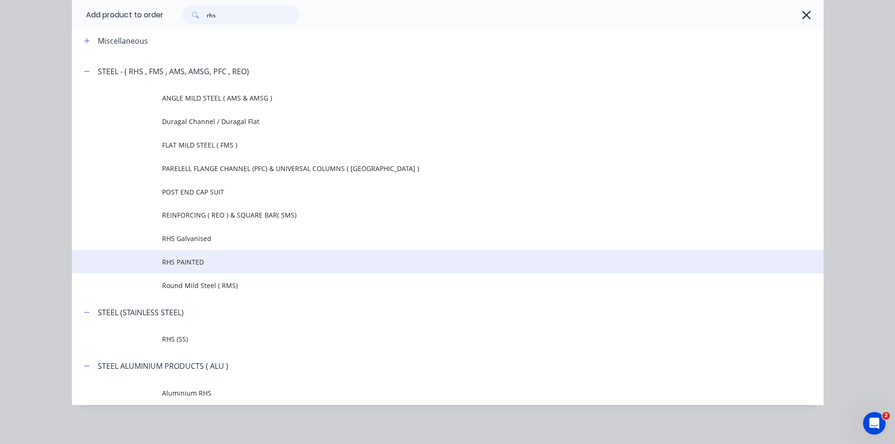
type input "rhs"
click at [191, 264] on span "RHS PAINTED" at bounding box center [426, 262] width 529 height 10
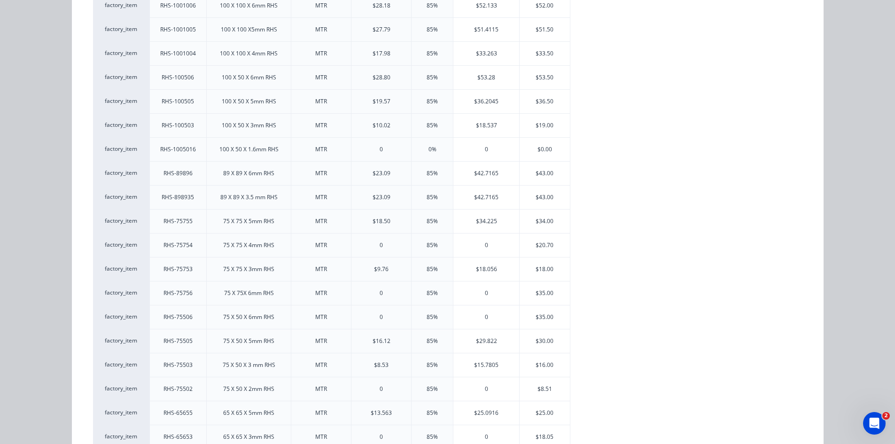
scroll to position [611, 0]
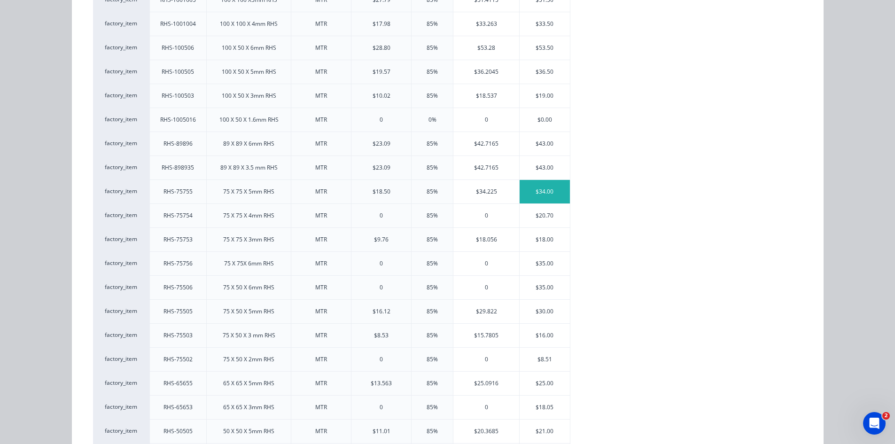
click at [541, 191] on div "$34.00" at bounding box center [545, 192] width 50 height 24
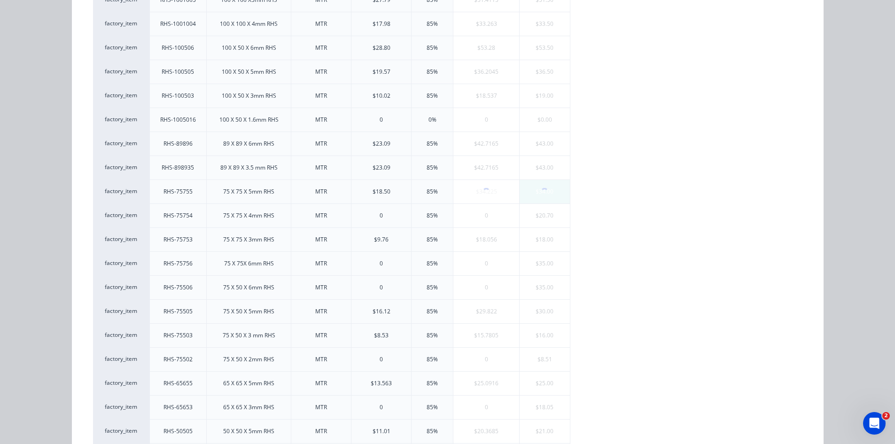
scroll to position [0, 0]
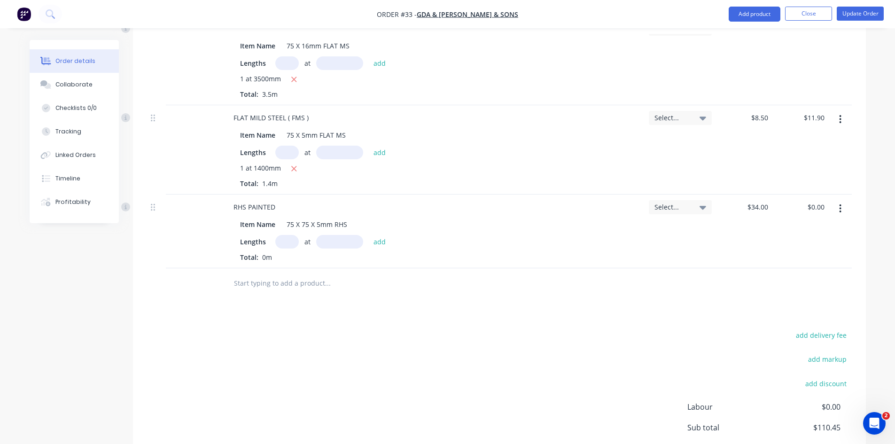
drag, startPoint x: 283, startPoint y: 241, endPoint x: 295, endPoint y: 247, distance: 13.9
click at [283, 242] on input "text" at bounding box center [287, 242] width 24 height 14
type input "1"
drag, startPoint x: 323, startPoint y: 236, endPoint x: 332, endPoint y: 246, distance: 12.6
click at [325, 240] on input "text" at bounding box center [339, 242] width 47 height 14
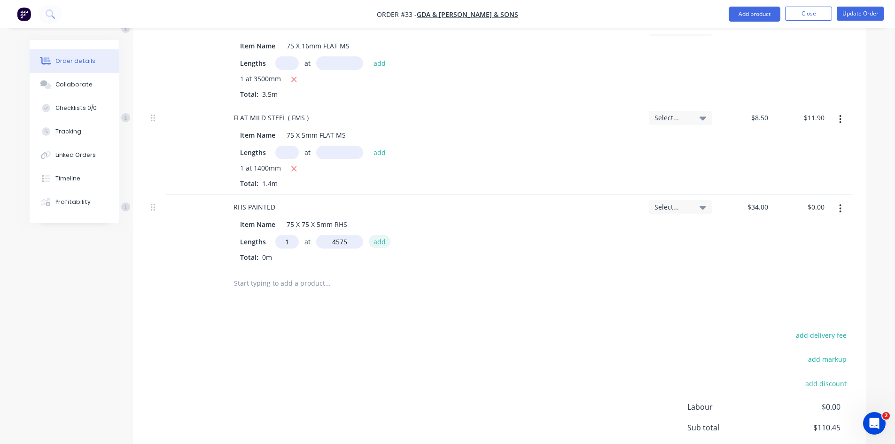
type input "4575mm"
click at [374, 243] on button "add" at bounding box center [380, 241] width 22 height 13
type input "$155.55"
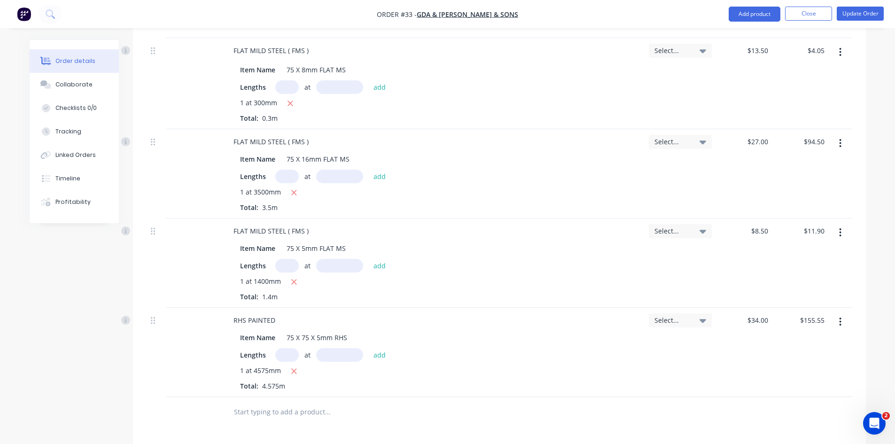
scroll to position [257, 0]
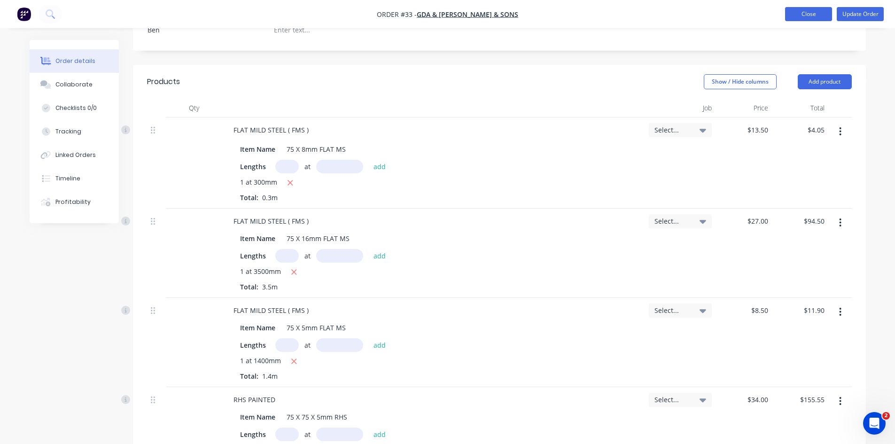
click at [812, 13] on button "Close" at bounding box center [808, 14] width 47 height 14
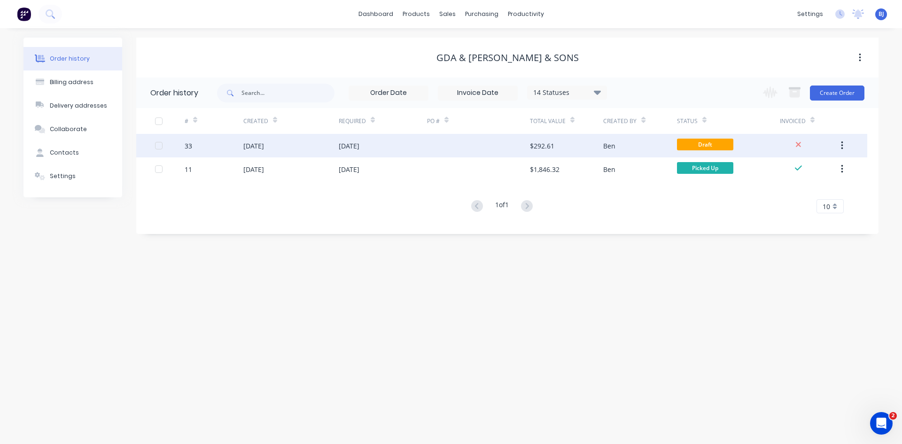
click at [353, 147] on div "[DATE]" at bounding box center [349, 146] width 21 height 10
click at [346, 146] on div "[DATE]" at bounding box center [349, 146] width 21 height 10
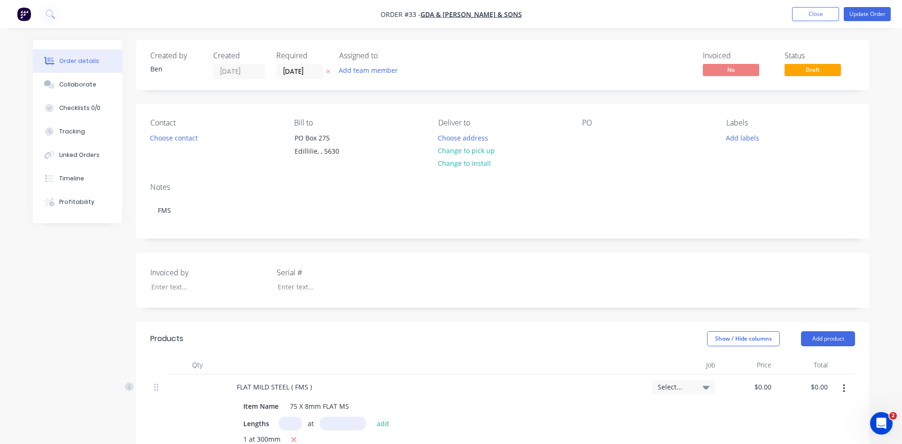
type input "$13.50"
type input "$4.05"
type input "$27.00"
type input "$94.50"
type input "$8.50"
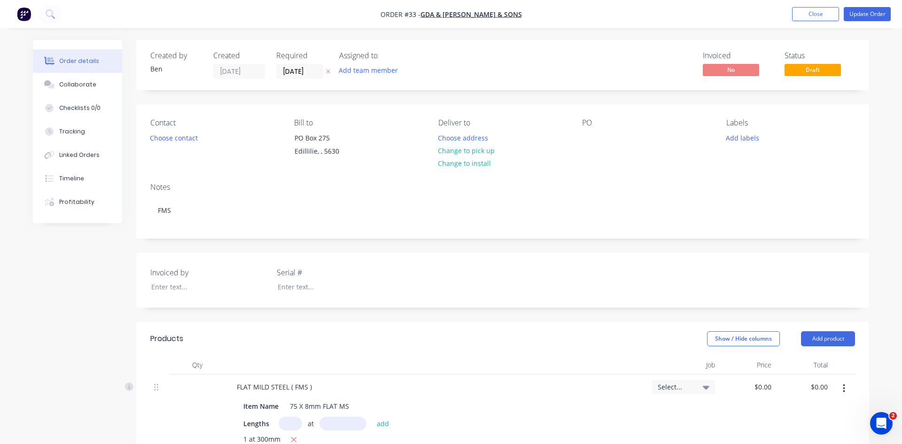
type input "$11.90"
type input "$34.00"
type input "$155.55"
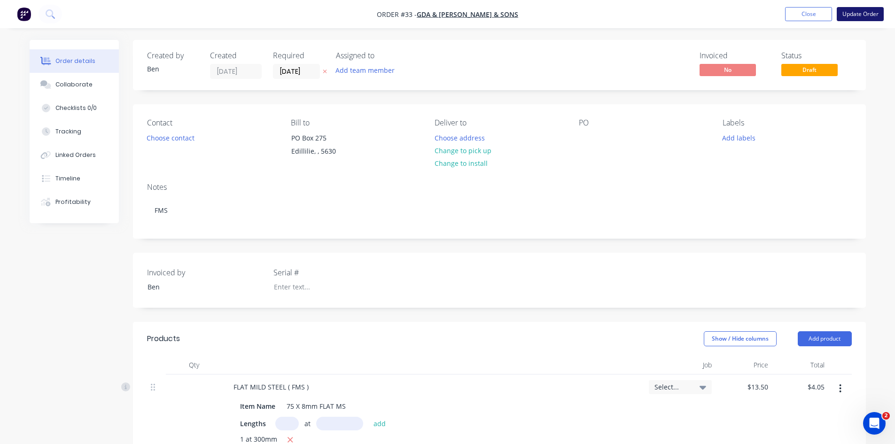
click at [862, 12] on button "Update Order" at bounding box center [860, 14] width 47 height 14
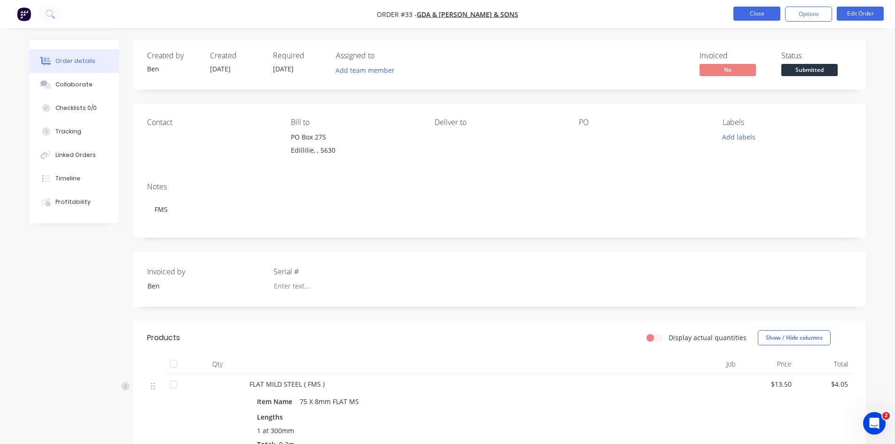
click at [767, 12] on button "Close" at bounding box center [757, 14] width 47 height 14
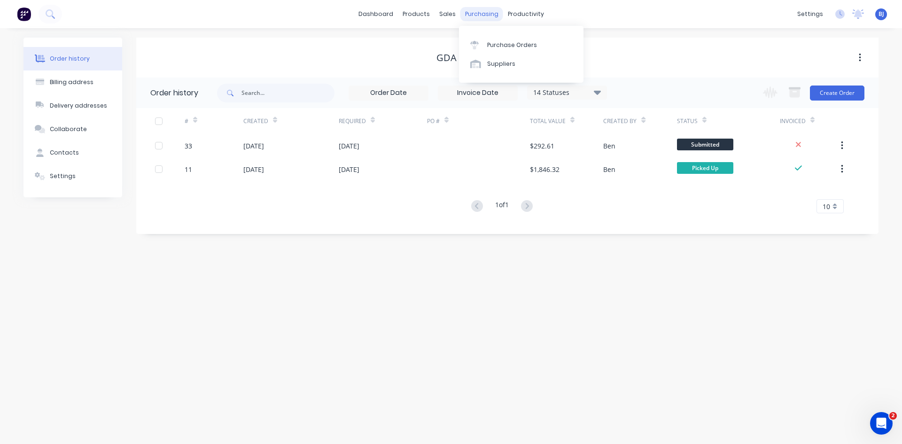
click at [488, 16] on div "purchasing" at bounding box center [482, 14] width 43 height 14
click at [497, 42] on div "Purchase Orders" at bounding box center [512, 45] width 50 height 8
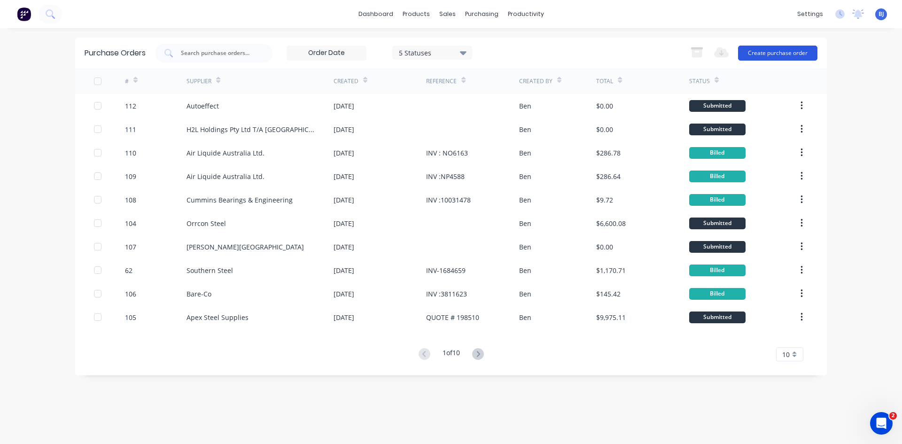
click at [761, 49] on button "Create purchase order" at bounding box center [777, 53] width 79 height 15
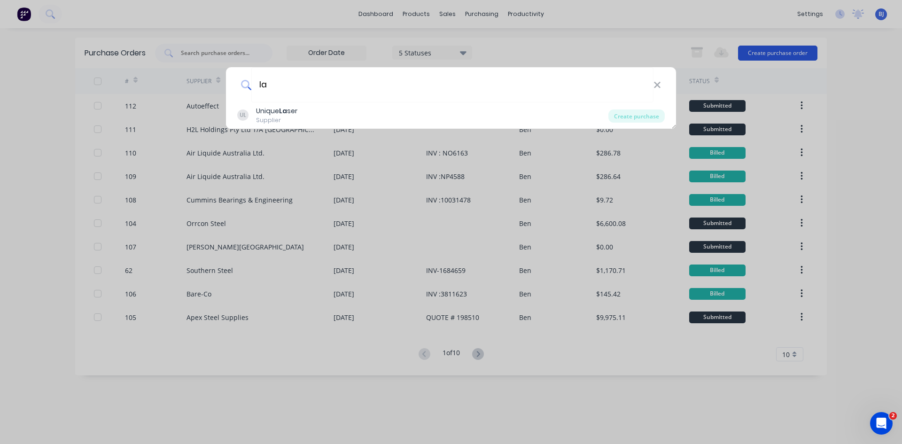
type input "l"
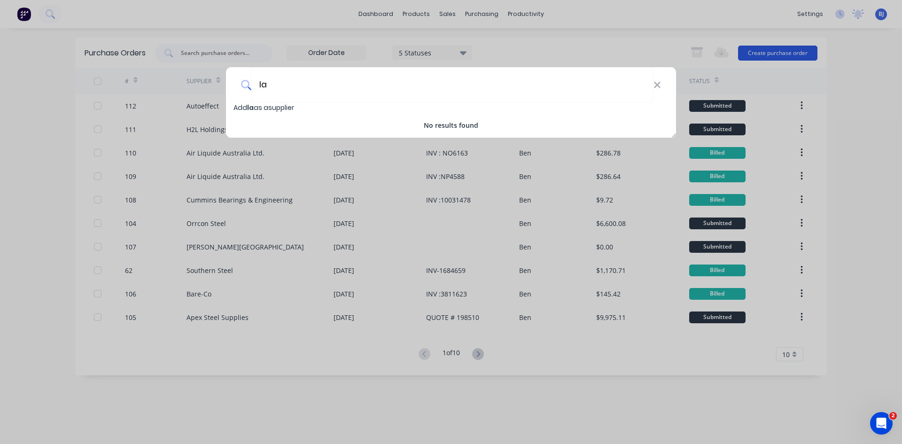
type input "l"
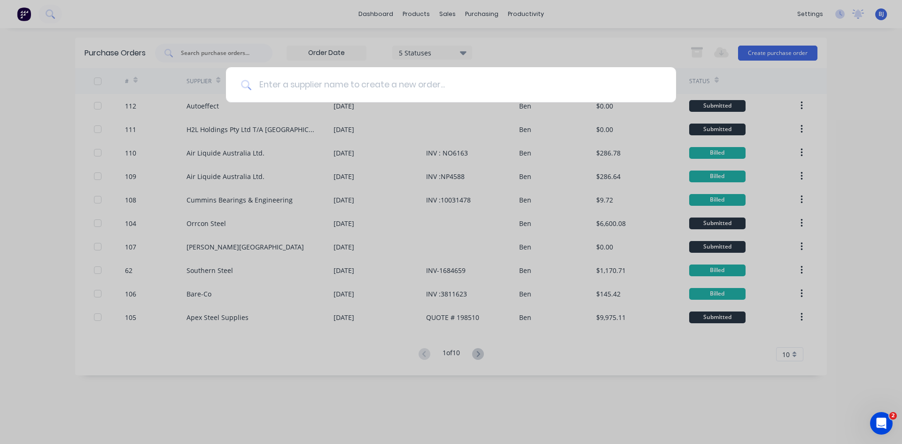
click at [281, 86] on input at bounding box center [456, 84] width 410 height 35
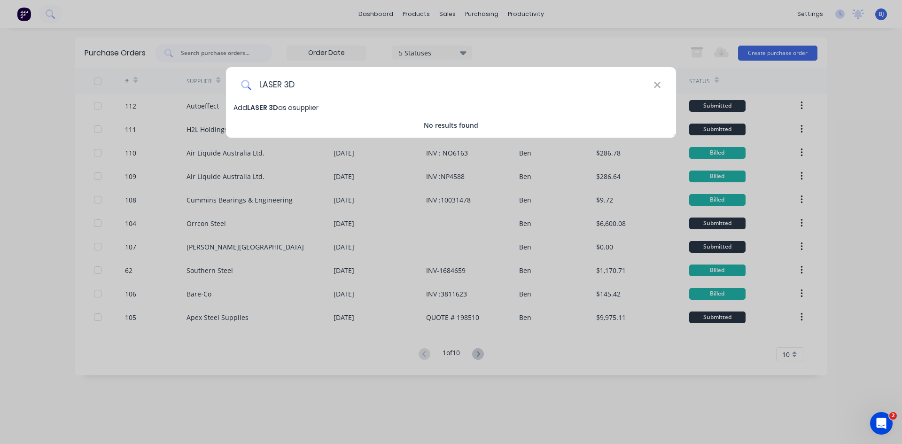
type input "LASER 3D"
click at [268, 108] on span "LASER 3D" at bounding box center [262, 107] width 31 height 9
select select "AU"
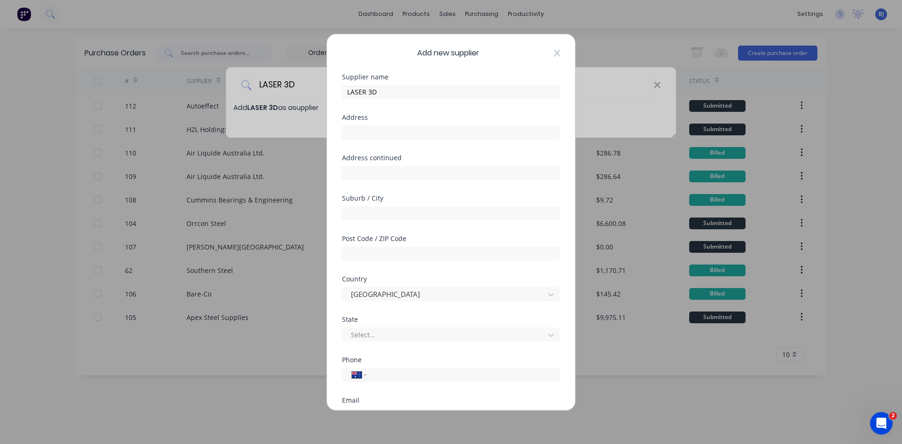
click at [555, 53] on icon at bounding box center [558, 53] width 6 height 8
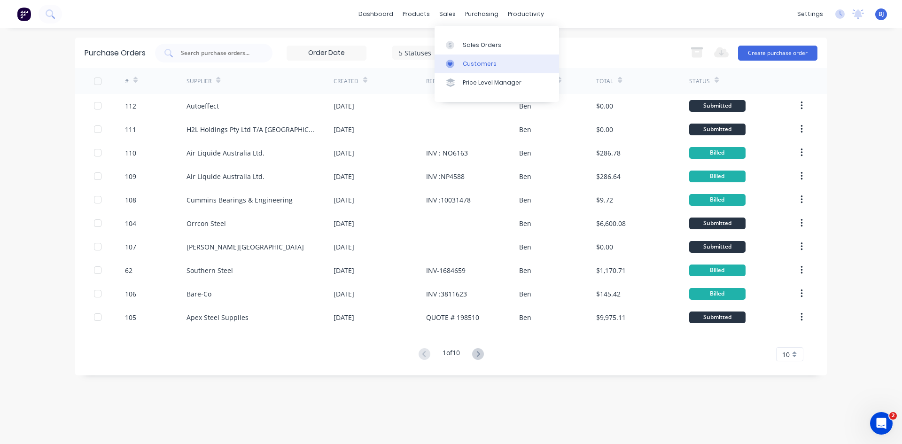
click at [454, 62] on div at bounding box center [453, 64] width 14 height 8
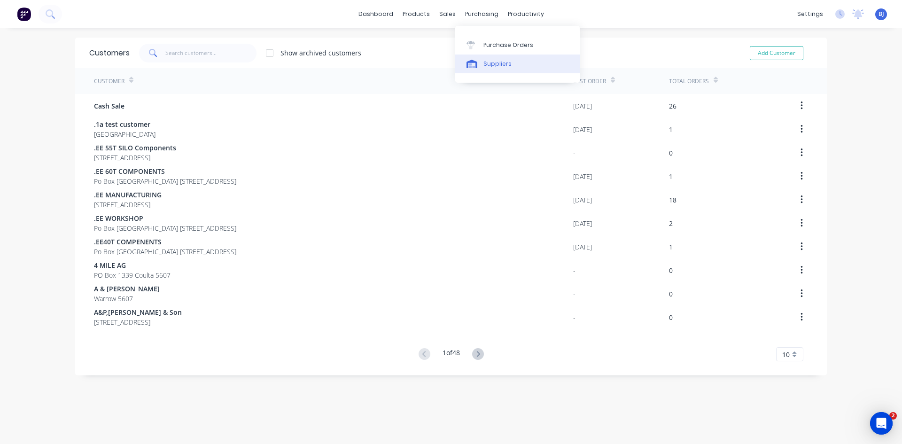
click at [477, 62] on icon at bounding box center [472, 64] width 11 height 8
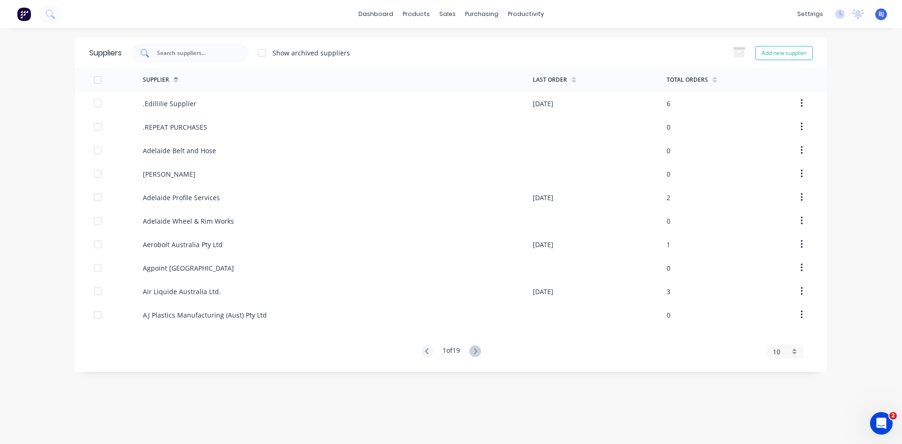
click at [175, 54] on input "text" at bounding box center [195, 52] width 78 height 9
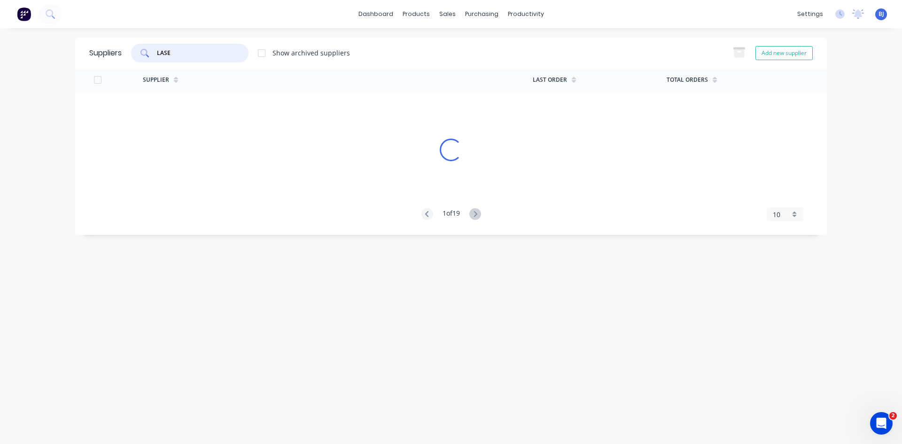
type input "LASER"
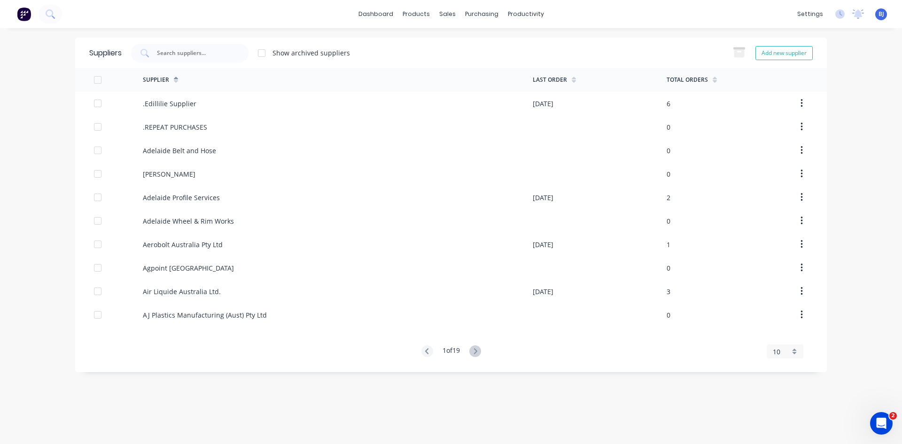
click at [793, 353] on div "10" at bounding box center [785, 352] width 37 height 14
click at [778, 237] on div "5" at bounding box center [786, 237] width 36 height 16
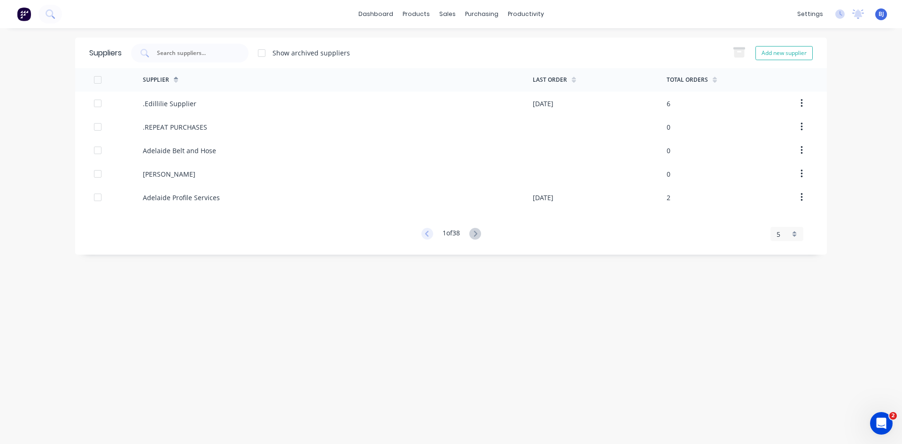
click at [425, 235] on icon at bounding box center [426, 234] width 3 height 6
click at [479, 233] on icon at bounding box center [476, 234] width 12 height 12
click at [477, 233] on icon at bounding box center [475, 234] width 3 height 6
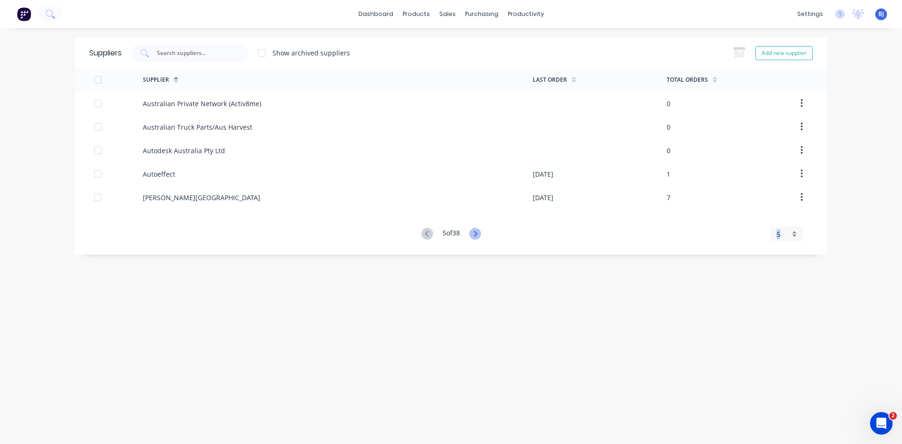
click at [477, 233] on icon at bounding box center [475, 234] width 3 height 6
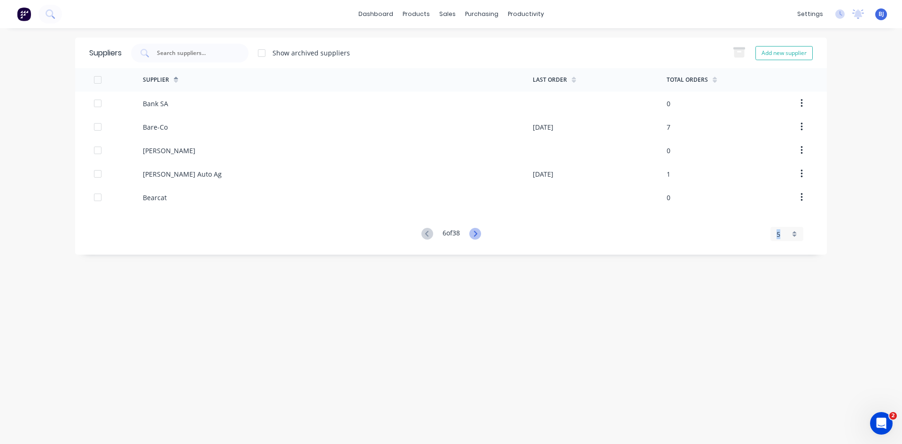
click at [477, 233] on icon at bounding box center [475, 234] width 3 height 6
click at [478, 233] on icon at bounding box center [477, 234] width 12 height 12
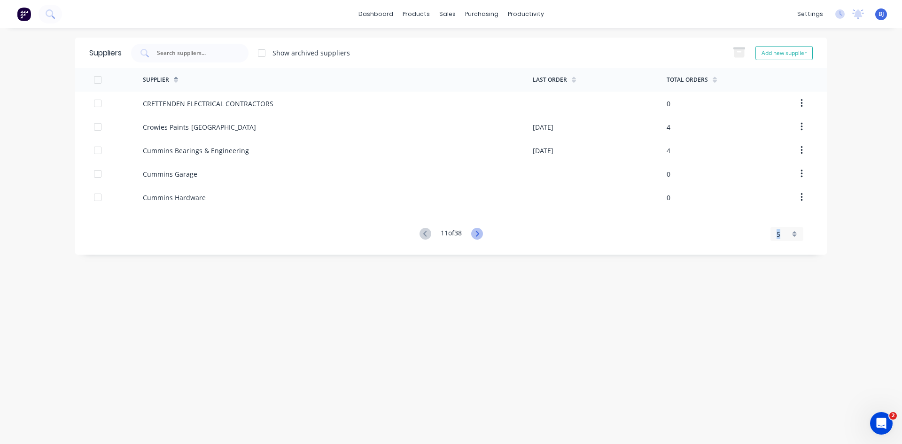
click at [478, 233] on icon at bounding box center [477, 234] width 12 height 12
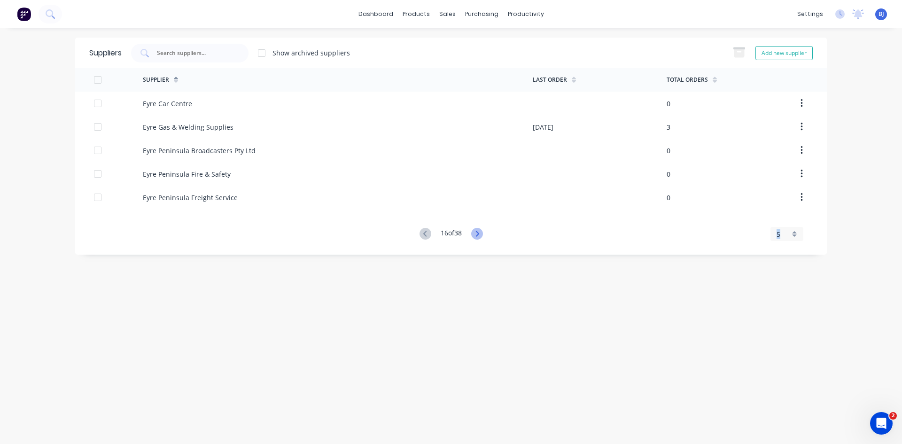
click at [478, 233] on icon at bounding box center [477, 234] width 12 height 12
click at [480, 231] on icon at bounding box center [477, 234] width 12 height 12
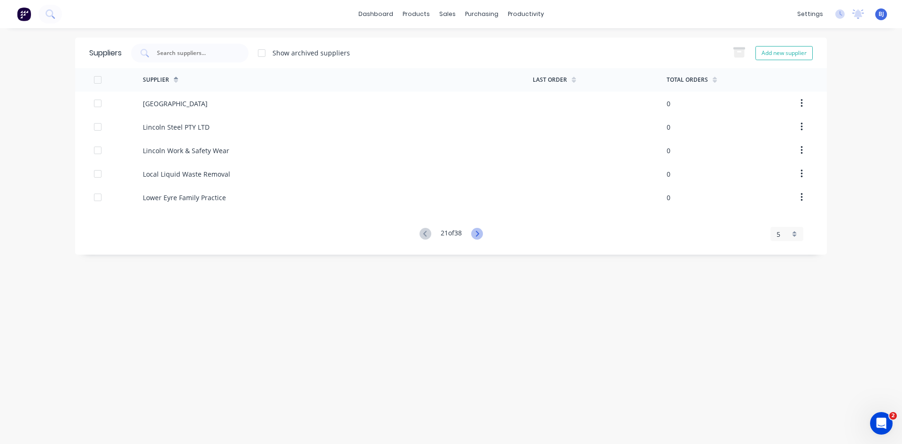
click at [477, 233] on icon at bounding box center [477, 234] width 12 height 12
click at [427, 235] on icon at bounding box center [426, 234] width 12 height 12
click at [762, 56] on button "Add new supplier" at bounding box center [784, 53] width 57 height 14
select select "AU"
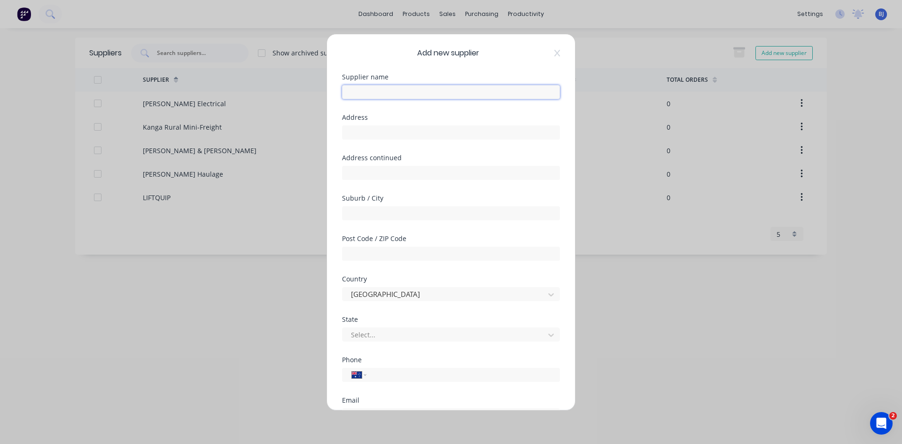
click at [368, 92] on input "text" at bounding box center [451, 92] width 218 height 14
type input "LASER 3D"
click at [361, 132] on input "text" at bounding box center [451, 132] width 218 height 14
type input "25 WHITE ROAD GEPPS CROSS"
click at [362, 215] on input "text" at bounding box center [451, 213] width 218 height 14
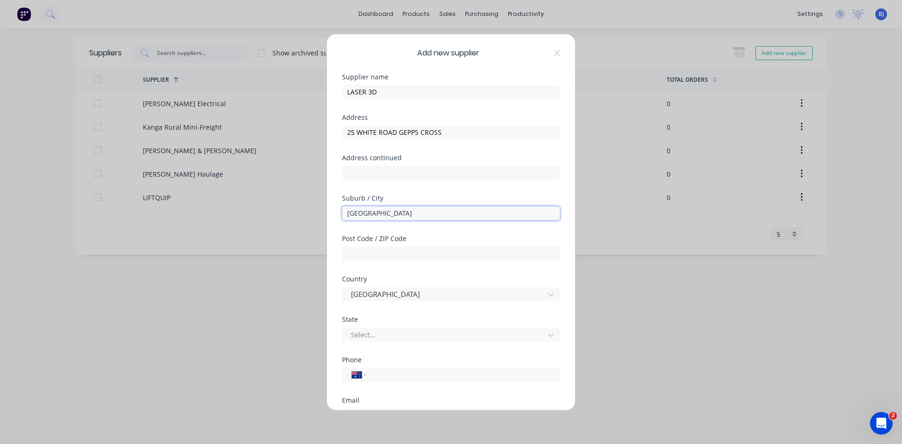
click at [436, 216] on input "ADELAIDE" at bounding box center [451, 213] width 218 height 14
type input "ADELAIDE"
click at [380, 253] on input "text" at bounding box center [451, 254] width 218 height 14
type input "5094"
click at [374, 333] on div at bounding box center [445, 335] width 190 height 12
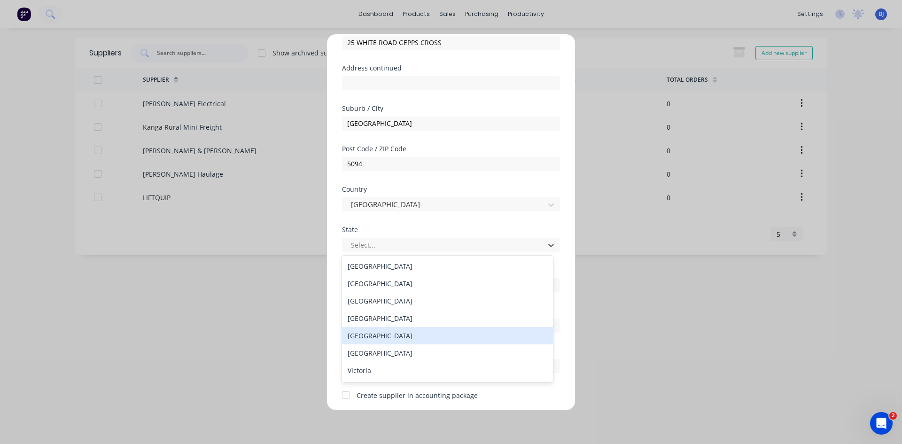
scroll to position [94, 0]
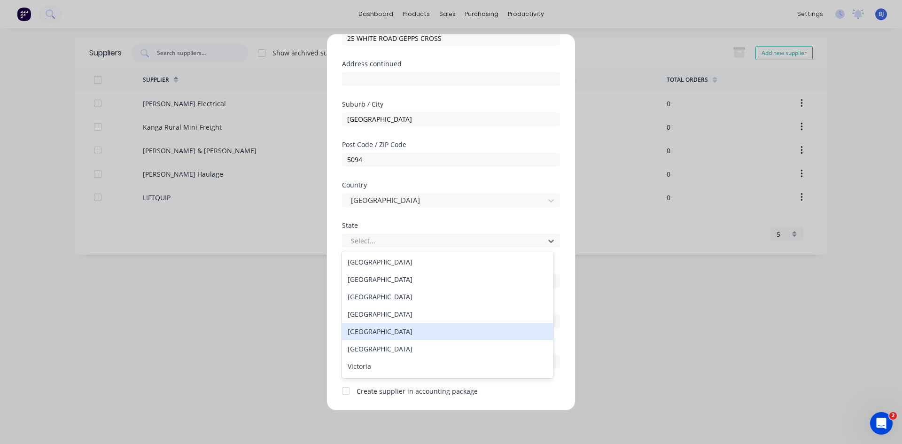
click at [380, 331] on div "South Australia" at bounding box center [447, 331] width 211 height 17
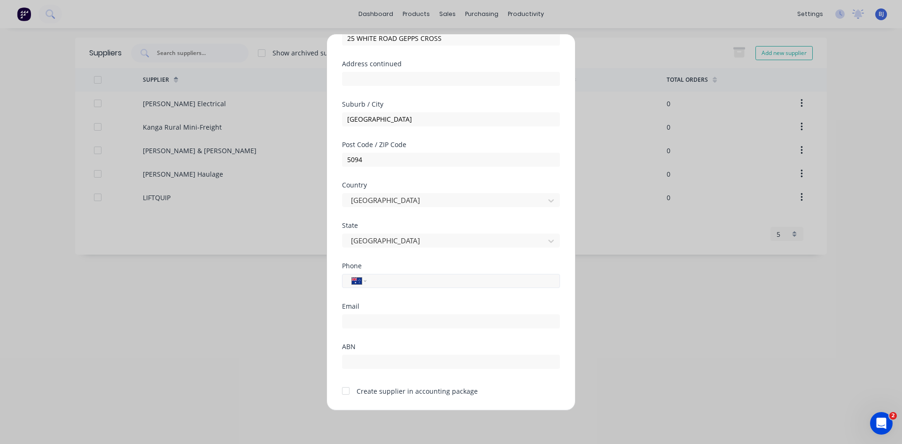
click at [378, 279] on input "tel" at bounding box center [461, 280] width 177 height 11
type input "8"
type input "3"
click at [394, 283] on input "(03)" at bounding box center [461, 280] width 177 height 11
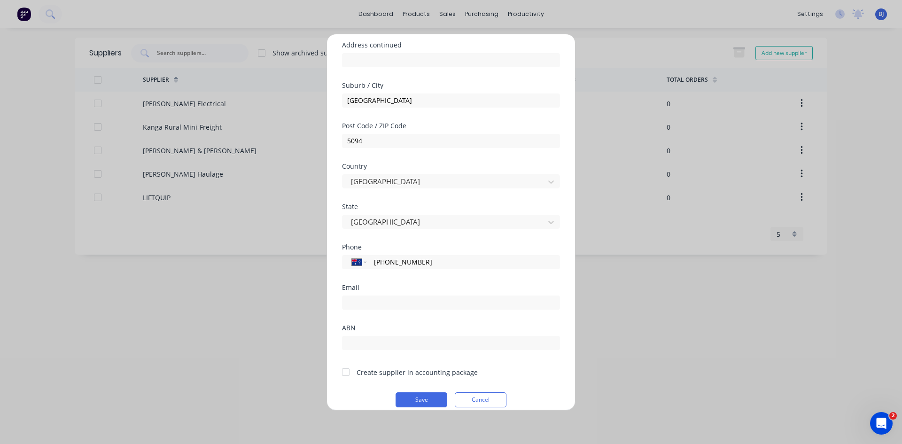
scroll to position [123, 0]
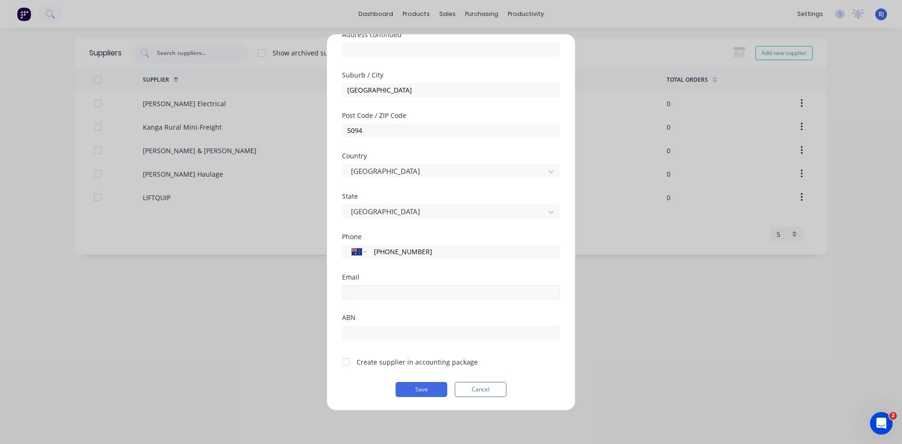
type input "(03) 8240 4888"
click at [378, 294] on input "email" at bounding box center [451, 292] width 218 height 14
type input "M"
type input "mathew@laser3d.com.au"
click at [366, 330] on input "text" at bounding box center [451, 333] width 218 height 14
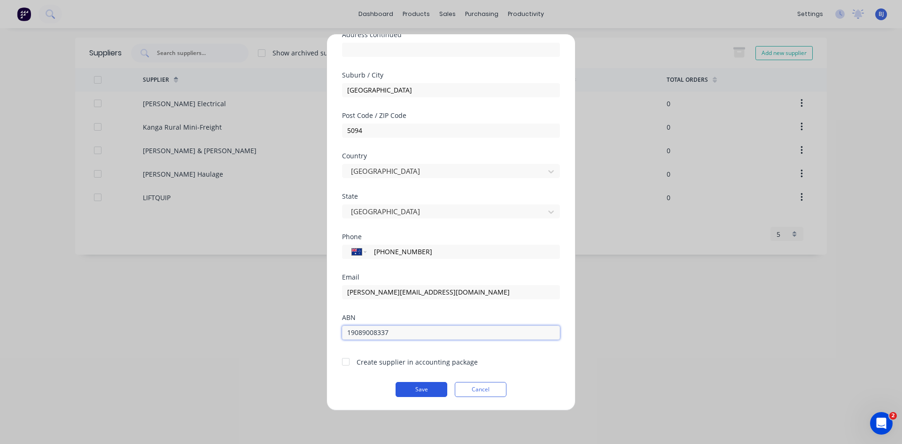
type input "19089008337"
click at [426, 388] on button "Save" at bounding box center [422, 389] width 52 height 15
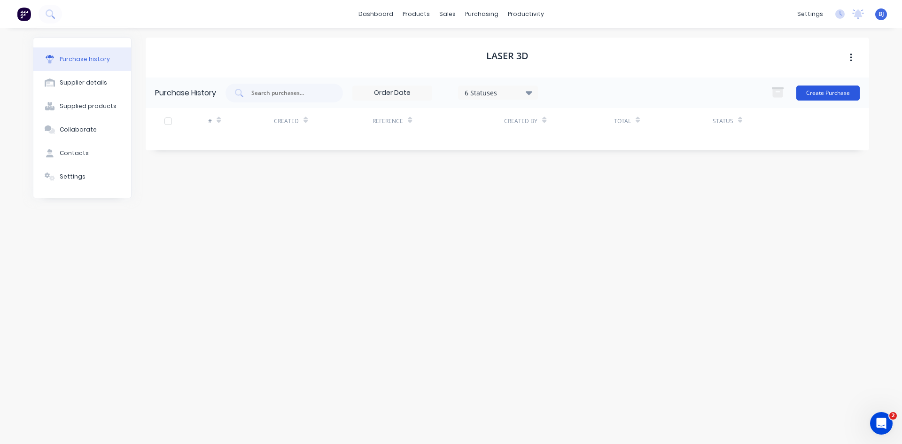
click at [811, 89] on button "Create Purchase" at bounding box center [828, 93] width 63 height 15
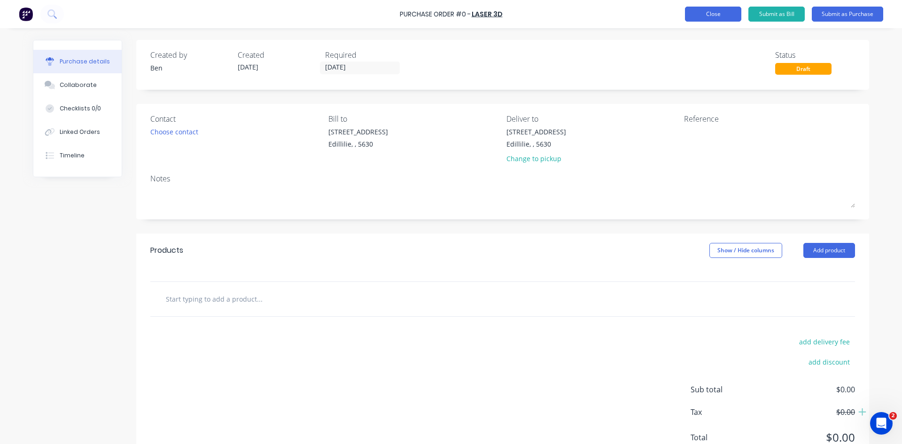
click at [705, 14] on button "Close" at bounding box center [713, 14] width 56 height 15
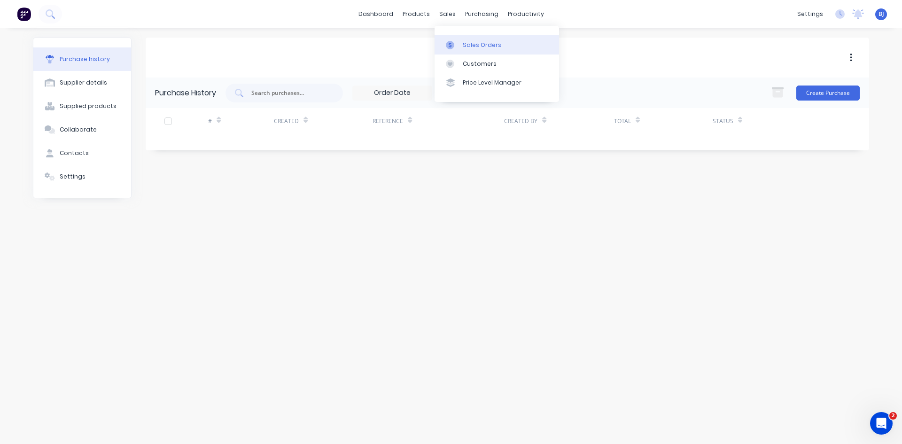
click at [453, 41] on icon at bounding box center [450, 45] width 8 height 8
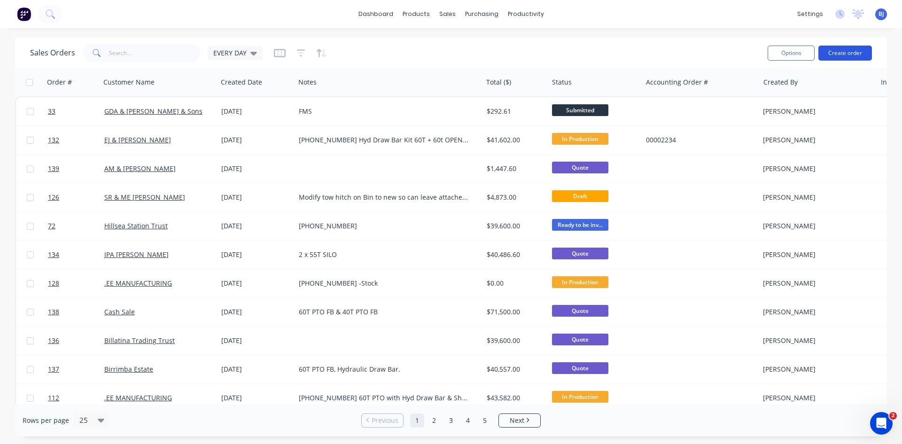
click at [857, 51] on button "Create order" at bounding box center [846, 53] width 54 height 15
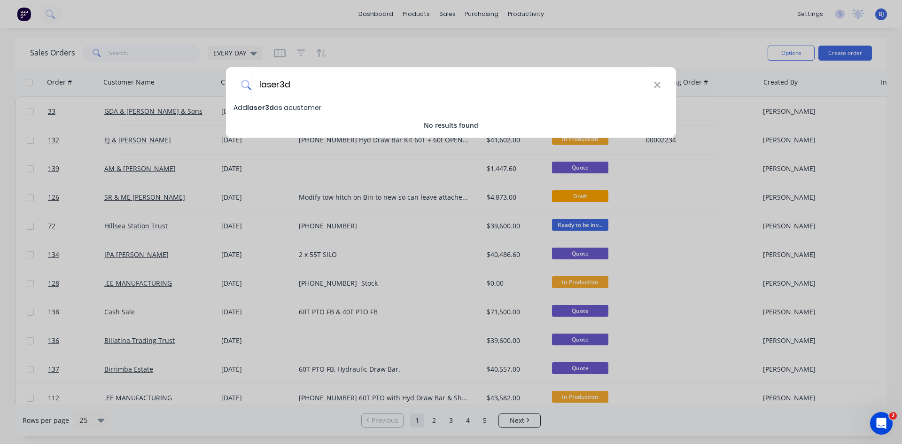
type input "laser3d"
click at [662, 85] on div "laser3d" at bounding box center [451, 84] width 450 height 35
click at [659, 86] on icon at bounding box center [657, 85] width 6 height 6
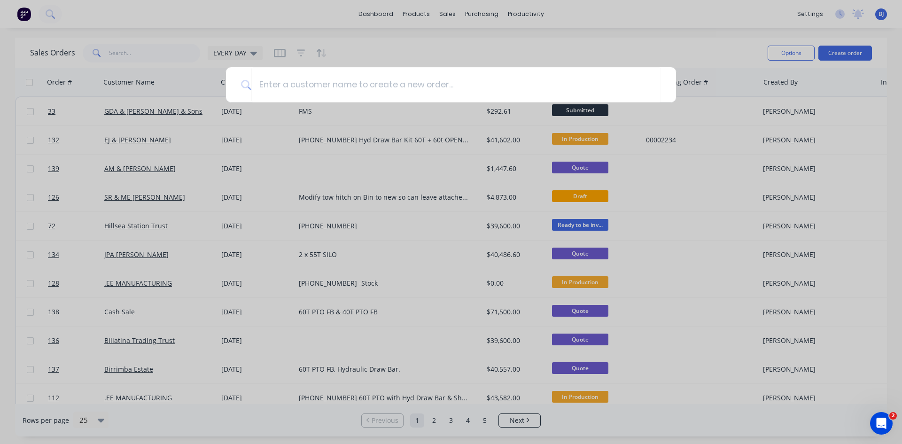
click at [490, 17] on div at bounding box center [451, 222] width 902 height 444
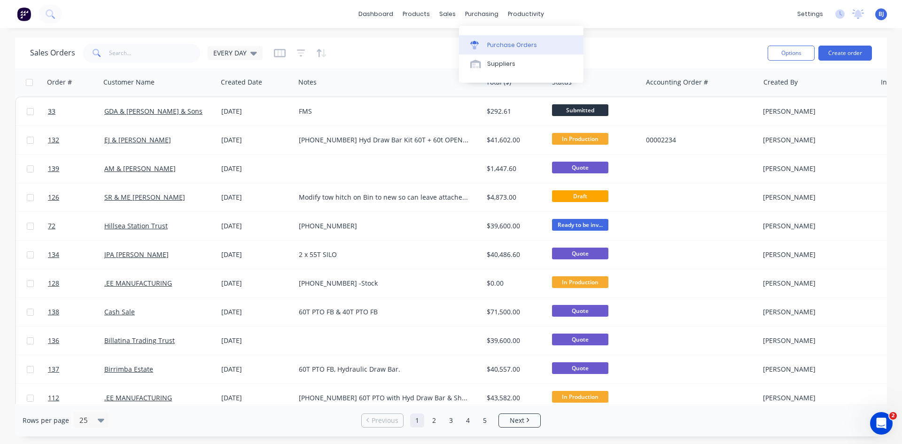
click at [485, 45] on link "Purchase Orders" at bounding box center [521, 44] width 125 height 19
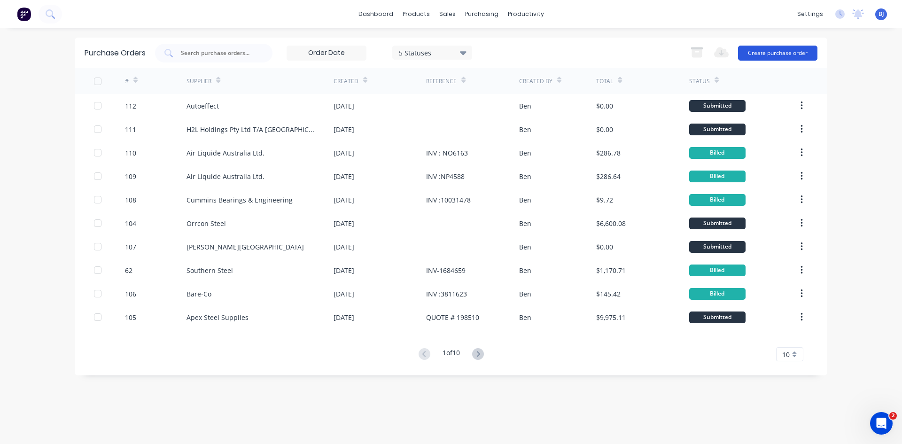
click at [758, 56] on button "Create purchase order" at bounding box center [777, 53] width 79 height 15
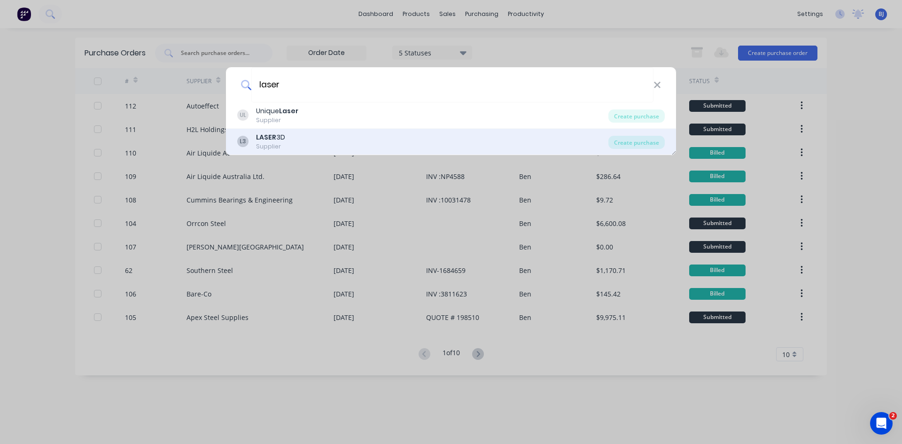
type input "laser"
click at [264, 139] on b "LASER" at bounding box center [266, 137] width 20 height 9
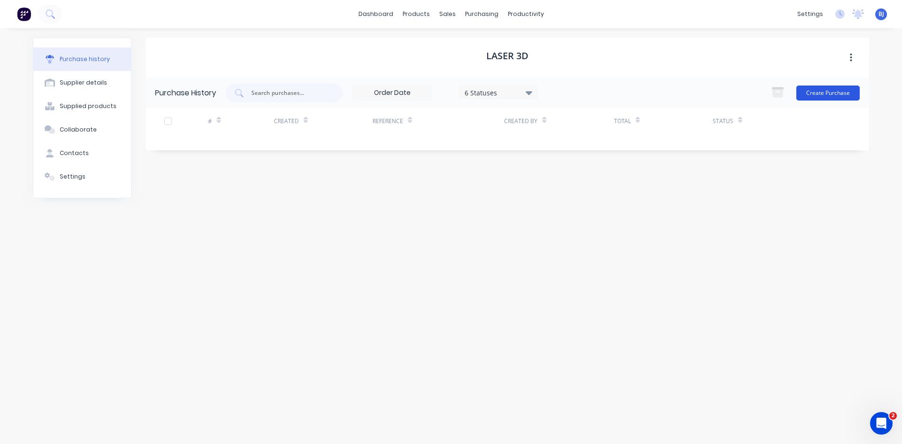
click at [817, 91] on button "Create Purchase" at bounding box center [828, 93] width 63 height 15
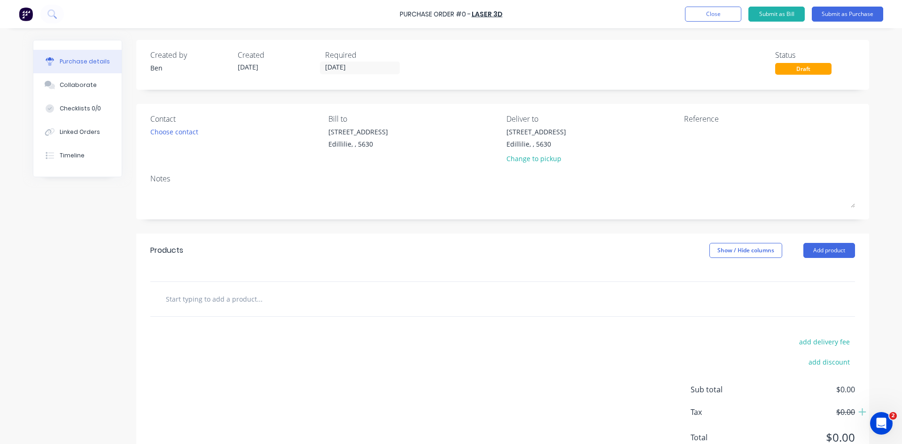
click at [197, 297] on input "text" at bounding box center [259, 299] width 188 height 19
click at [823, 250] on button "Add product" at bounding box center [830, 250] width 52 height 15
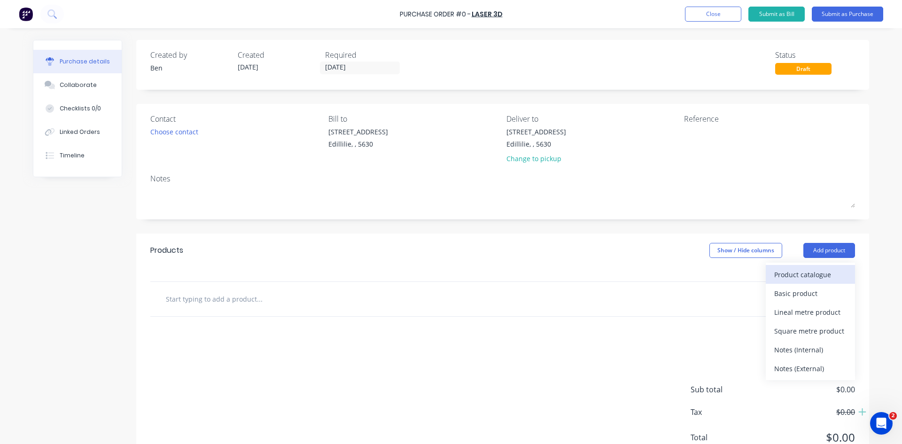
click at [793, 274] on div "Product catalogue" at bounding box center [811, 275] width 72 height 14
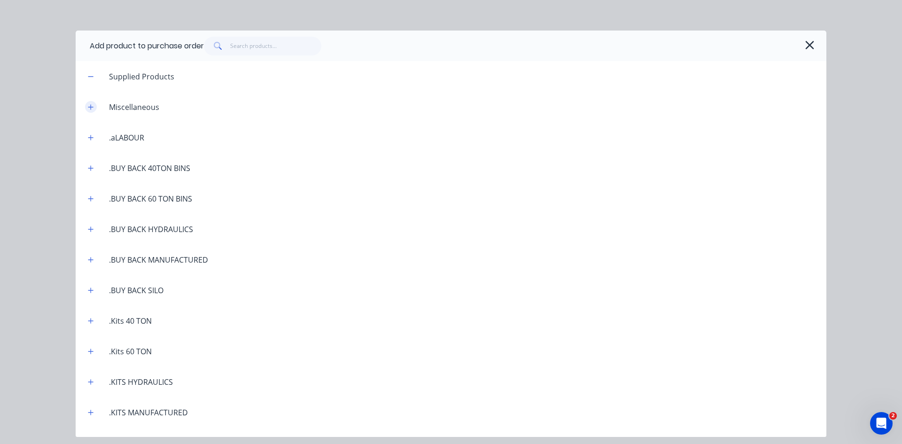
click at [87, 106] on button "button" at bounding box center [91, 107] width 12 height 12
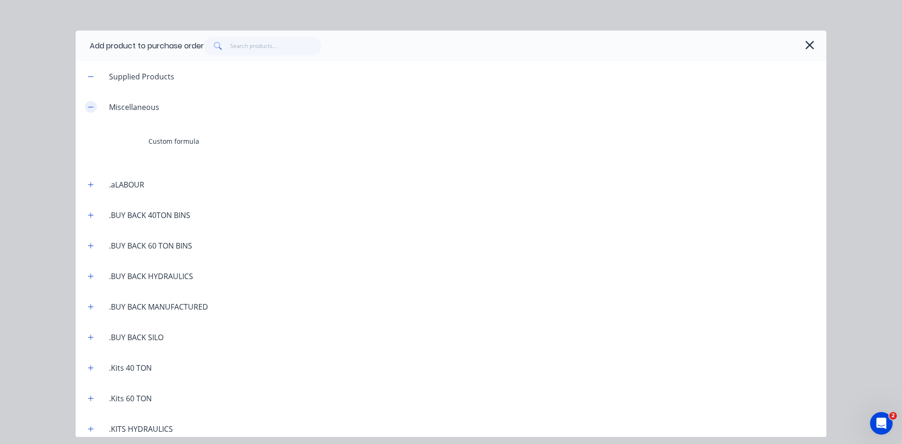
click at [94, 107] on button "button" at bounding box center [91, 107] width 12 height 12
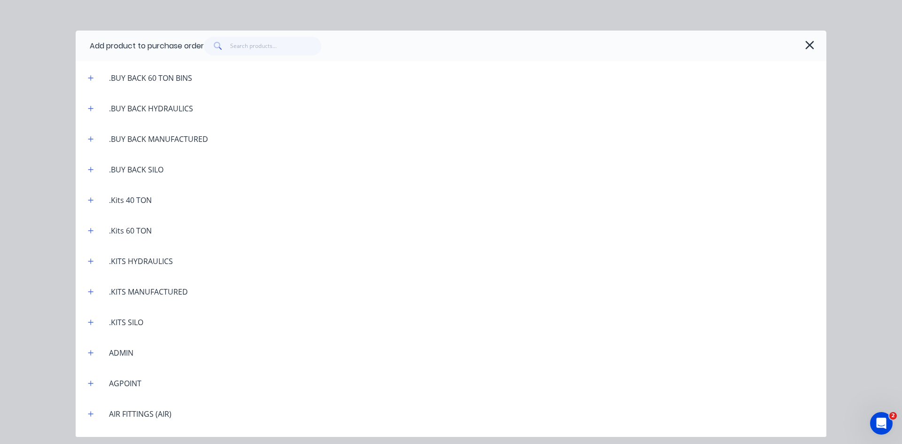
scroll to position [141, 0]
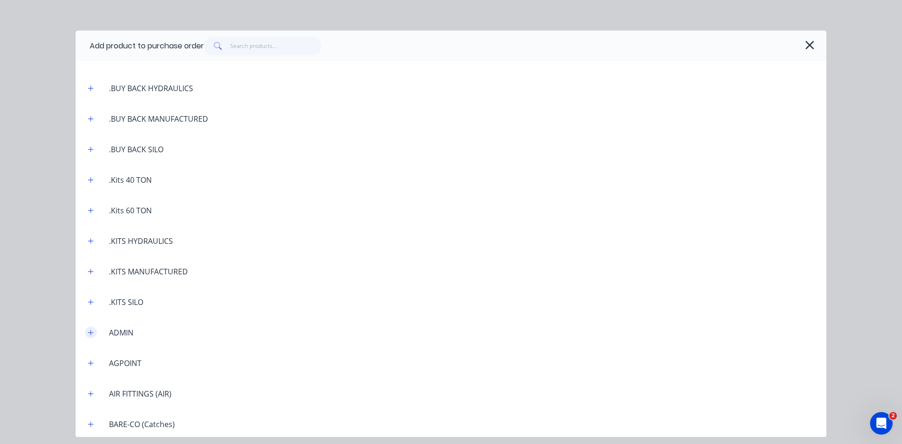
click at [92, 330] on icon "button" at bounding box center [91, 332] width 6 height 7
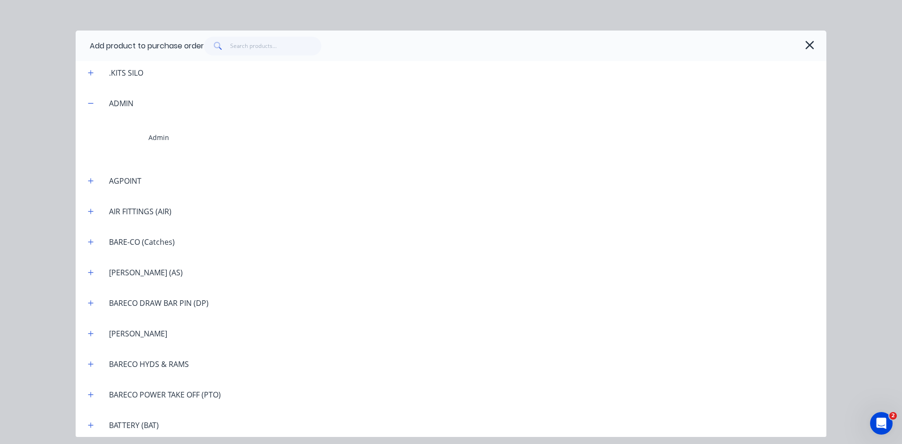
scroll to position [376, 0]
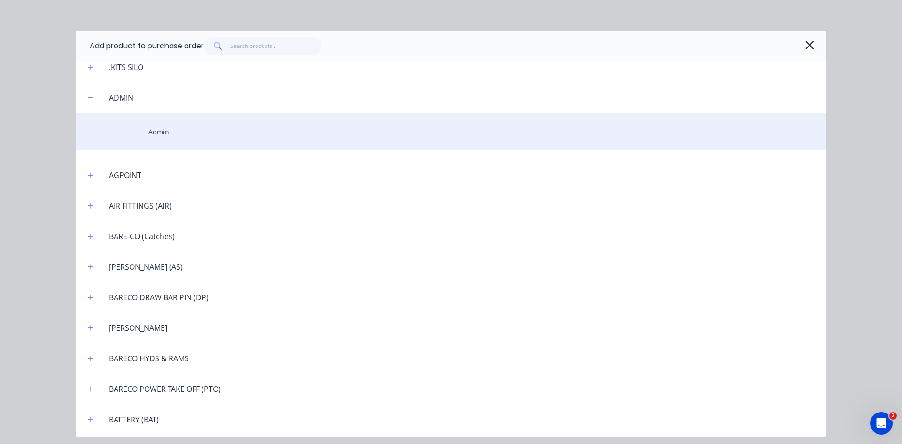
click at [140, 127] on div "Admin" at bounding box center [451, 132] width 751 height 38
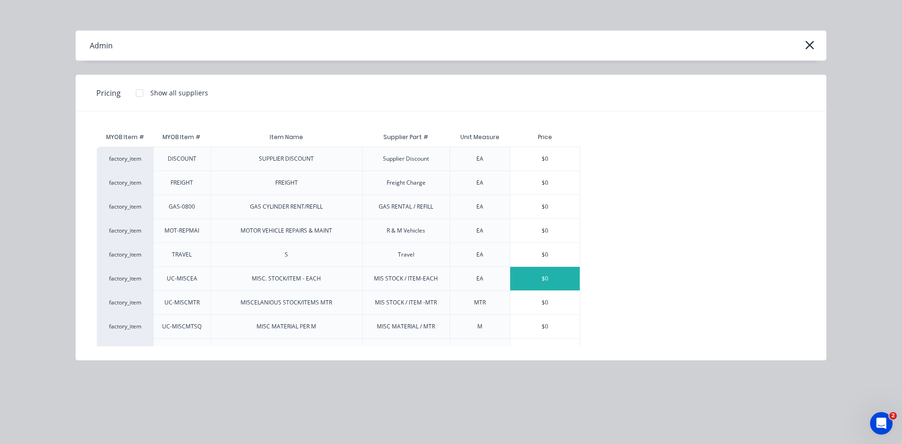
click at [541, 277] on div "$0" at bounding box center [545, 279] width 70 height 24
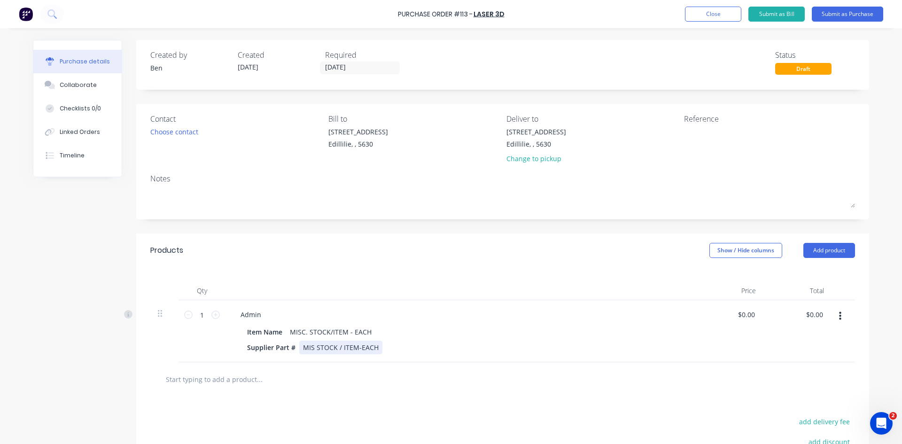
click at [372, 348] on div "MIS STOCK / ITEM-EACH" at bounding box center [340, 348] width 83 height 14
click at [212, 315] on icon at bounding box center [216, 315] width 8 height 8
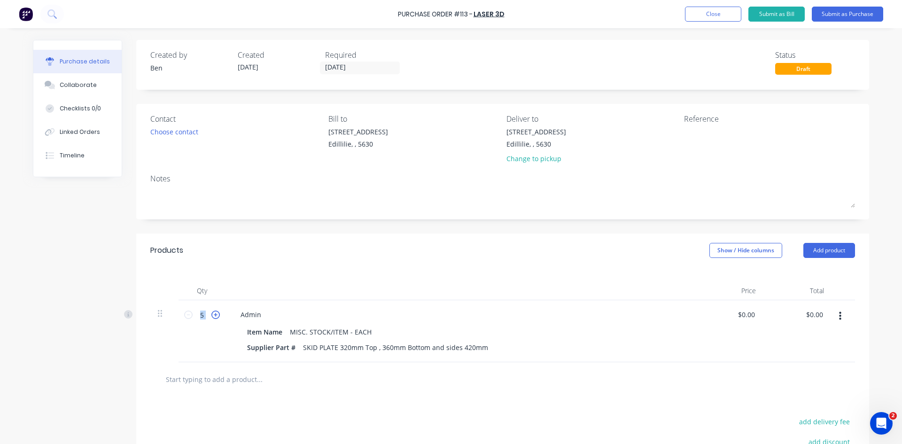
click at [212, 315] on icon at bounding box center [216, 315] width 8 height 8
click at [212, 317] on icon at bounding box center [216, 315] width 8 height 8
click at [212, 315] on icon at bounding box center [216, 315] width 8 height 8
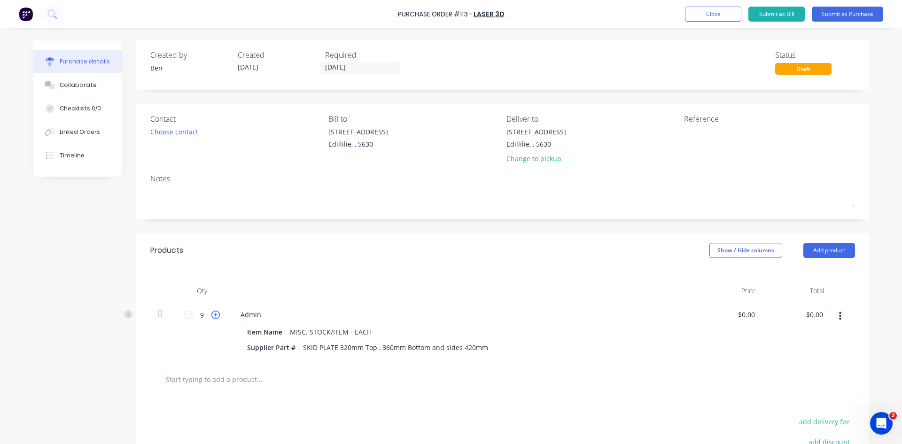
type input "10"
click at [839, 15] on button "Submit as Purchase" at bounding box center [847, 14] width 71 height 15
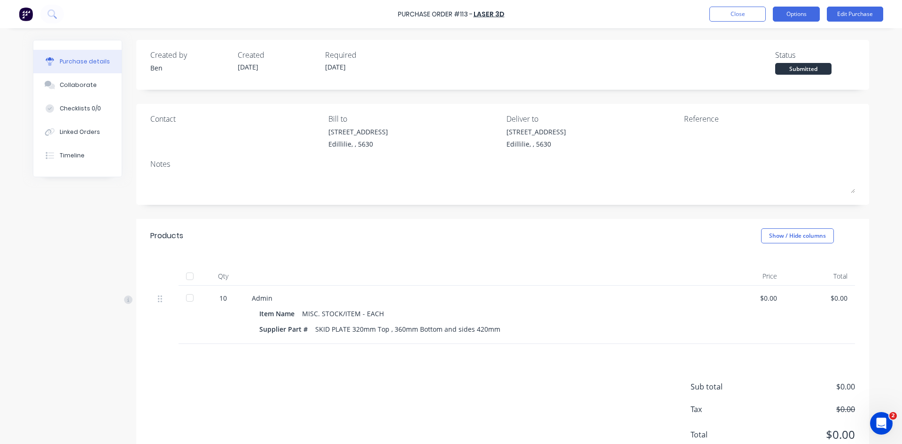
click at [809, 19] on button "Options" at bounding box center [796, 14] width 47 height 15
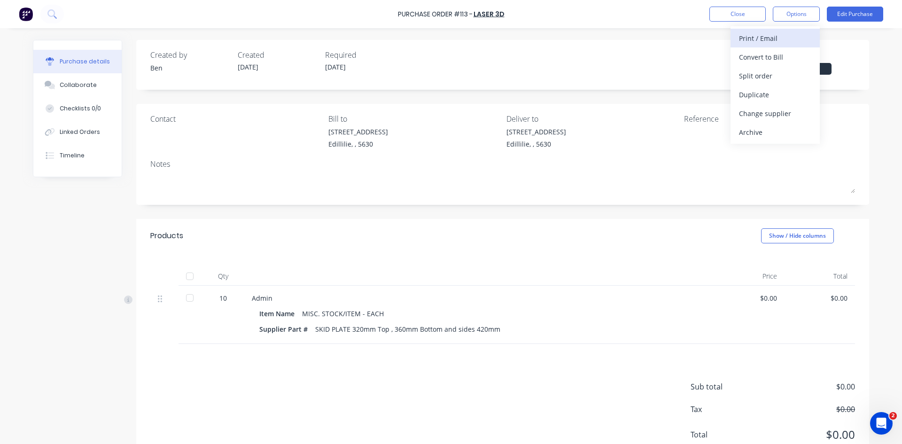
click at [769, 39] on div "Print / Email" at bounding box center [775, 38] width 72 height 14
click at [773, 76] on div "Without pricing" at bounding box center [775, 76] width 72 height 14
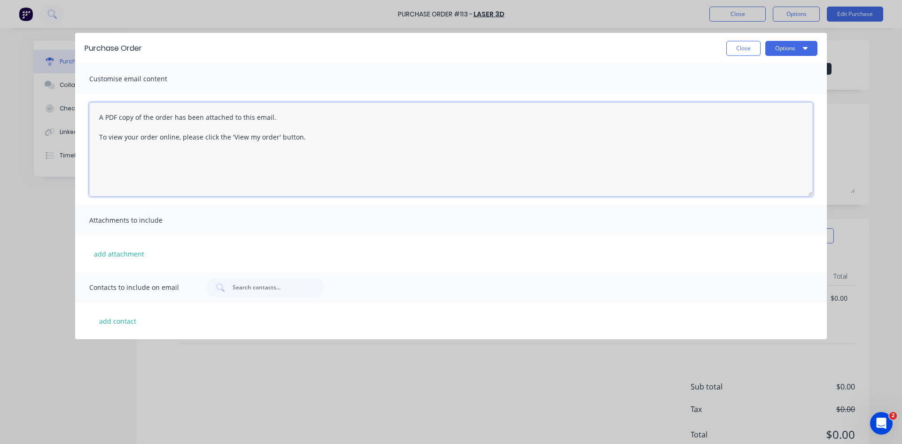
click at [307, 141] on textarea "A PDF copy of the order has been attached to this email. To view your order onl…" at bounding box center [451, 149] width 724 height 94
type textarea "A"
drag, startPoint x: 192, startPoint y: 137, endPoint x: 207, endPoint y: 157, distance: 25.1
click at [192, 138] on textarea "Hi [PERSON_NAME] Morning can we please have aquote on" at bounding box center [451, 149] width 724 height 94
drag, startPoint x: 222, startPoint y: 136, endPoint x: 220, endPoint y: 157, distance: 21.2
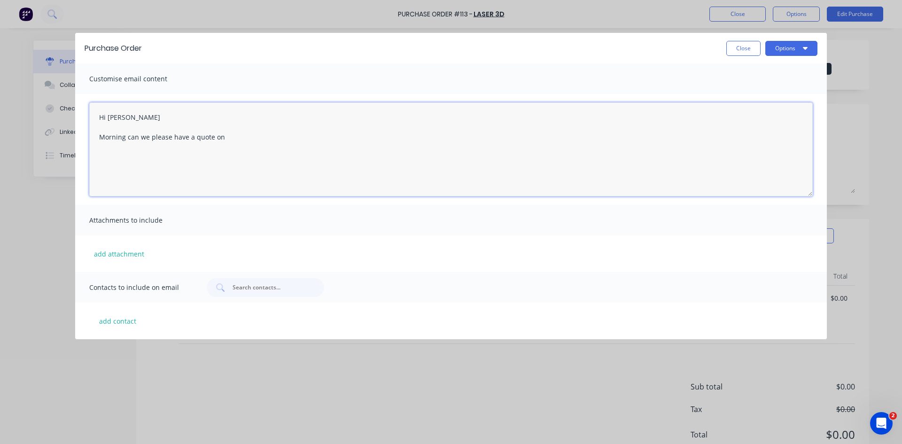
click at [222, 140] on textarea "Hi [PERSON_NAME] Morning can we please have a quote on" at bounding box center [451, 149] width 724 height 94
click at [323, 137] on textarea "Hi [PERSON_NAME] Morning can we please have a quote for Skid Plates off the Jem…" at bounding box center [451, 149] width 724 height 94
click at [357, 141] on textarea "Hi [PERSON_NAME] Morning can we please have a quote for Skid Plates off the Jem…" at bounding box center [451, 149] width 724 height 94
type textarea "Hi [PERSON_NAME] Morning can we please have a quote for Skid Plates off the Jem…"
